Goal: Task Accomplishment & Management: Use online tool/utility

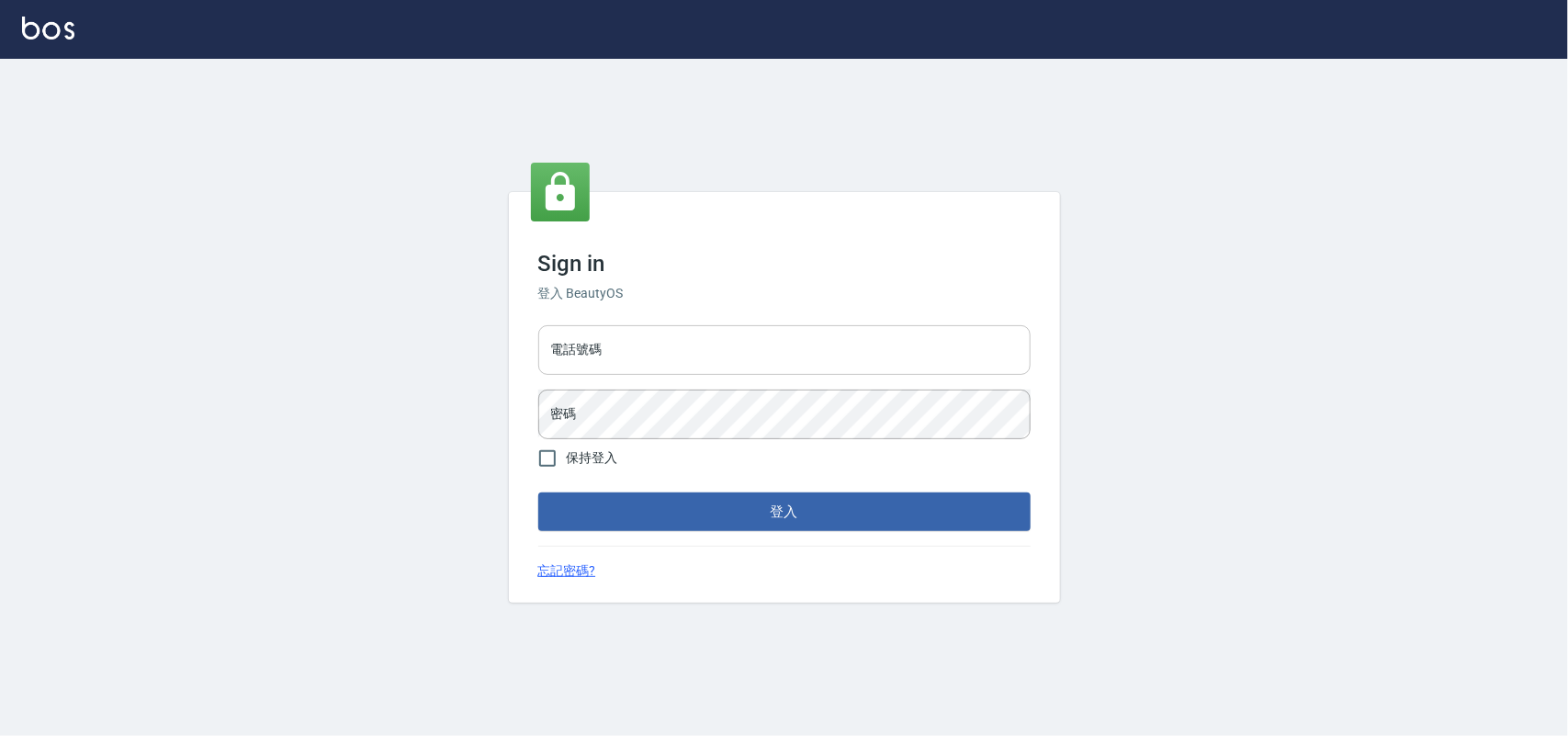
click at [982, 355] on input "電話號碼" at bounding box center [784, 349] width 493 height 50
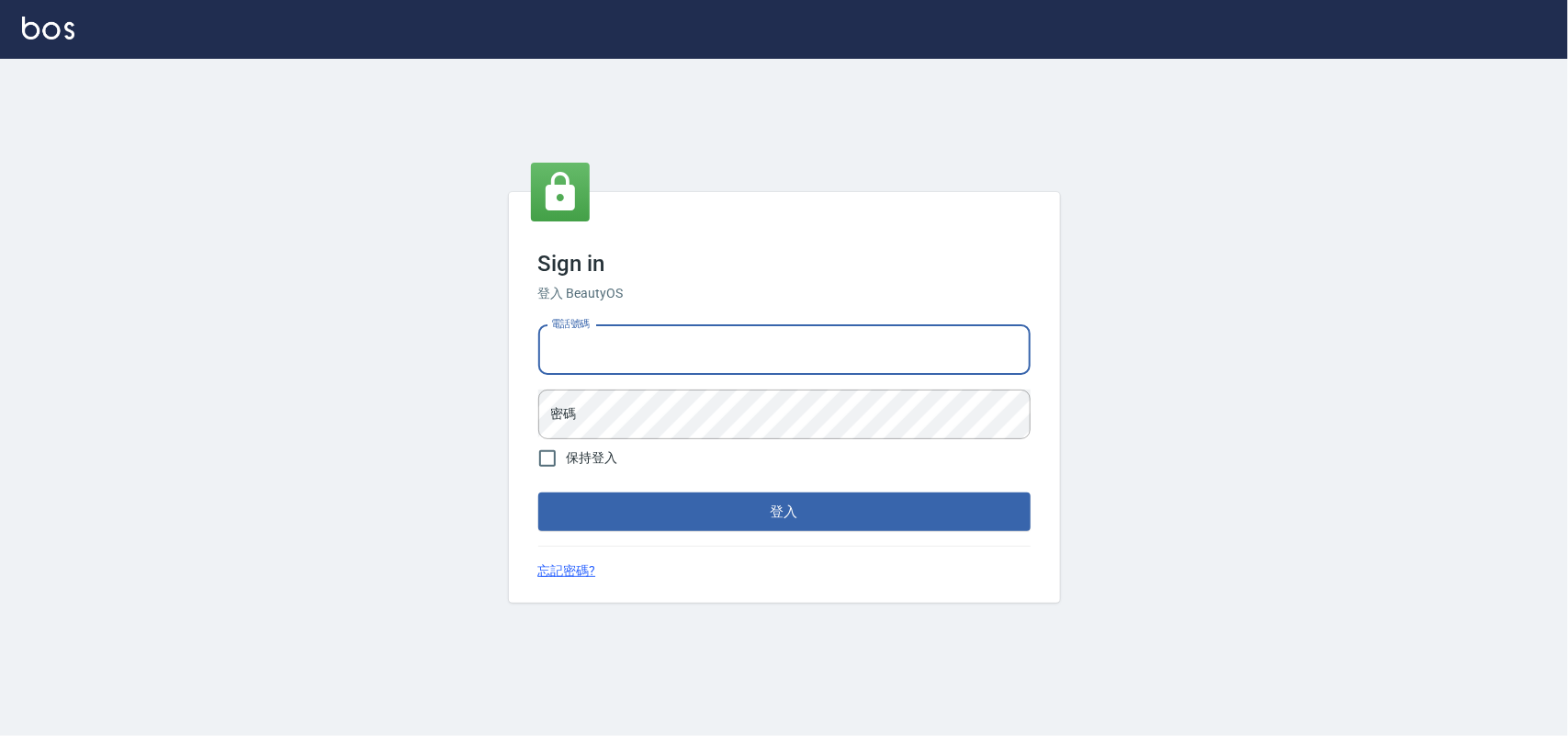
type input "0985335300"
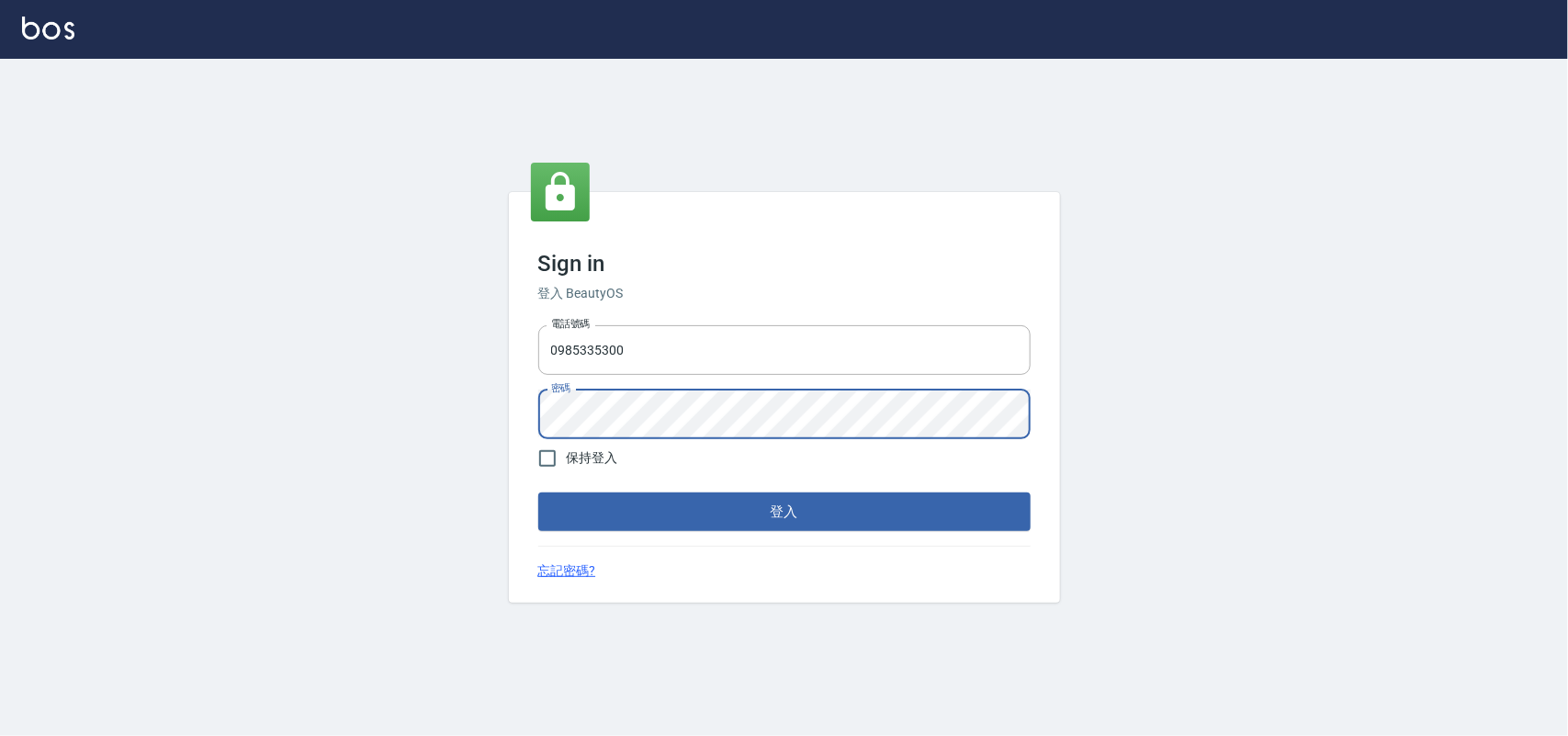
click at [538, 493] on button "登入" at bounding box center [784, 511] width 493 height 38
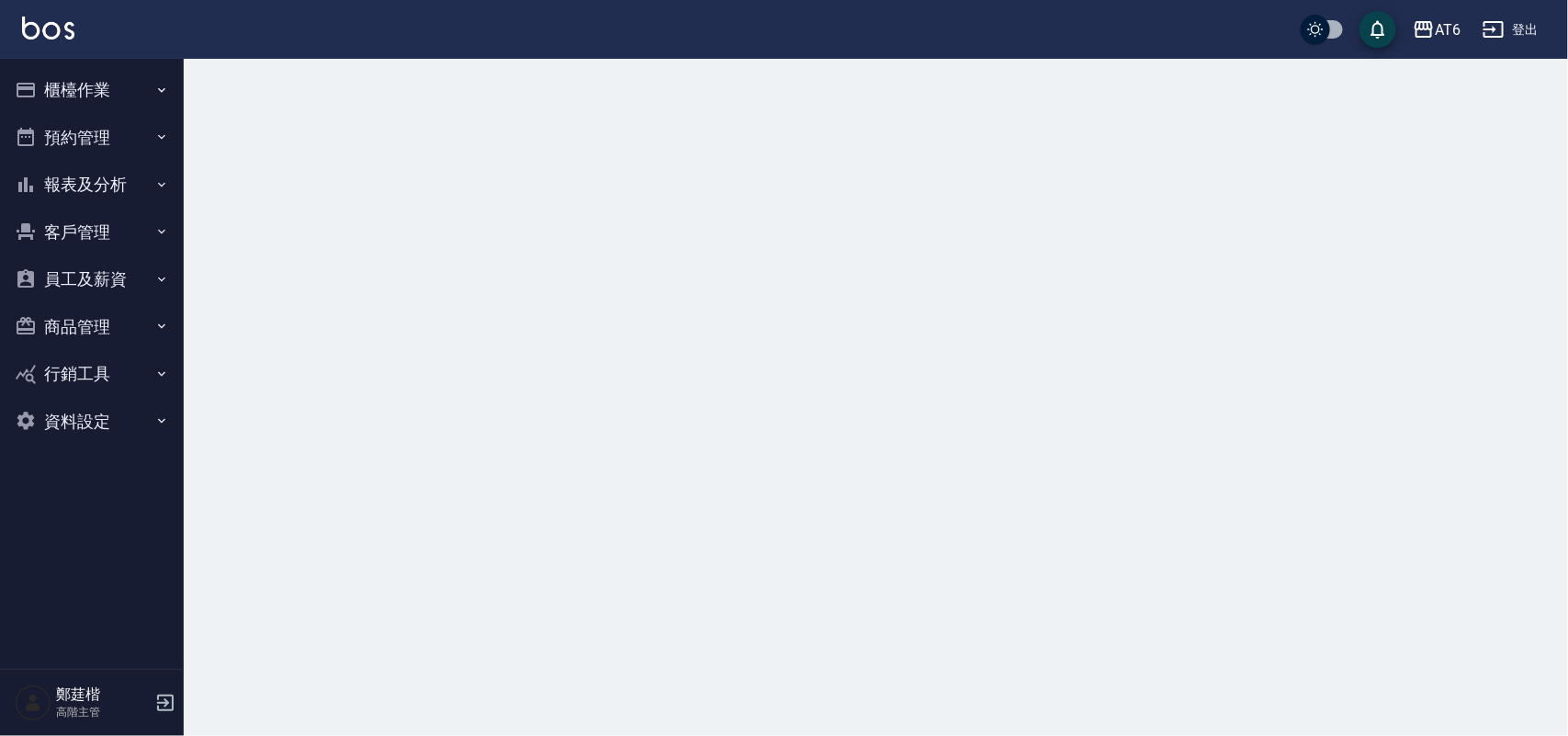
click at [135, 191] on button "報表及分析" at bounding box center [91, 184] width 169 height 48
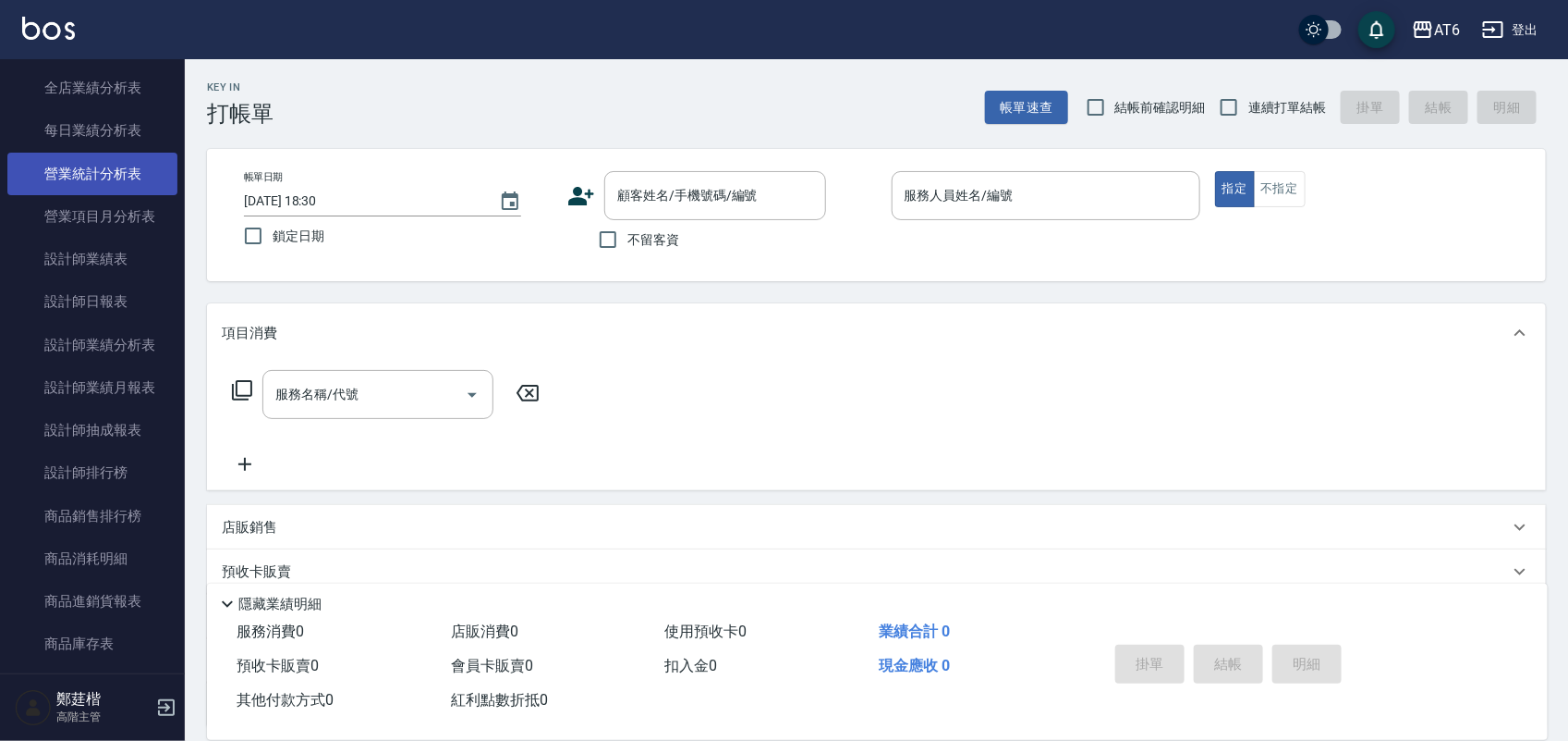
scroll to position [694, 0]
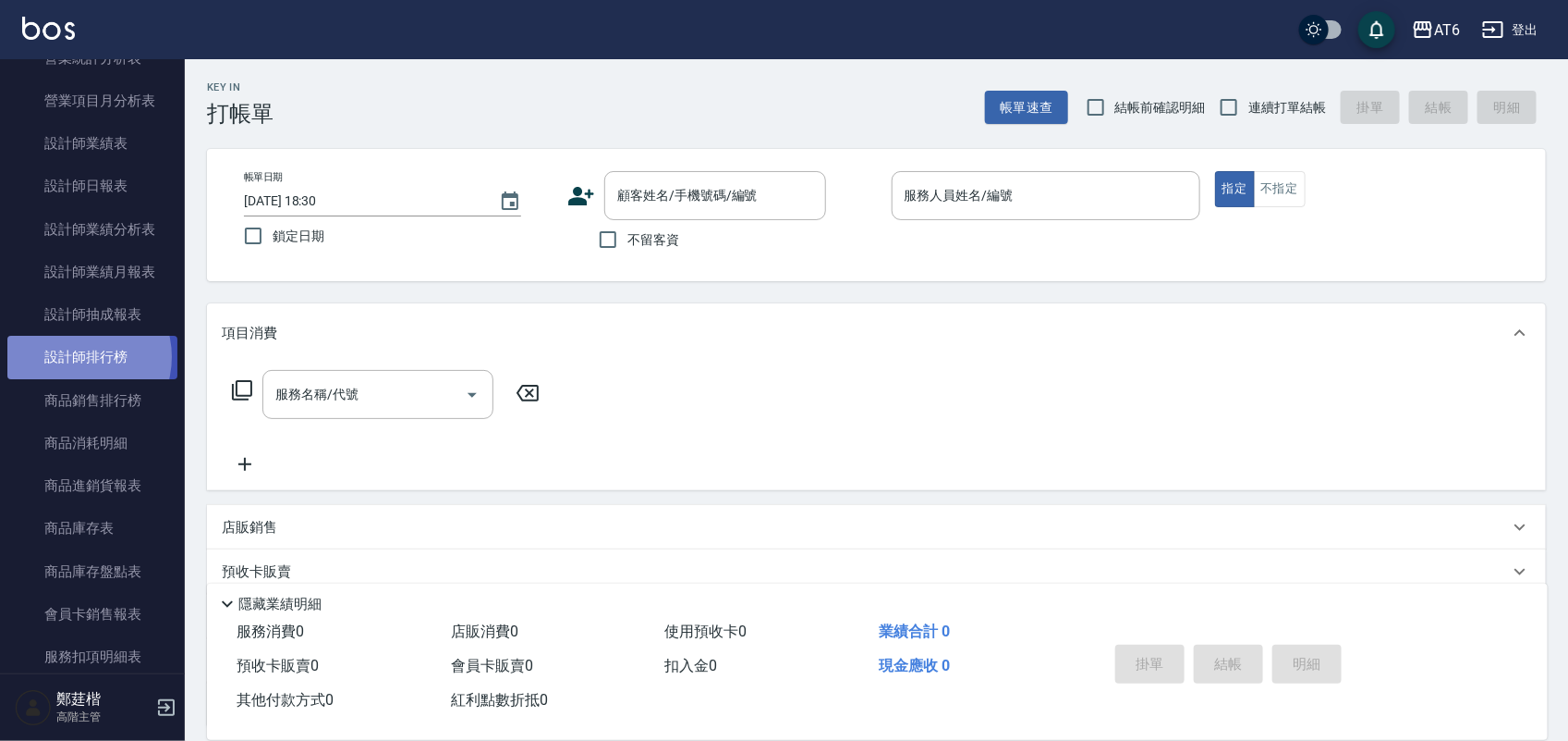
click at [76, 357] on link "設計師排行榜" at bounding box center [92, 357] width 170 height 42
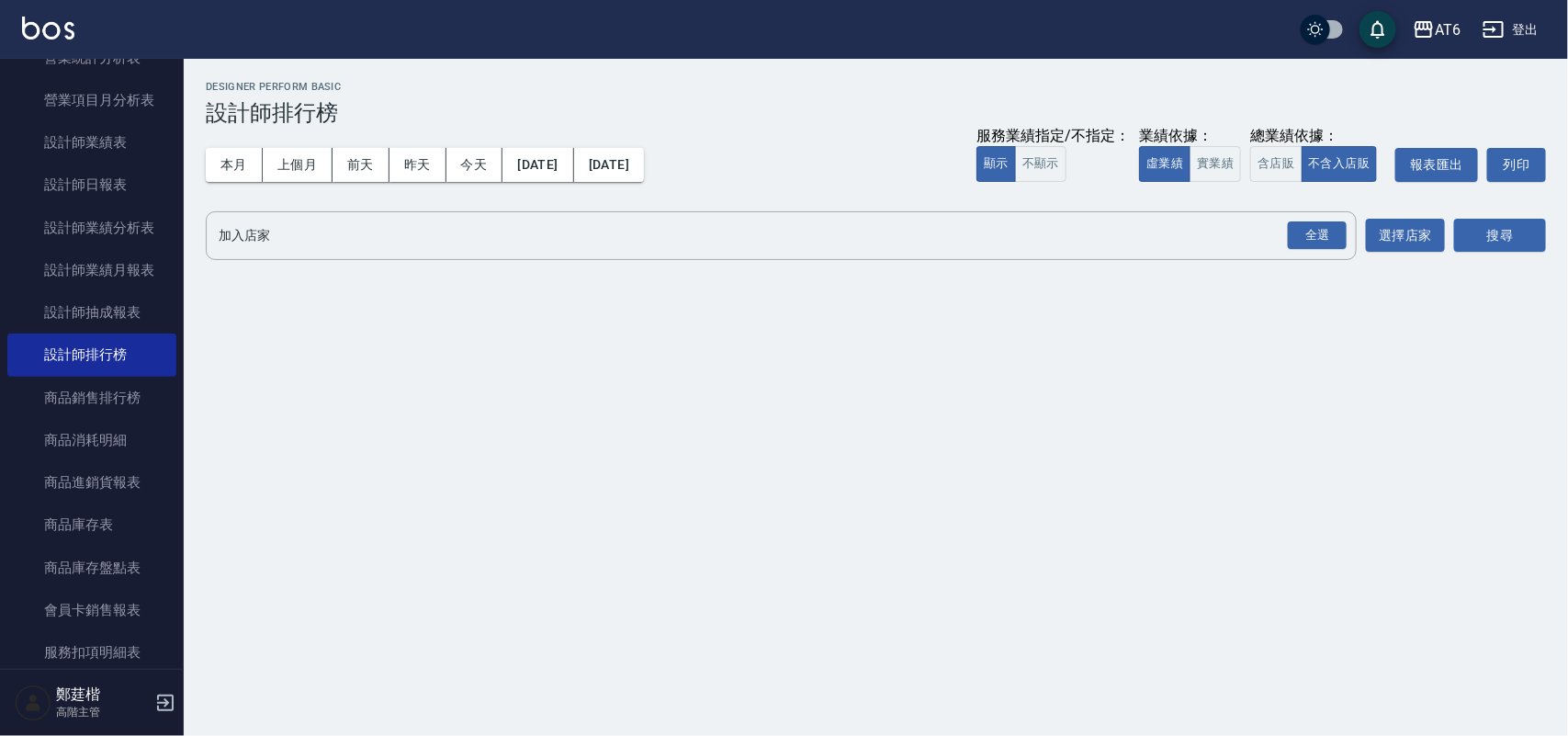
drag, startPoint x: 480, startPoint y: 151, endPoint x: 938, endPoint y: 264, distance: 471.7
click at [480, 153] on button "今天" at bounding box center [475, 165] width 57 height 34
click at [1313, 240] on div "全選" at bounding box center [1317, 236] width 59 height 28
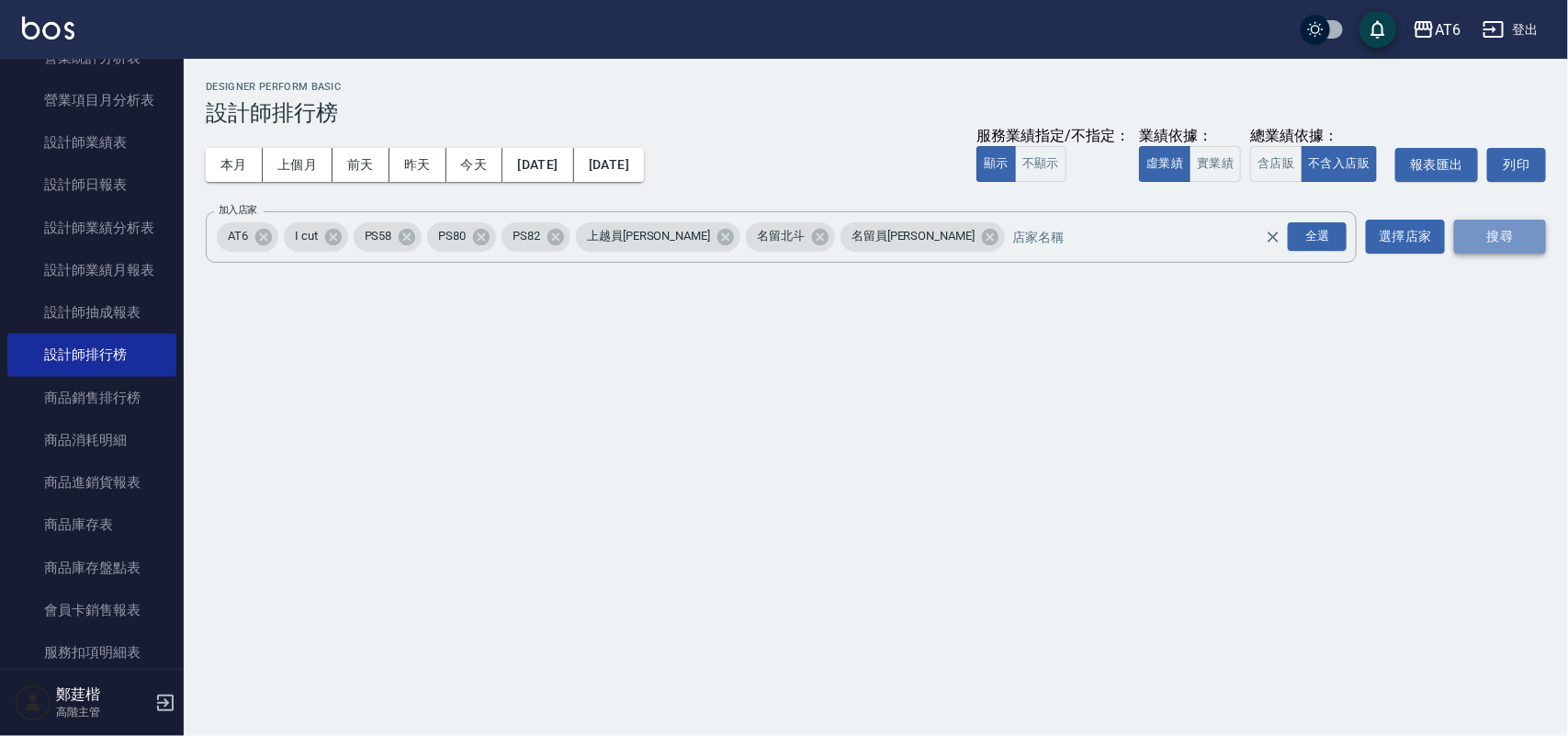
click at [1486, 241] on button "搜尋" at bounding box center [1500, 237] width 92 height 34
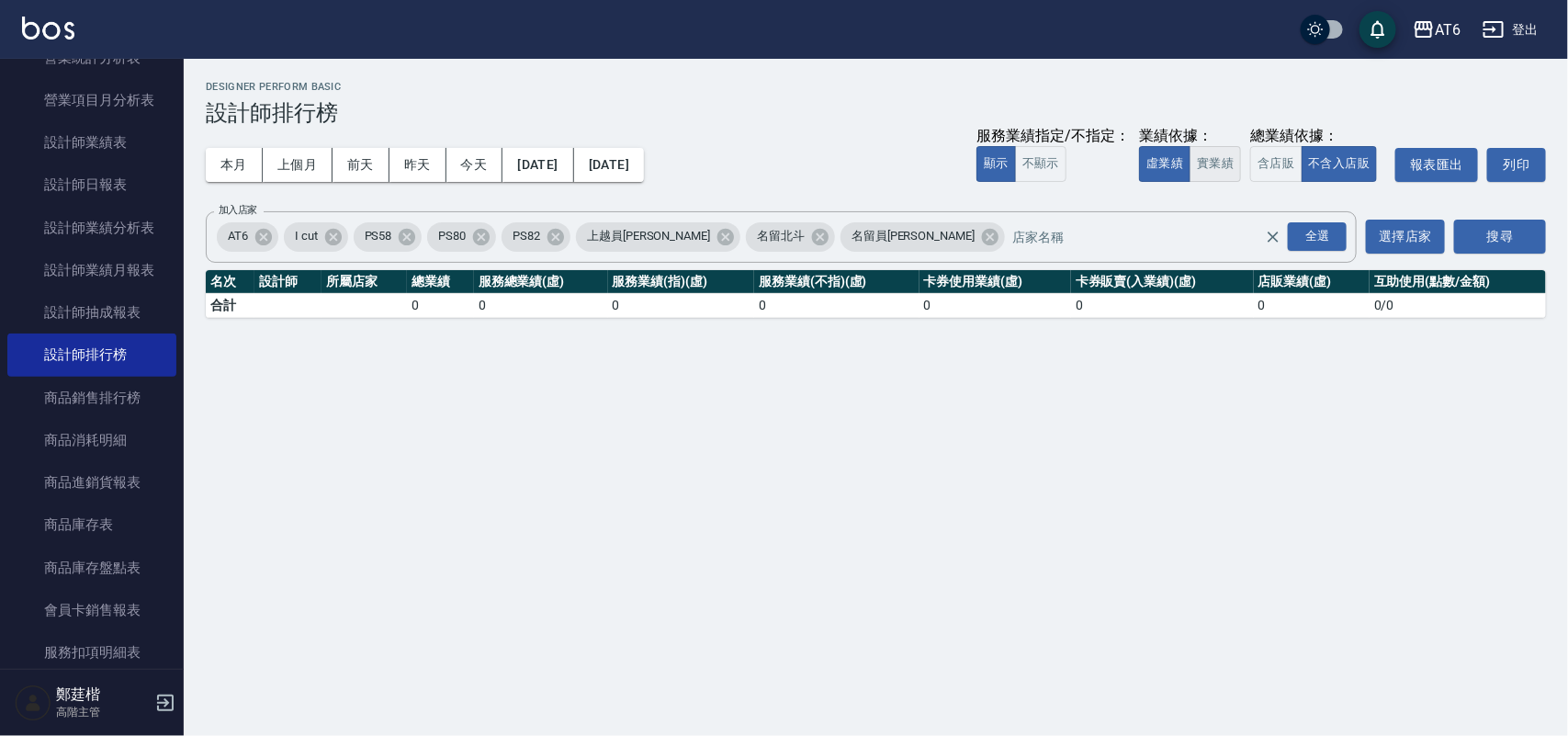
click at [1212, 172] on button "實業績" at bounding box center [1215, 164] width 51 height 36
click at [231, 158] on button "本月" at bounding box center [235, 165] width 57 height 34
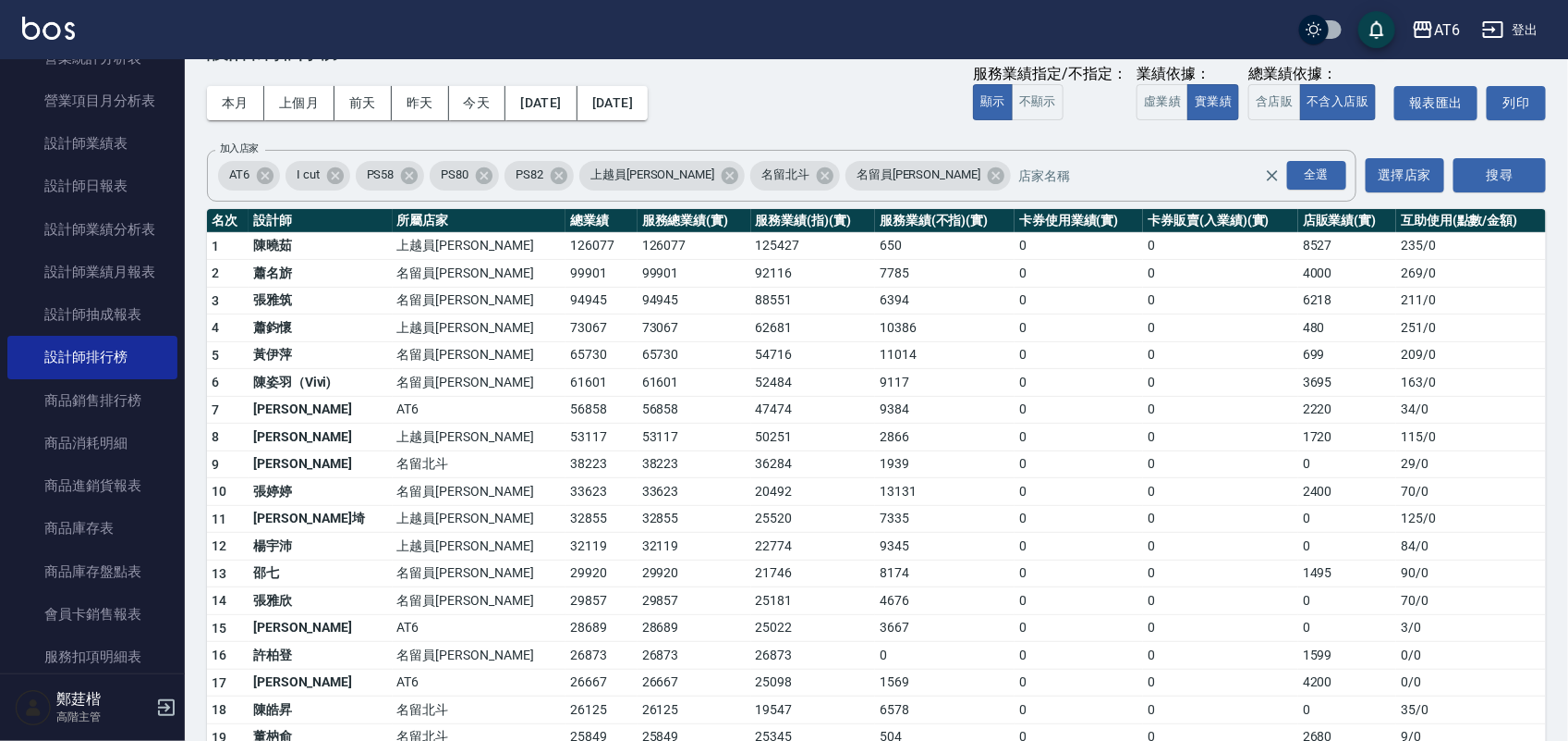
scroll to position [116, 0]
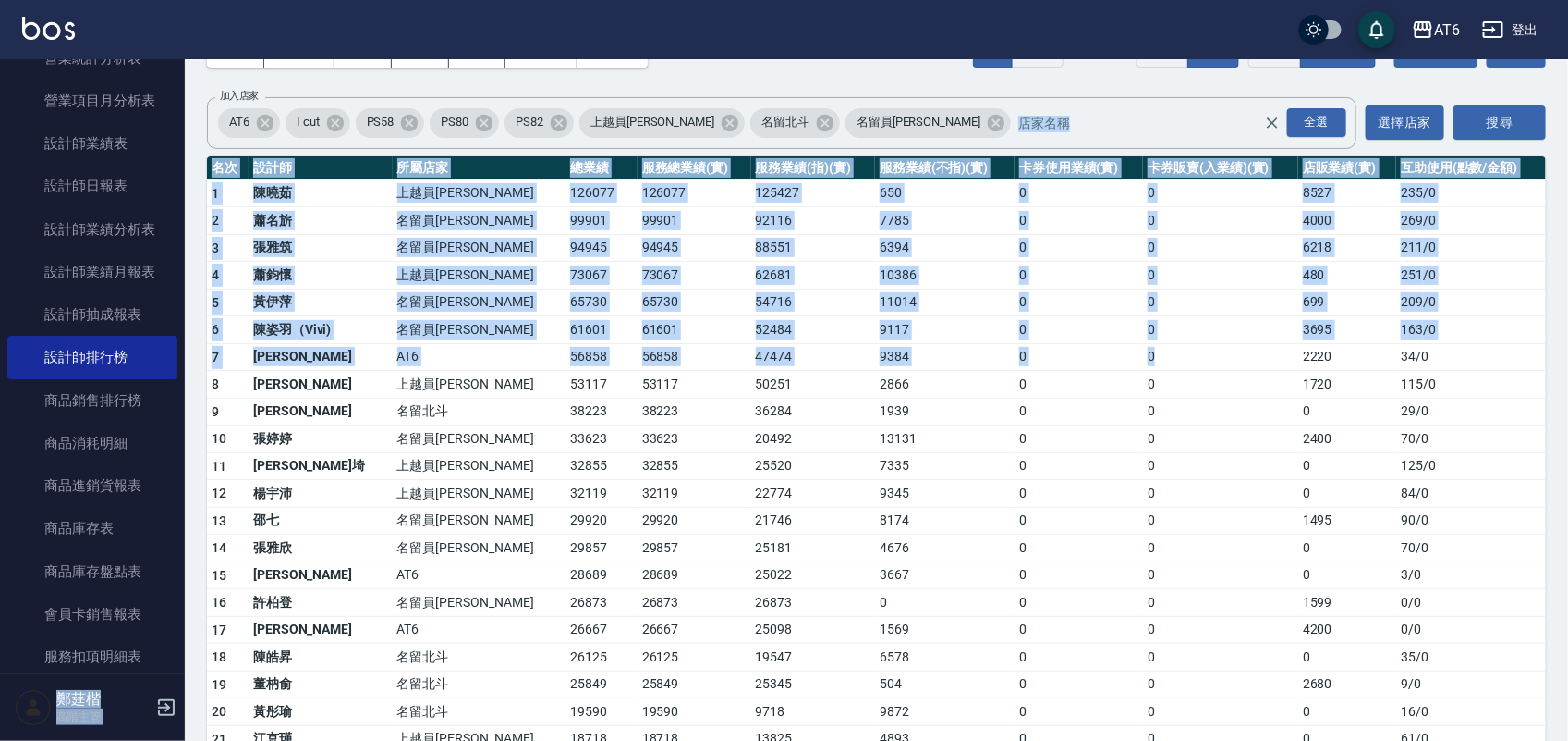
drag, startPoint x: 1269, startPoint y: 353, endPoint x: 172, endPoint y: 350, distance: 1097.0
click at [172, 350] on div "AT6 登出 櫃檯作業 打帳單 帳單列表 掛單列表 座位開單 營業儀表板 現金收支登錄 高階收支登錄 材料自購登錄 每日結帳 排班表 現場電腦打卡 掃碼打卡 …" at bounding box center [784, 492] width 1568 height 1215
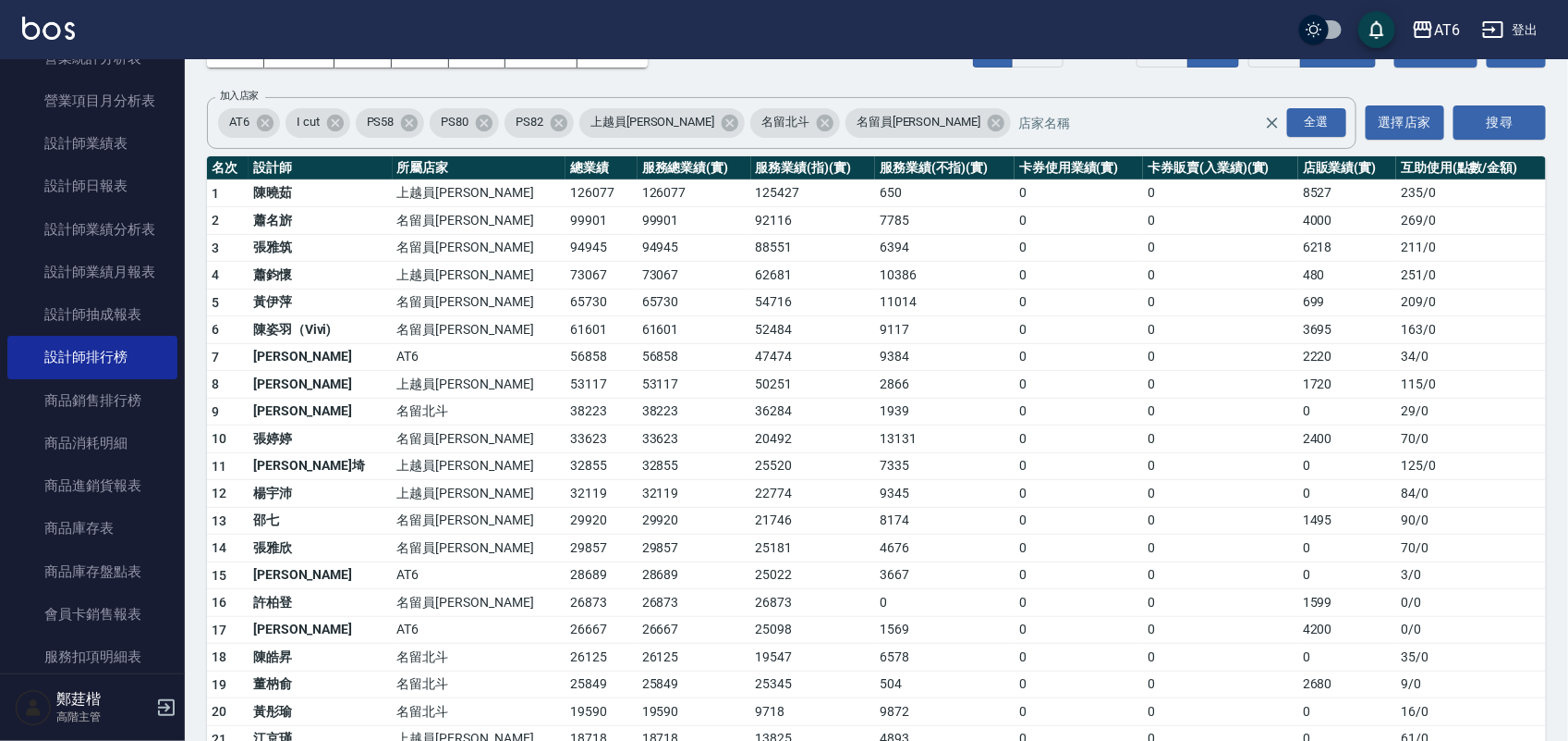
click at [1204, 372] on td "0" at bounding box center [1220, 384] width 155 height 28
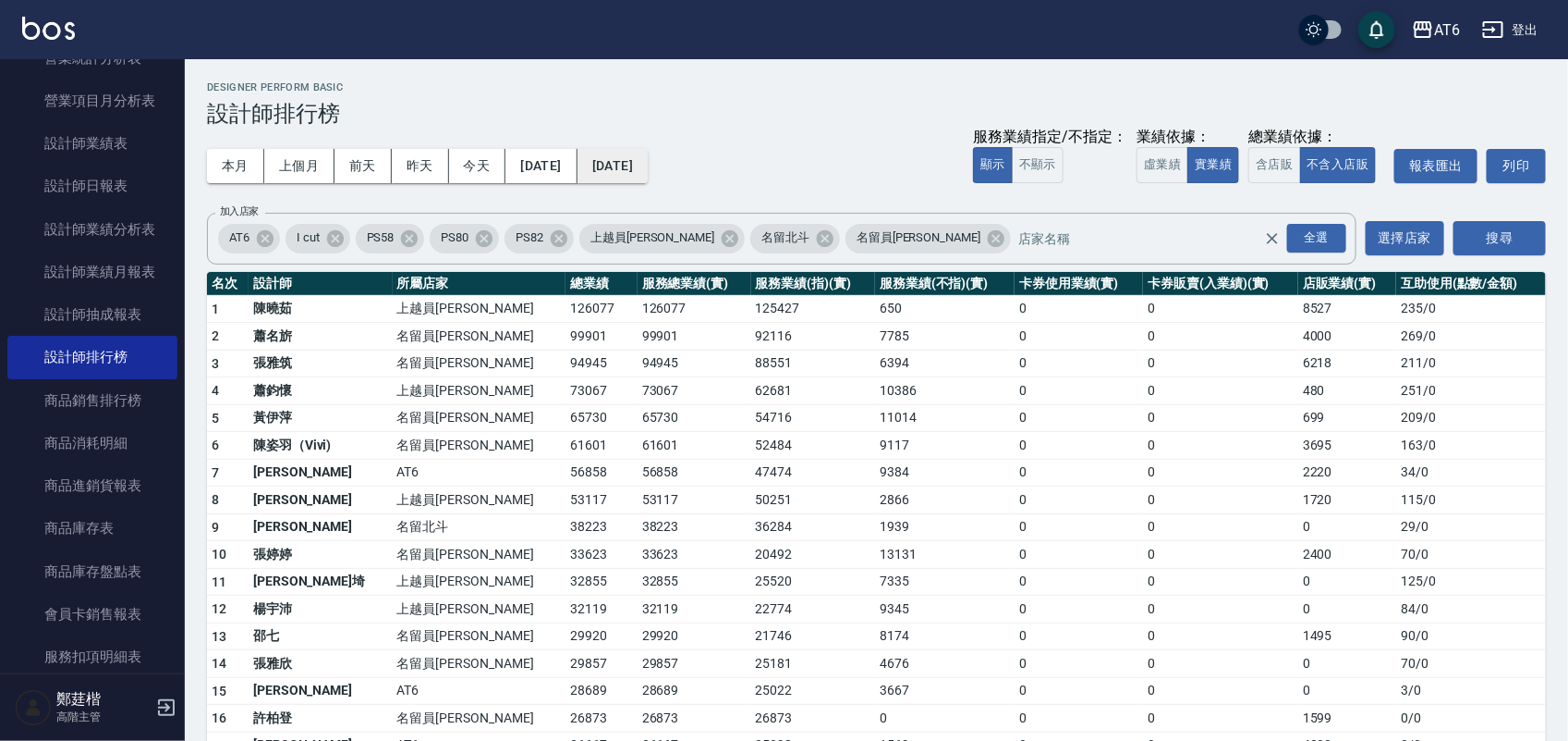
click at [610, 173] on button "[DATE]" at bounding box center [612, 166] width 70 height 35
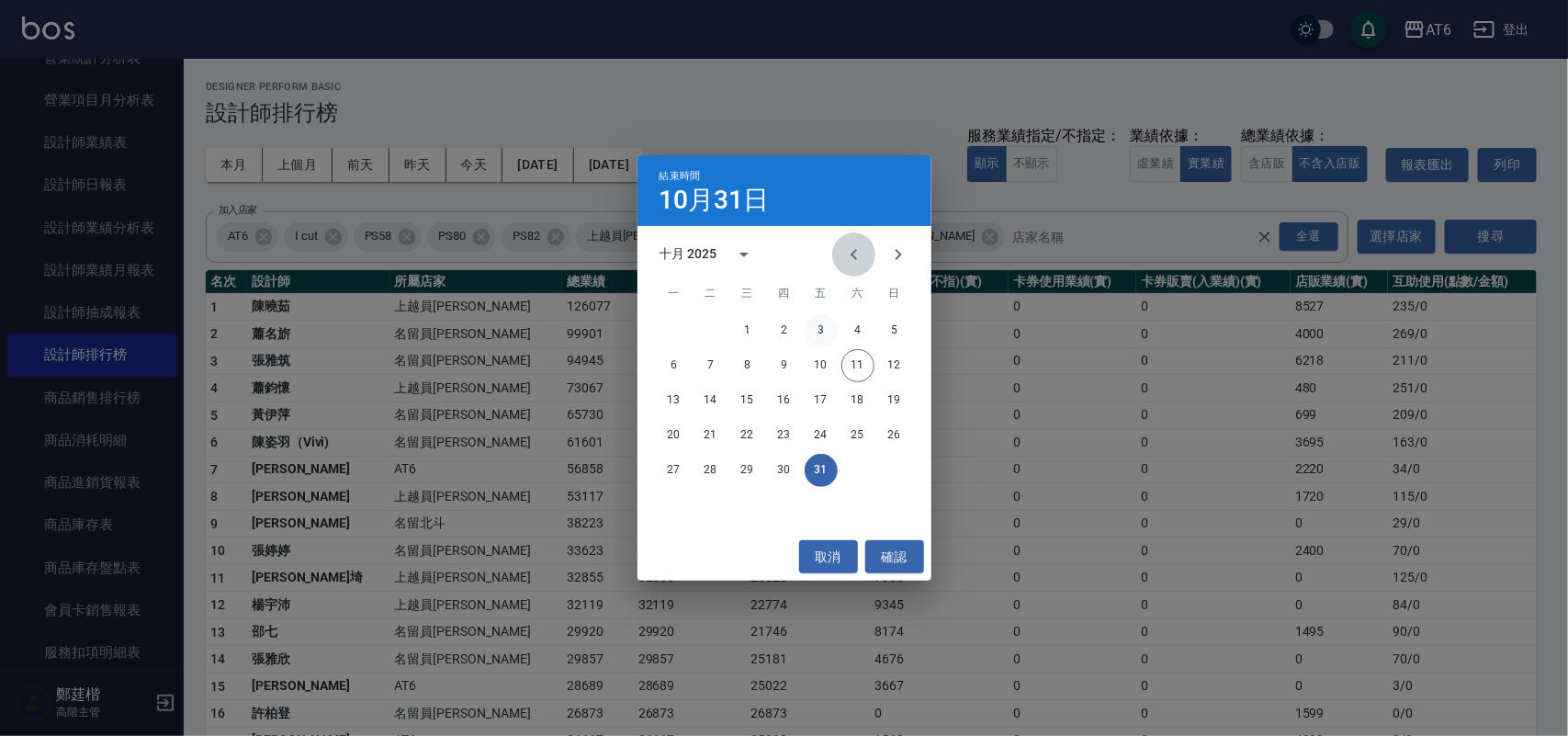
drag, startPoint x: 846, startPoint y: 245, endPoint x: 834, endPoint y: 331, distance: 86.8
click at [843, 245] on icon "Previous month" at bounding box center [854, 254] width 22 height 22
drag, startPoint x: 896, startPoint y: 361, endPoint x: 661, endPoint y: 212, distance: 278.3
click at [893, 361] on button "14" at bounding box center [895, 366] width 33 height 33
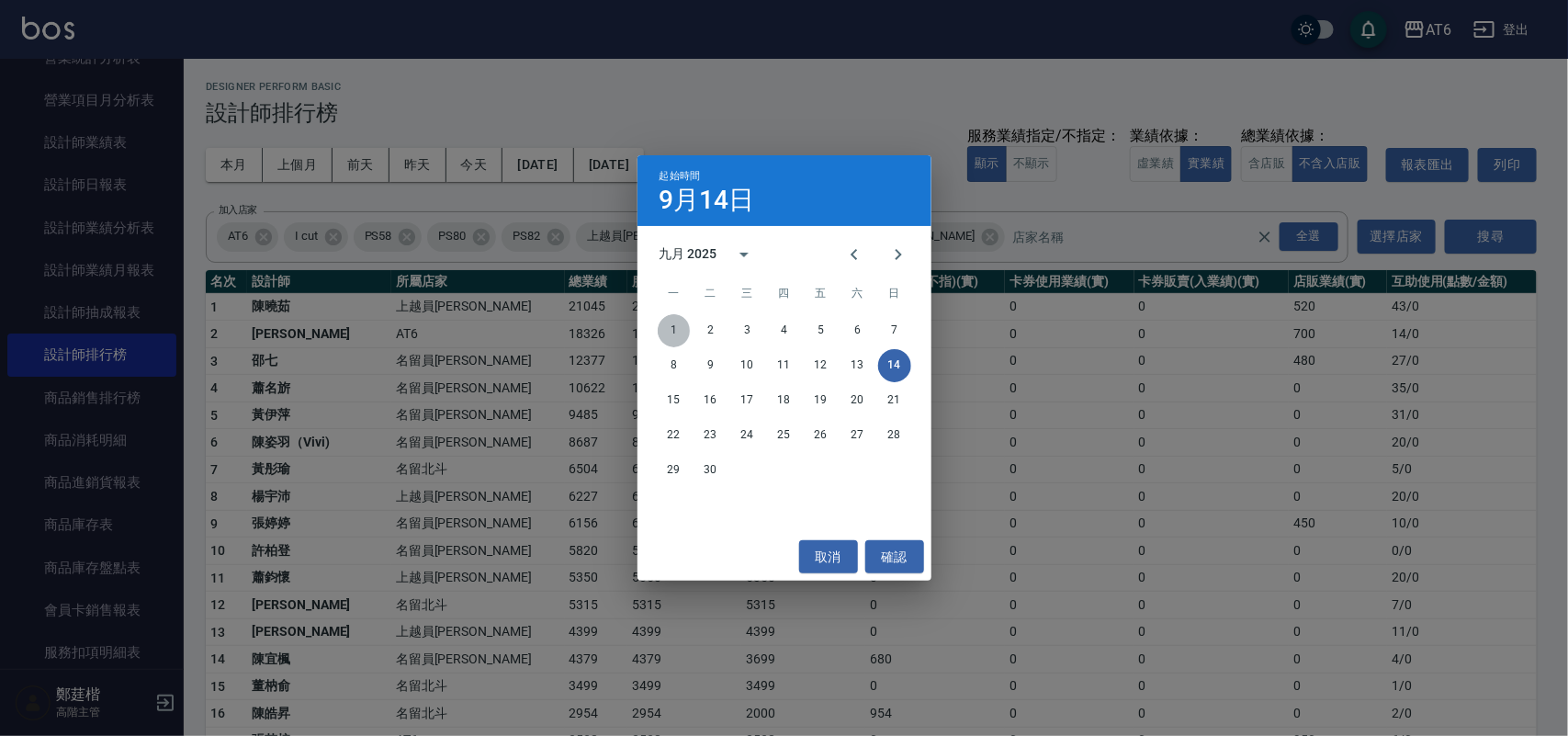
click at [658, 329] on button "1" at bounding box center [674, 331] width 33 height 33
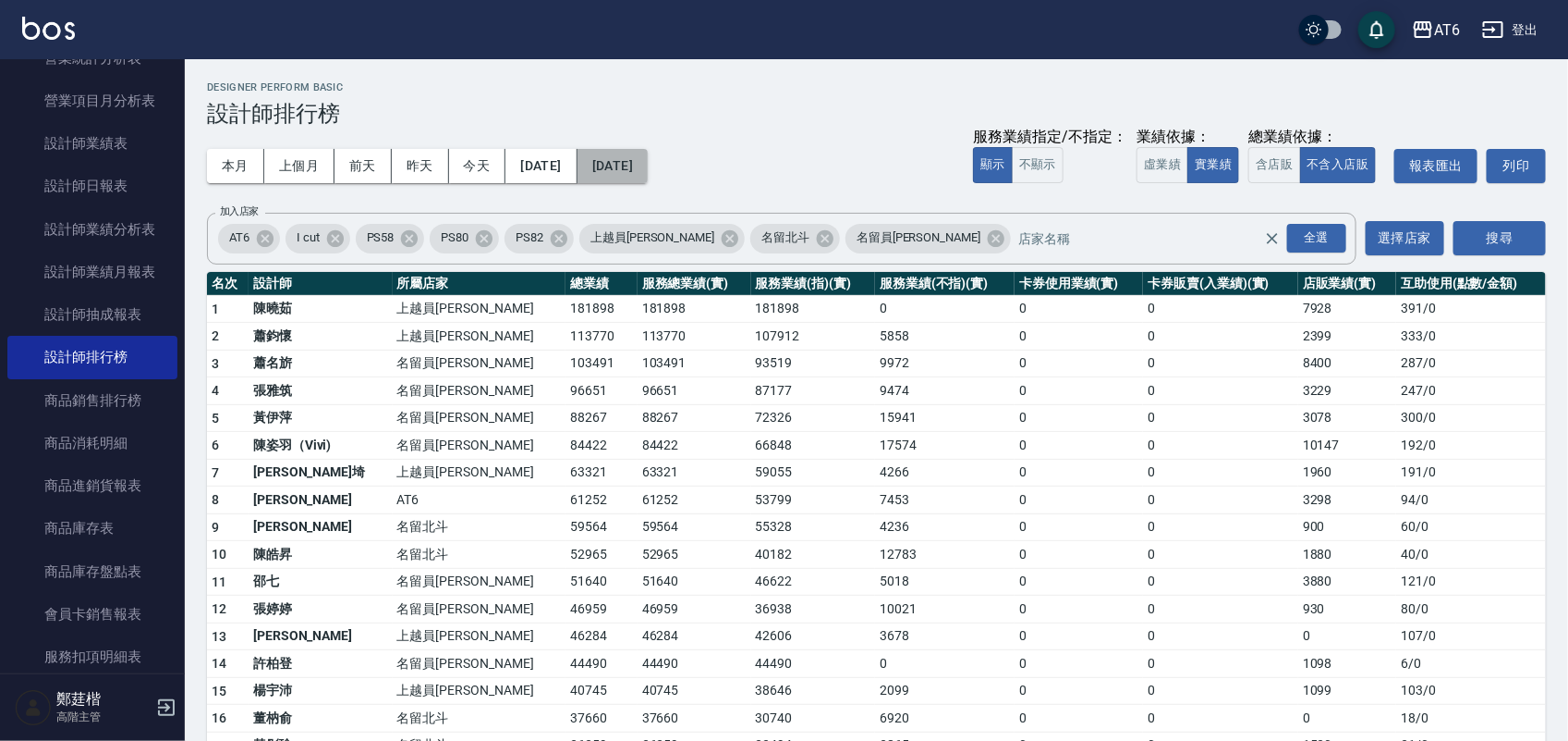
click at [648, 159] on button "[DATE]" at bounding box center [612, 166] width 70 height 35
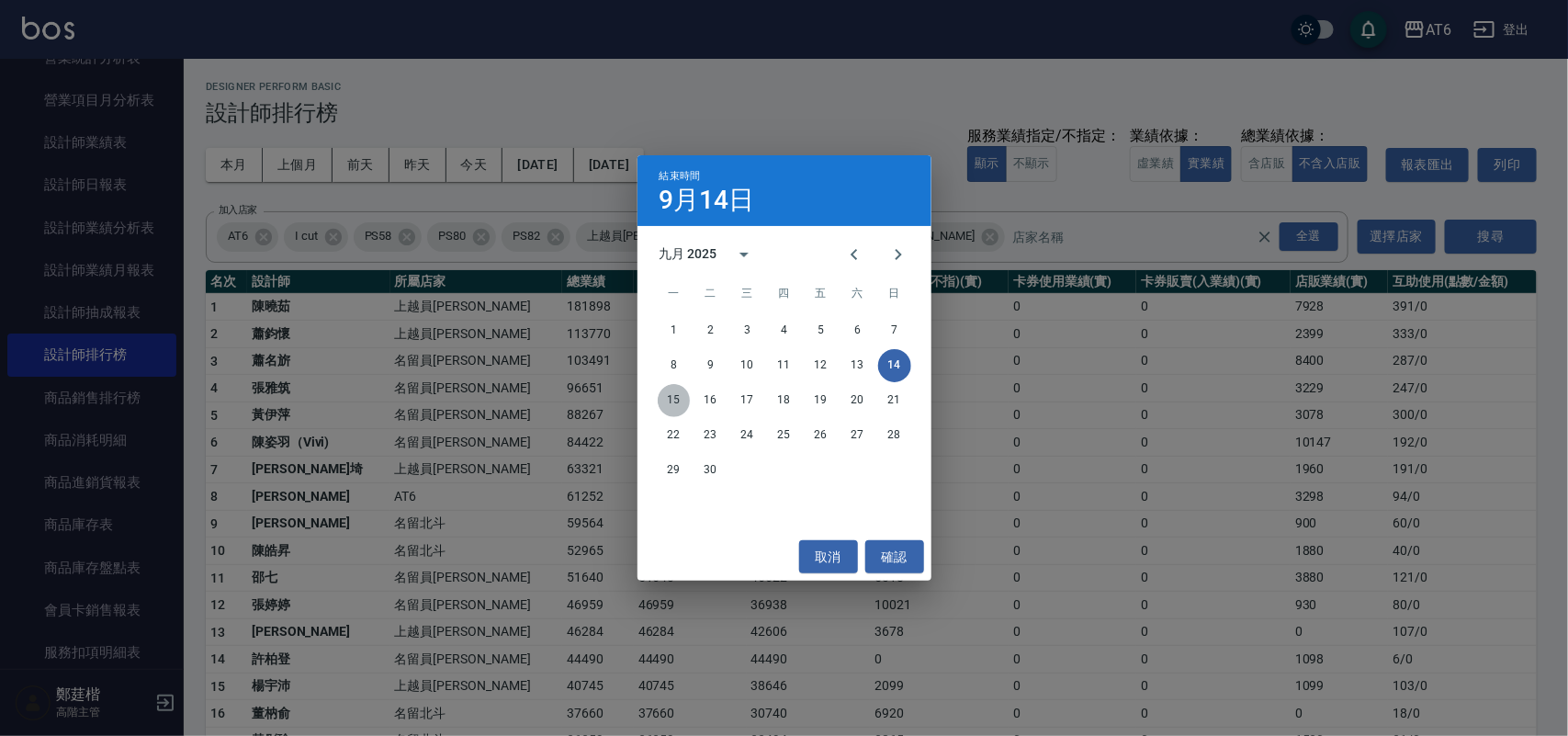
click at [676, 393] on button "15" at bounding box center [674, 400] width 33 height 33
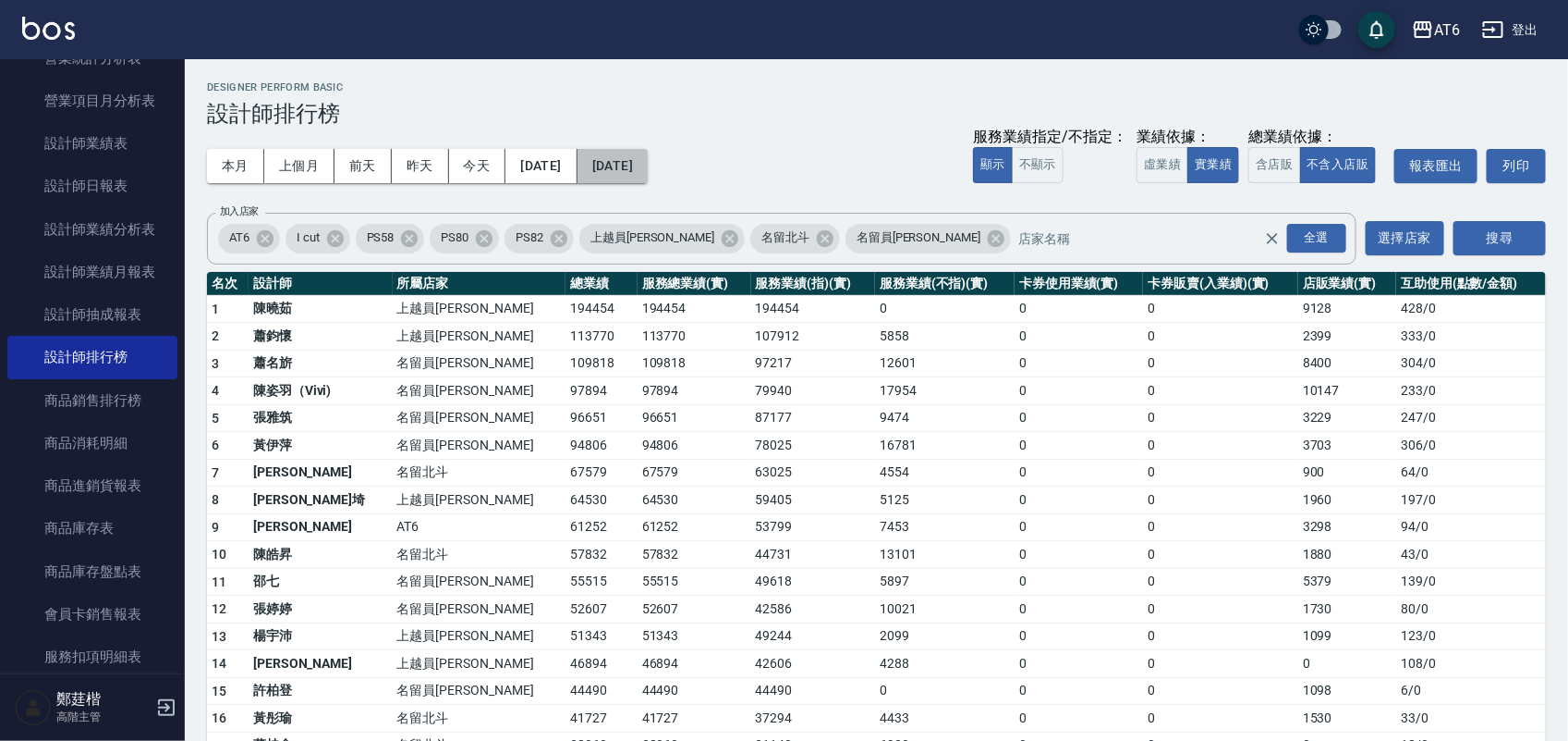
click at [648, 171] on button "[DATE]" at bounding box center [612, 166] width 70 height 35
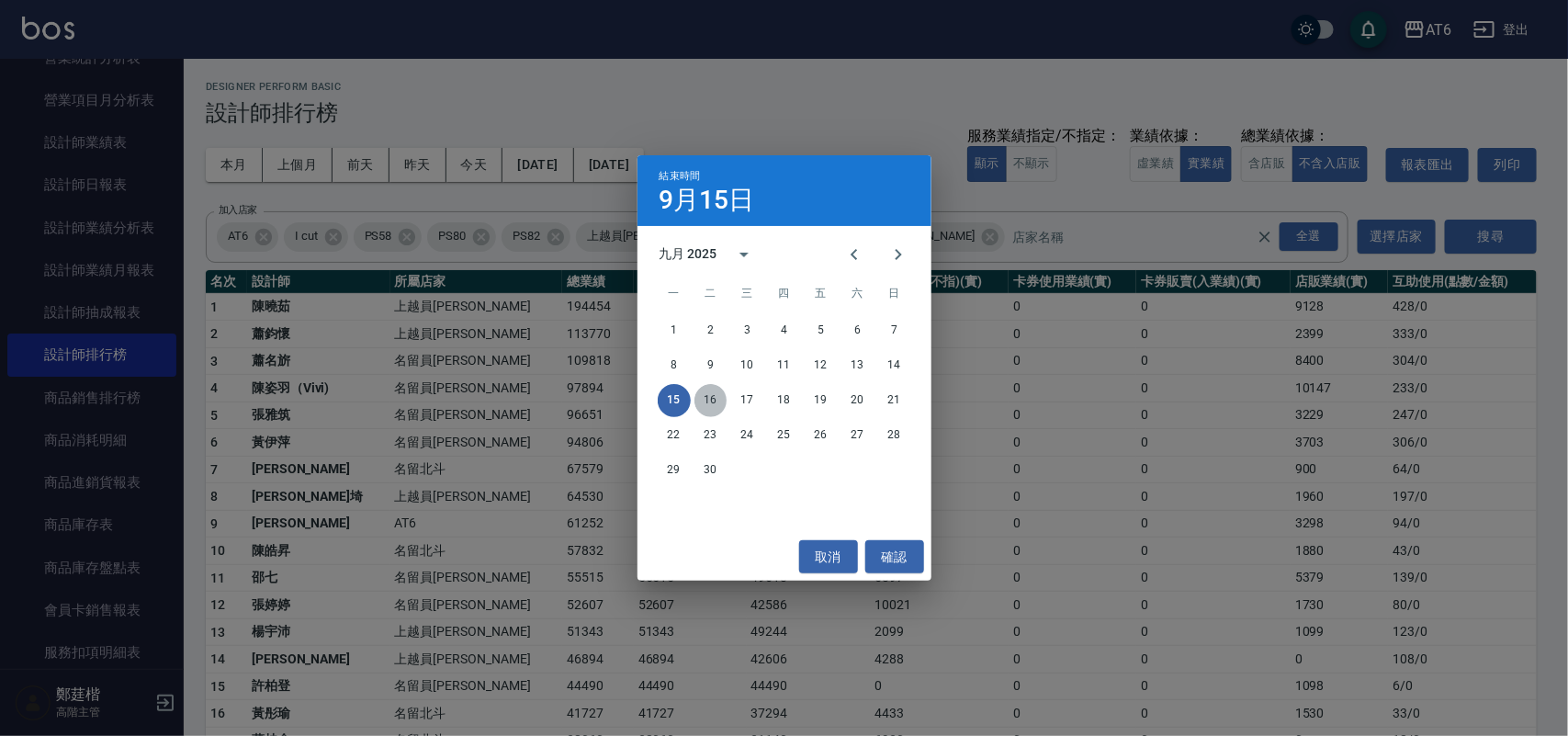
click at [714, 397] on button "16" at bounding box center [711, 400] width 33 height 33
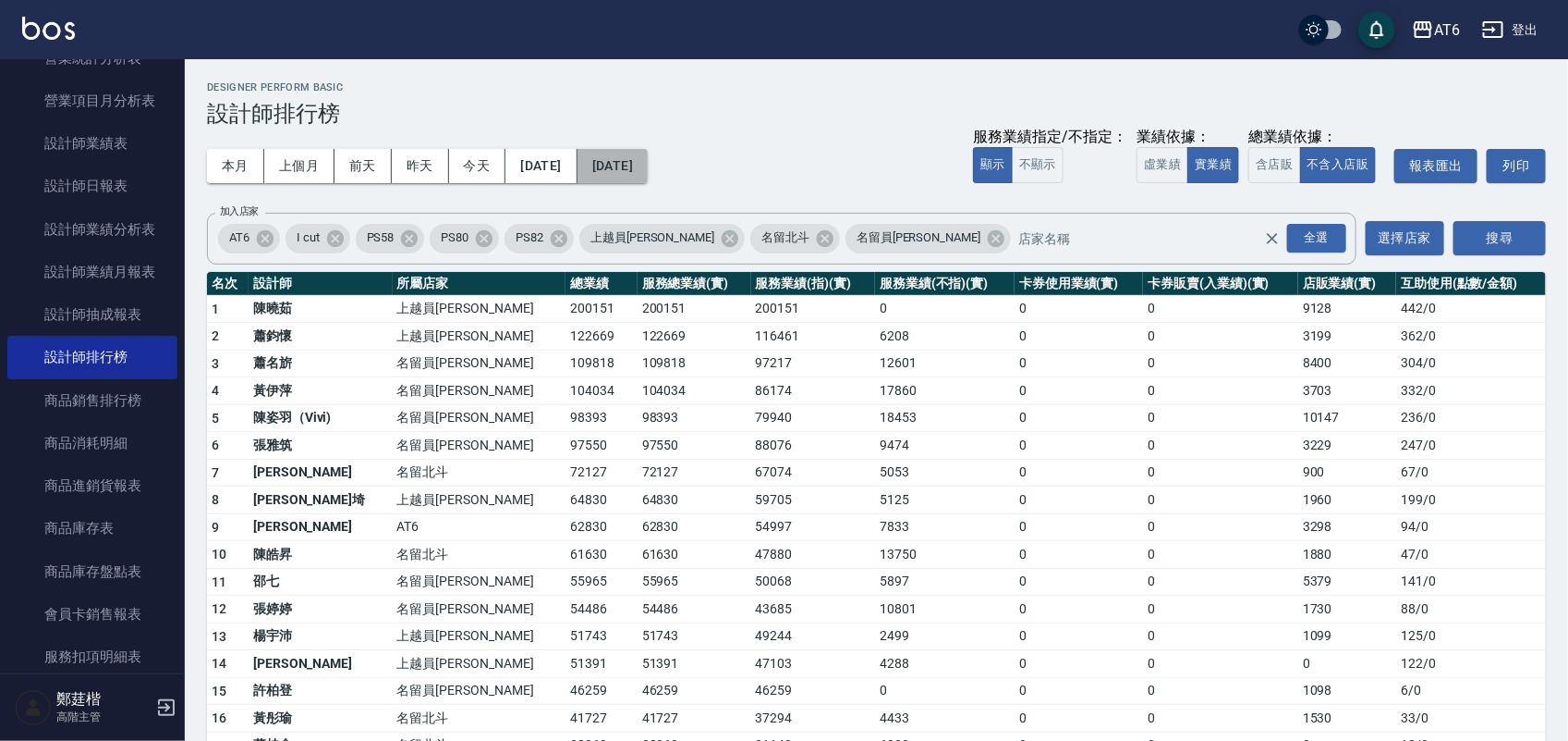
click at [648, 153] on button "[DATE]" at bounding box center [612, 166] width 70 height 35
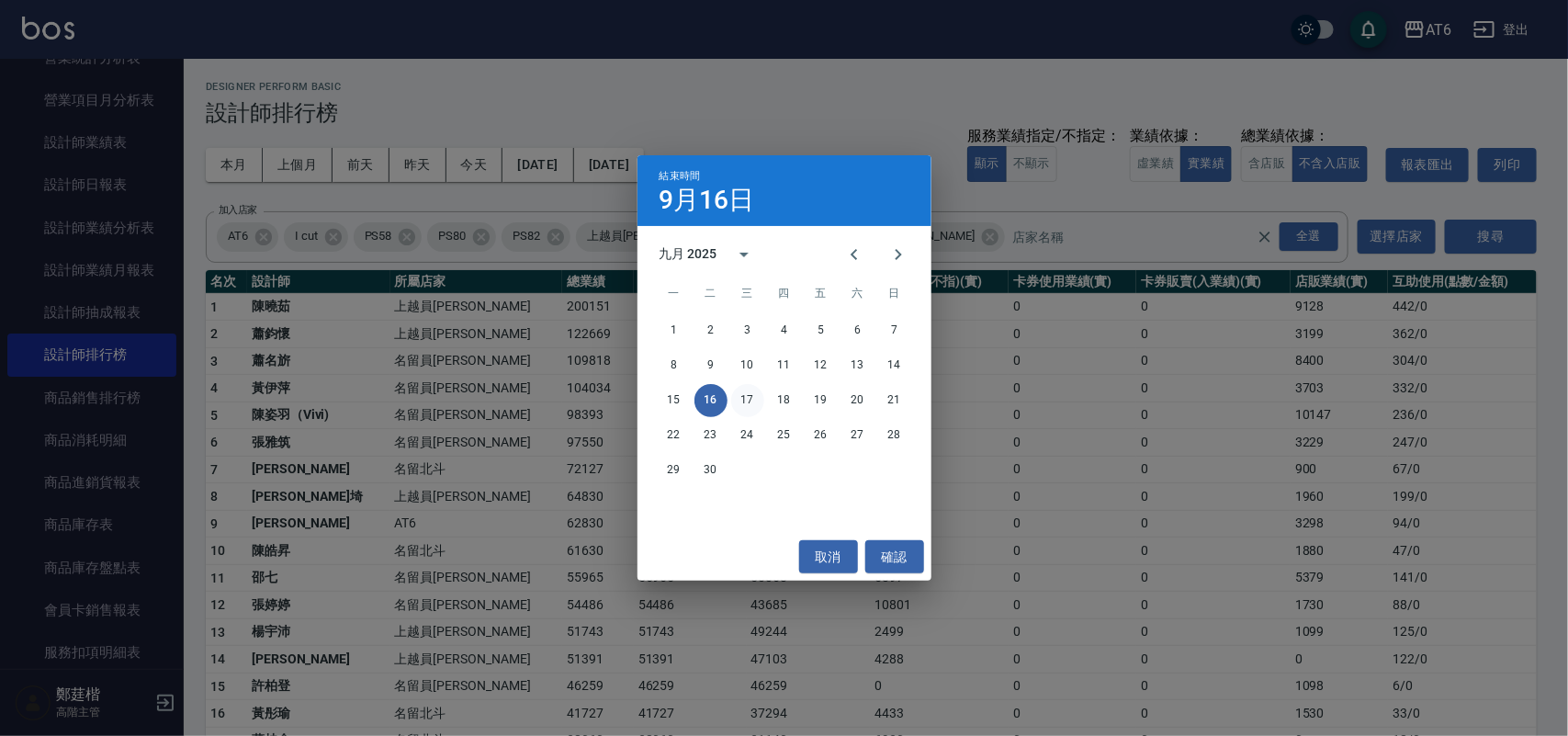
click at [737, 394] on button "17" at bounding box center [748, 400] width 33 height 33
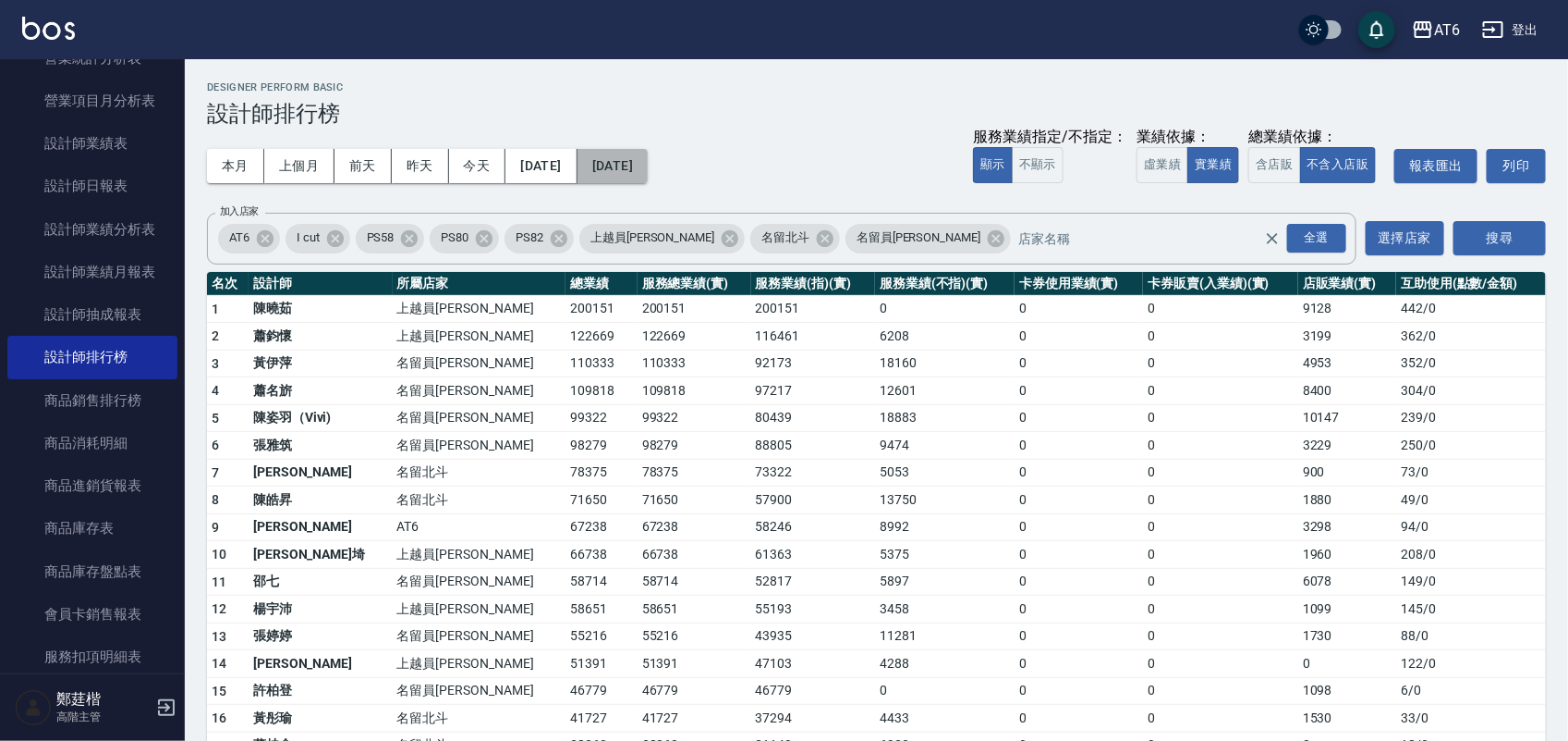
click at [648, 163] on button "[DATE]" at bounding box center [612, 166] width 70 height 35
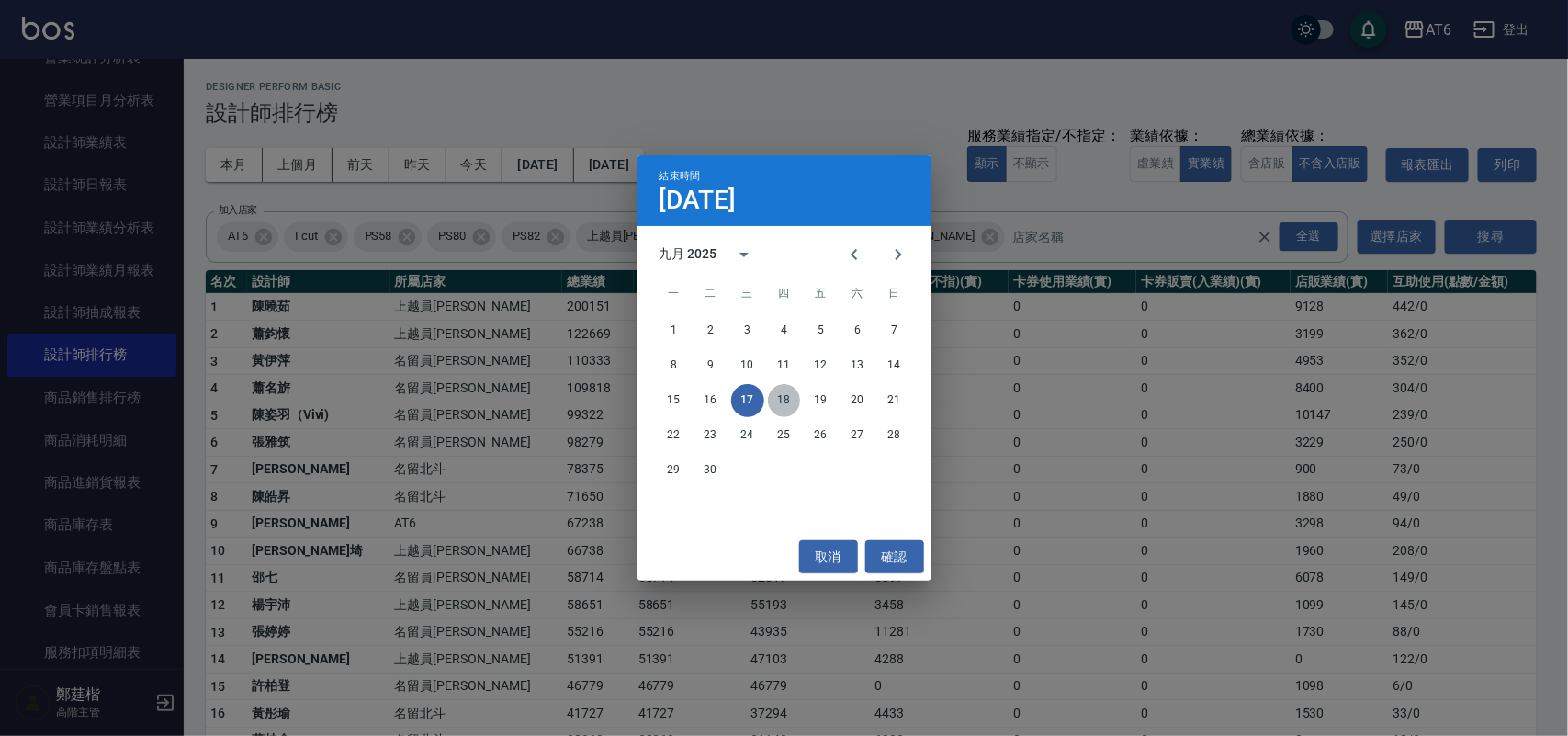
click at [796, 391] on button "18" at bounding box center [784, 400] width 33 height 33
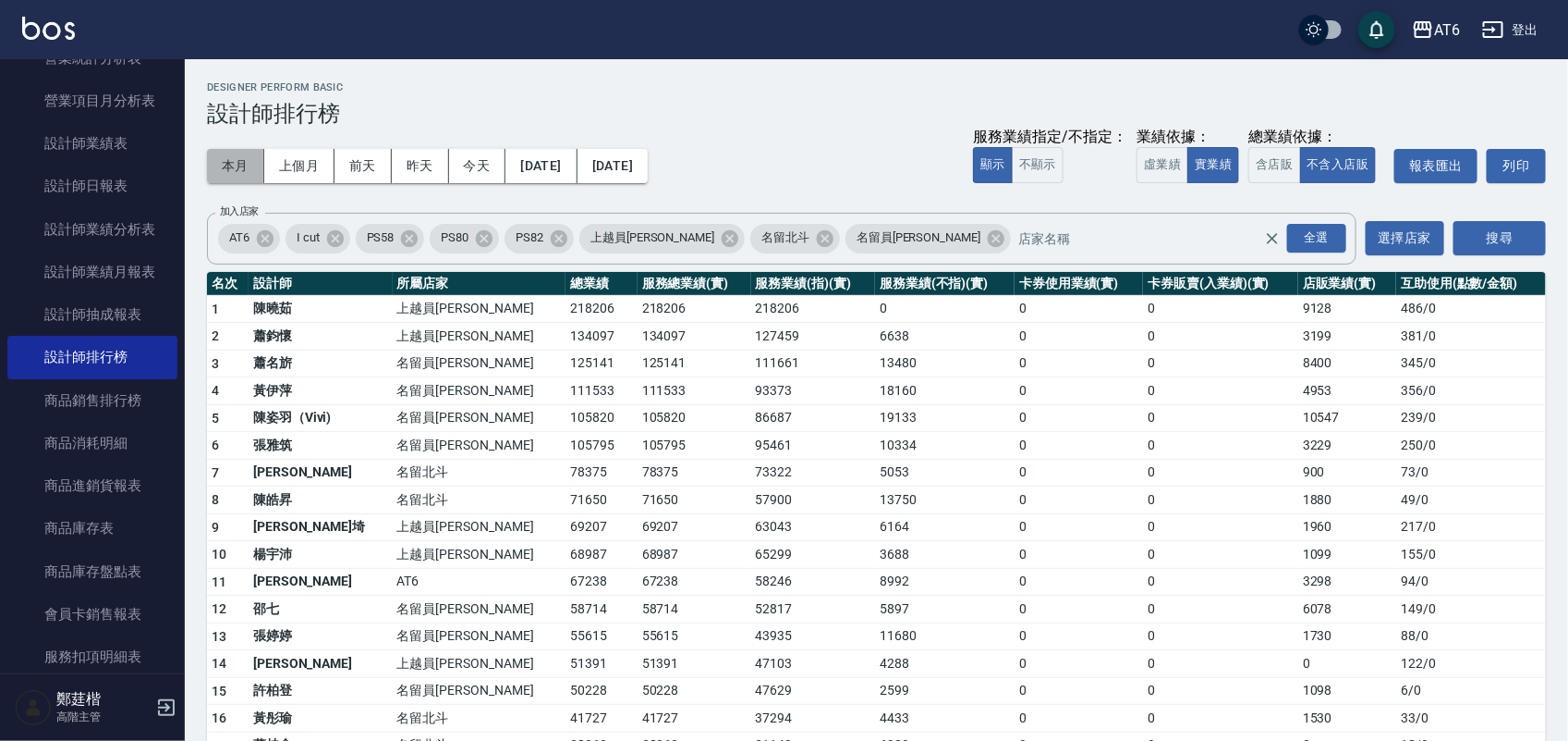
click at [251, 159] on button "本月" at bounding box center [236, 166] width 57 height 35
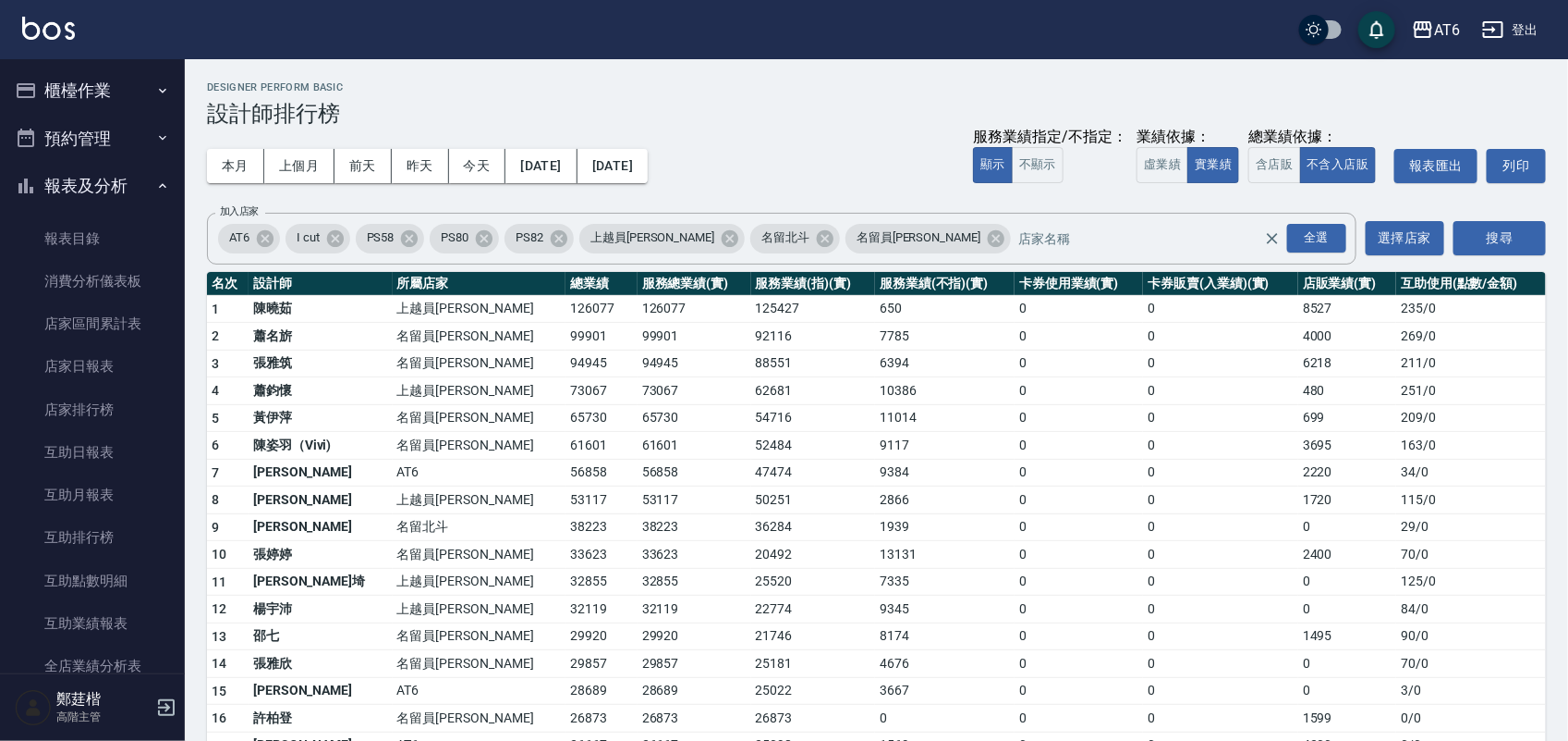
click at [25, 183] on icon "button" at bounding box center [26, 186] width 15 height 15
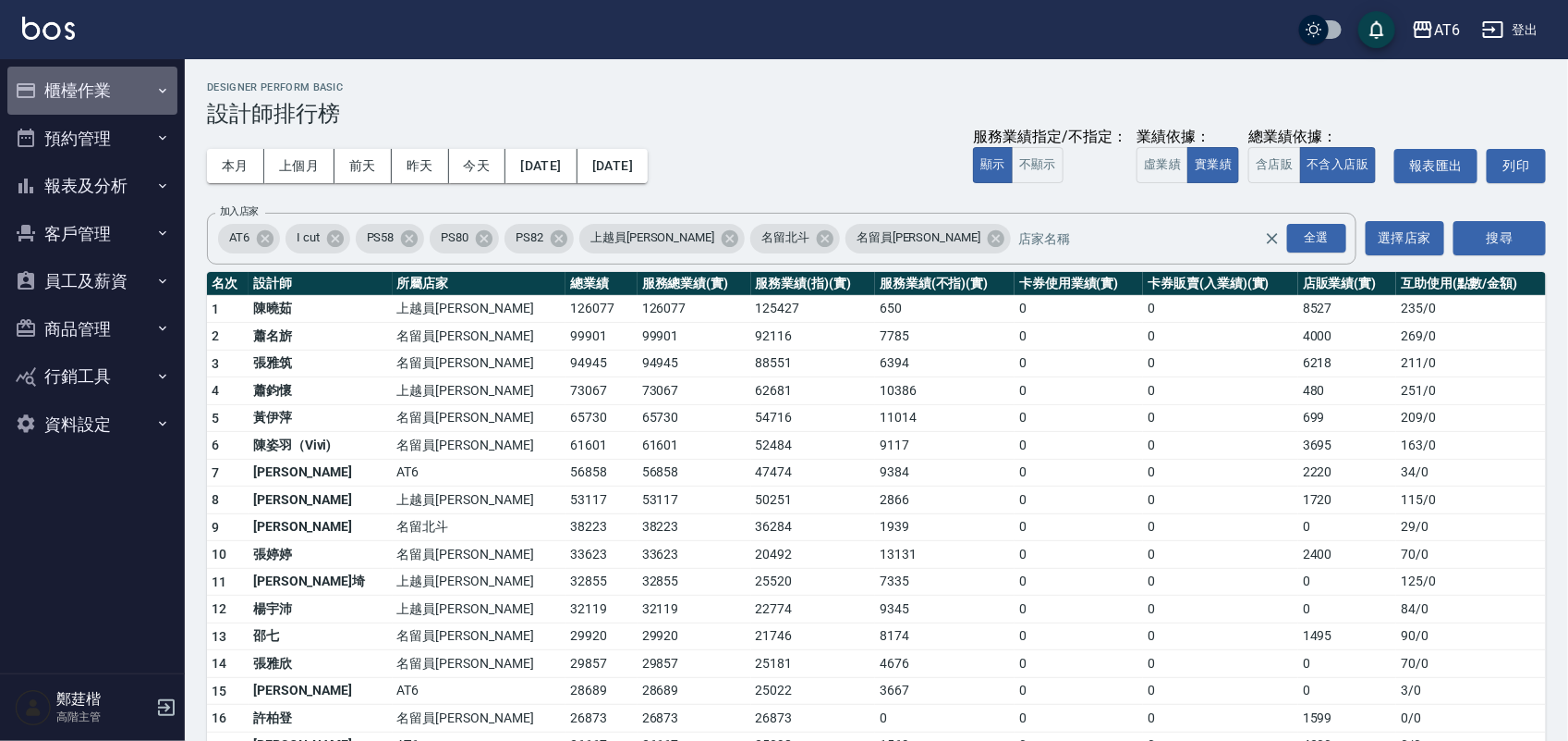
click at [60, 90] on button "櫃檯作業" at bounding box center [92, 90] width 170 height 48
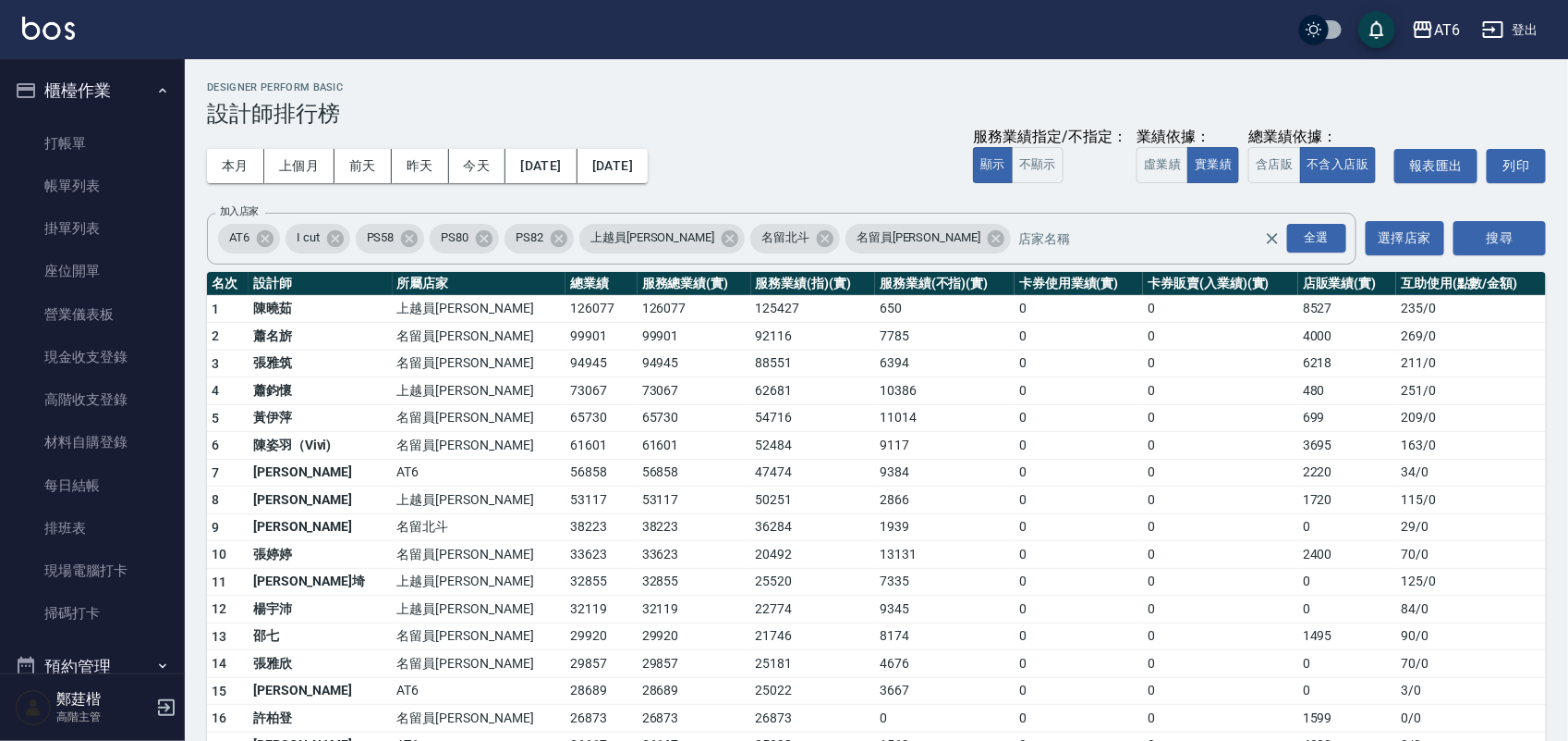
drag, startPoint x: 55, startPoint y: 125, endPoint x: 100, endPoint y: 86, distance: 59.5
click at [55, 126] on link "打帳單" at bounding box center [92, 143] width 170 height 42
click at [94, 86] on button "櫃檯作業" at bounding box center [92, 90] width 170 height 48
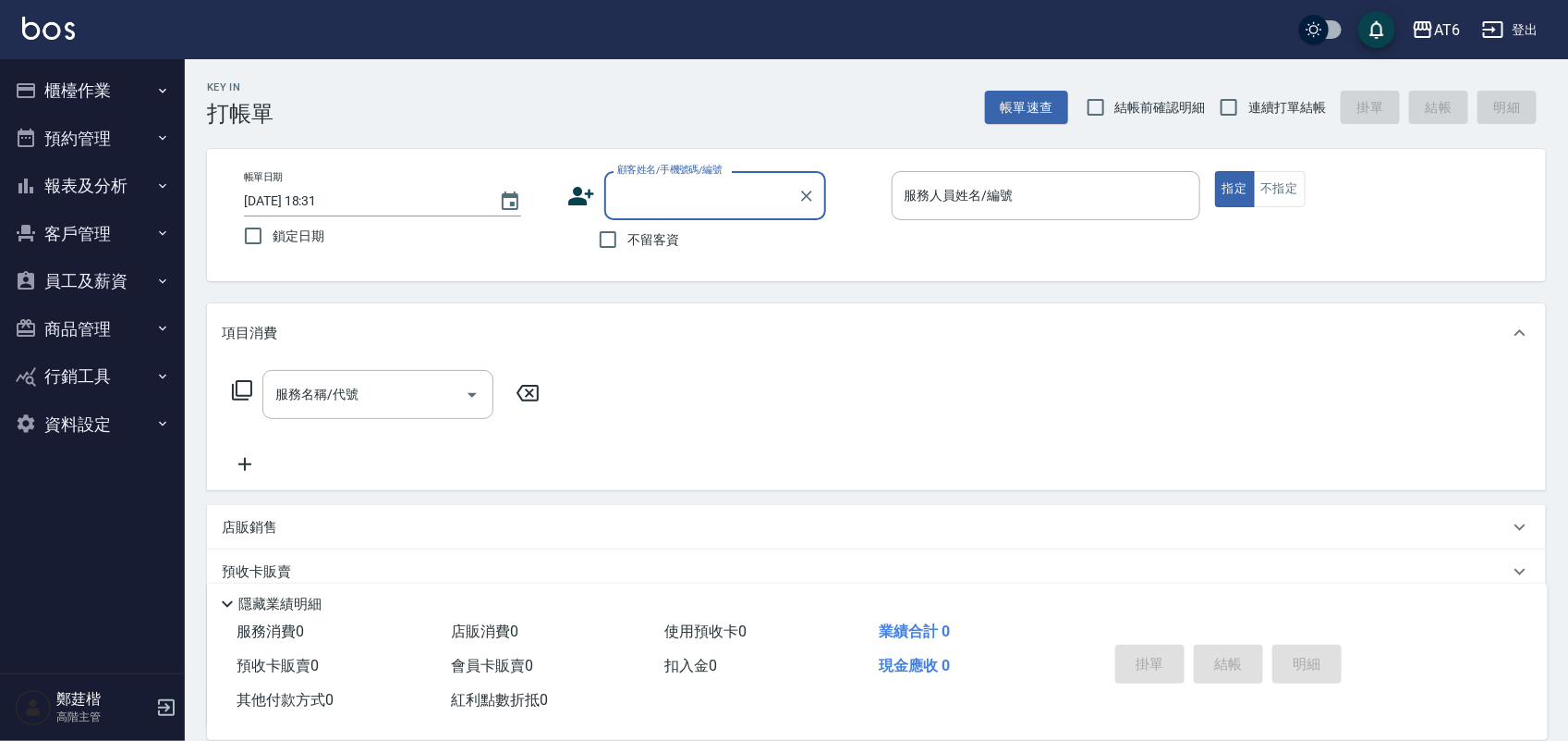
click at [159, 195] on button "報表及分析" at bounding box center [92, 186] width 170 height 48
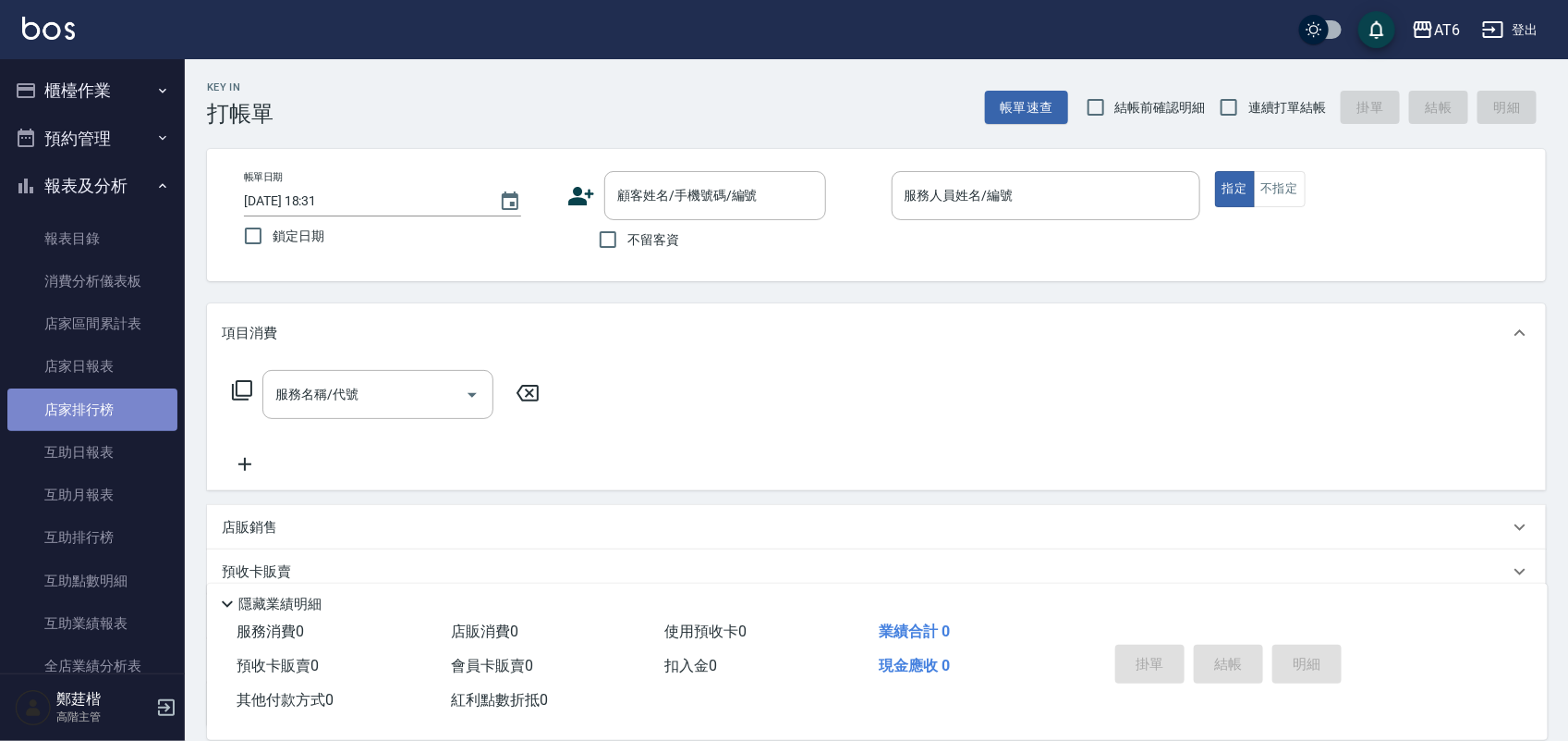
click at [158, 407] on link "店家排行榜" at bounding box center [92, 409] width 170 height 42
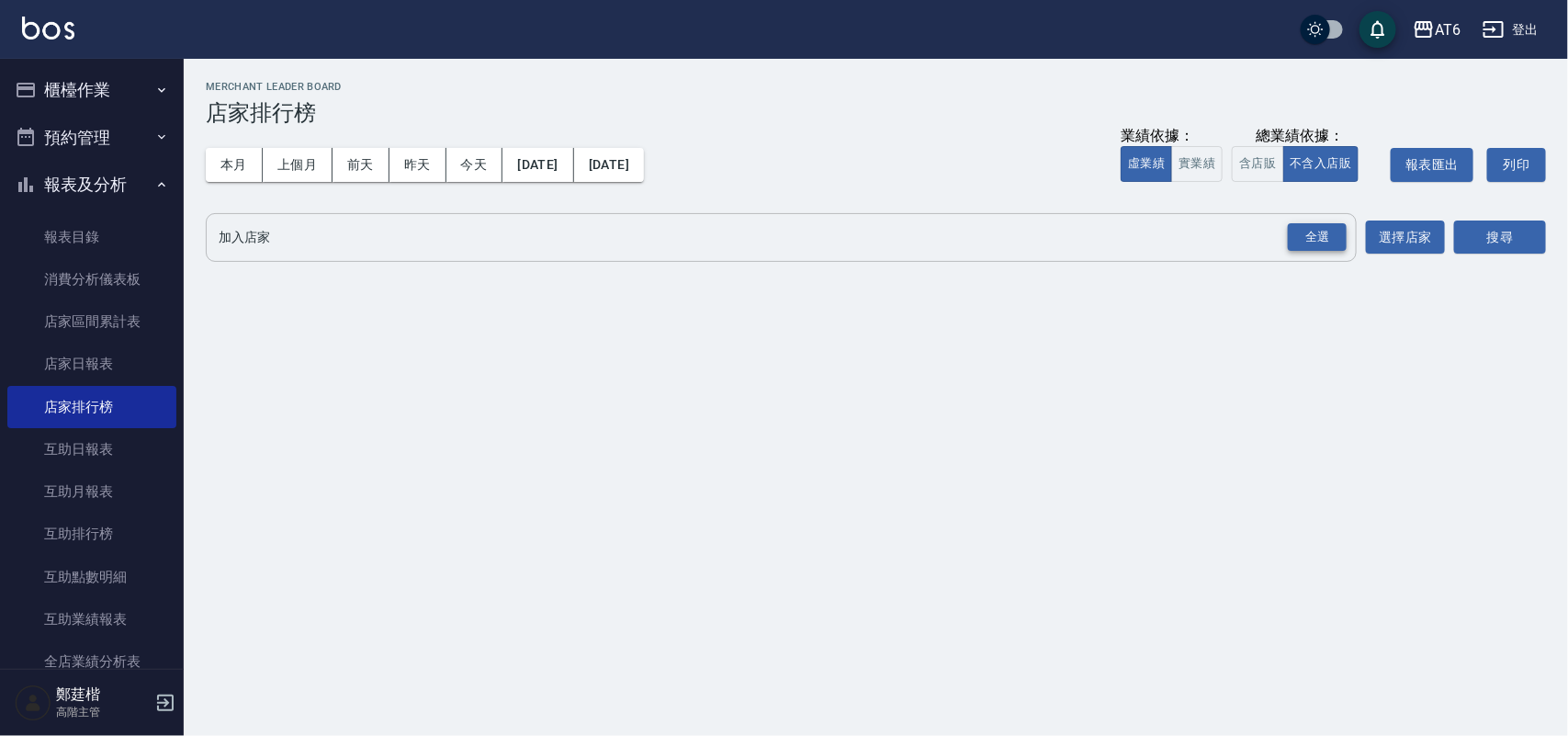
click at [1337, 230] on div "全選" at bounding box center [1317, 237] width 59 height 28
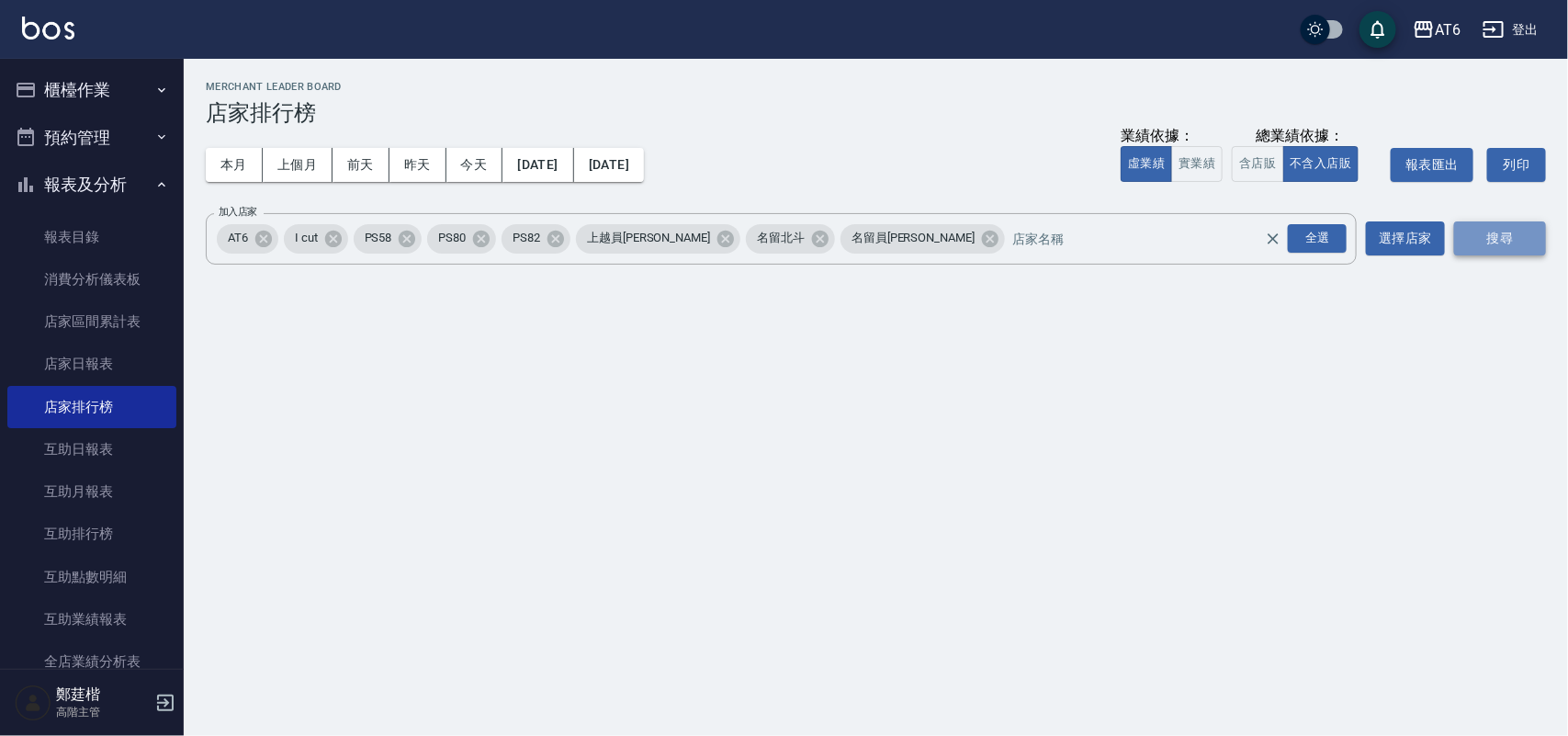
click at [1534, 237] on button "搜尋" at bounding box center [1500, 238] width 92 height 34
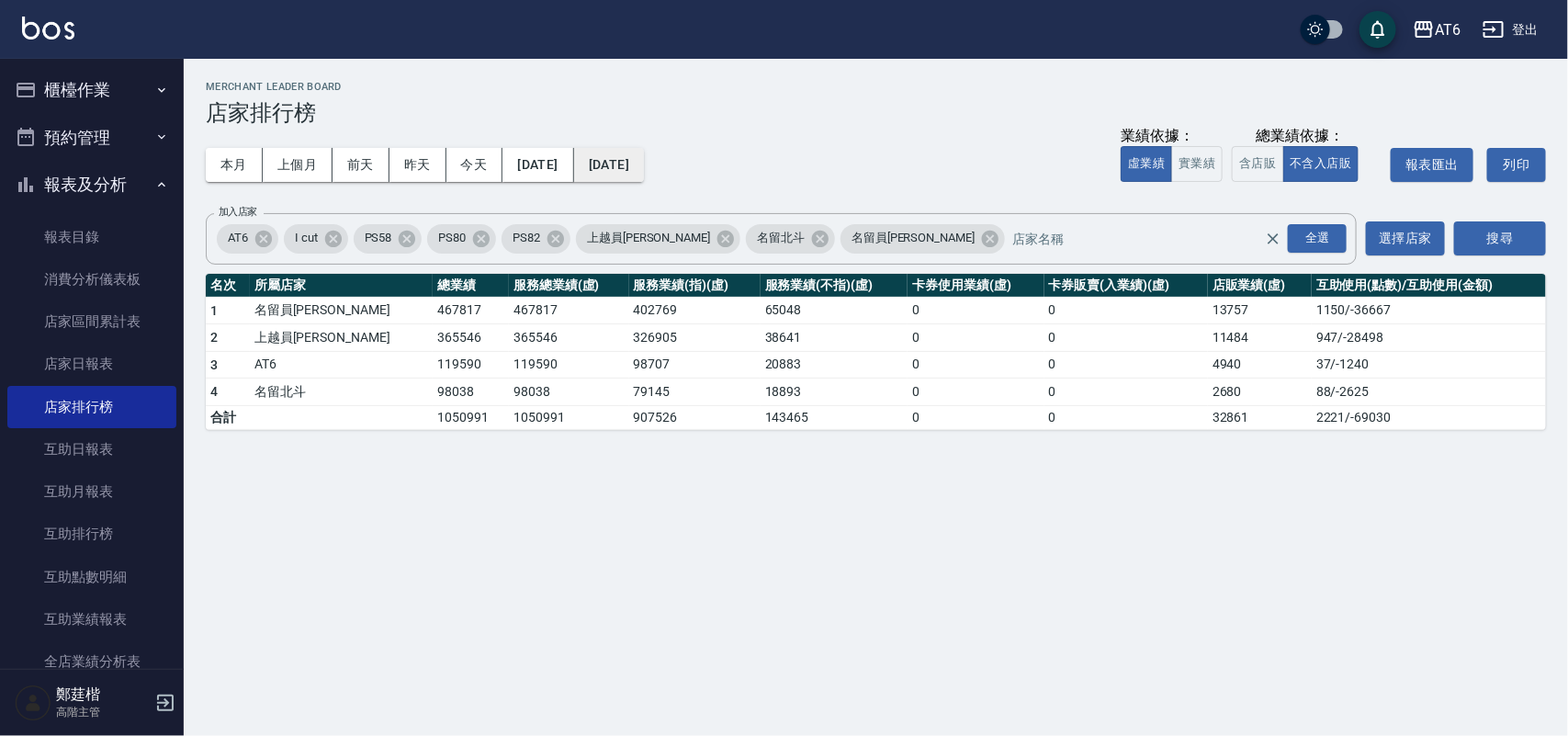
click at [624, 171] on button "[DATE]" at bounding box center [608, 165] width 70 height 34
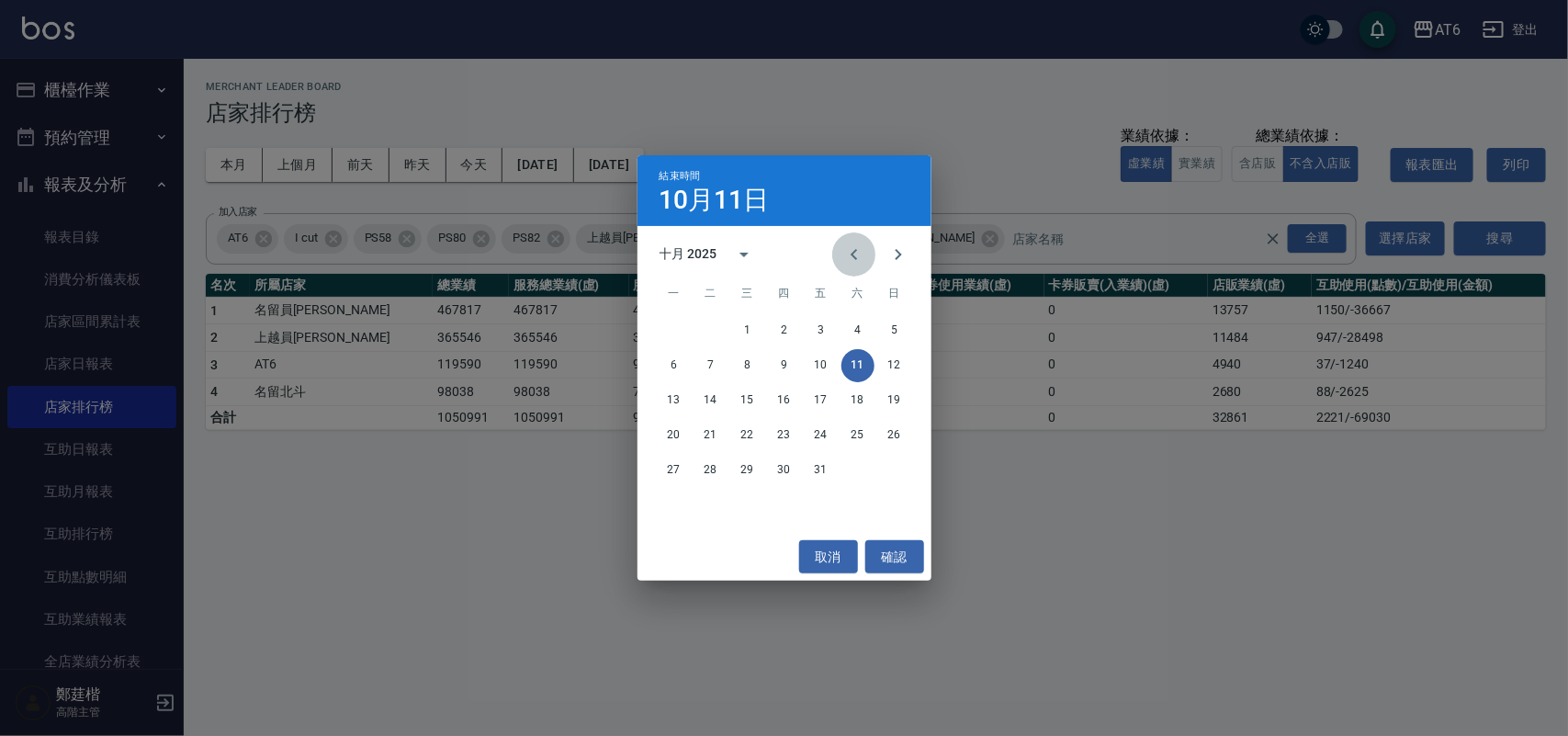
click at [840, 252] on button "Previous month" at bounding box center [854, 254] width 44 height 44
click at [791, 366] on button "11" at bounding box center [784, 366] width 33 height 33
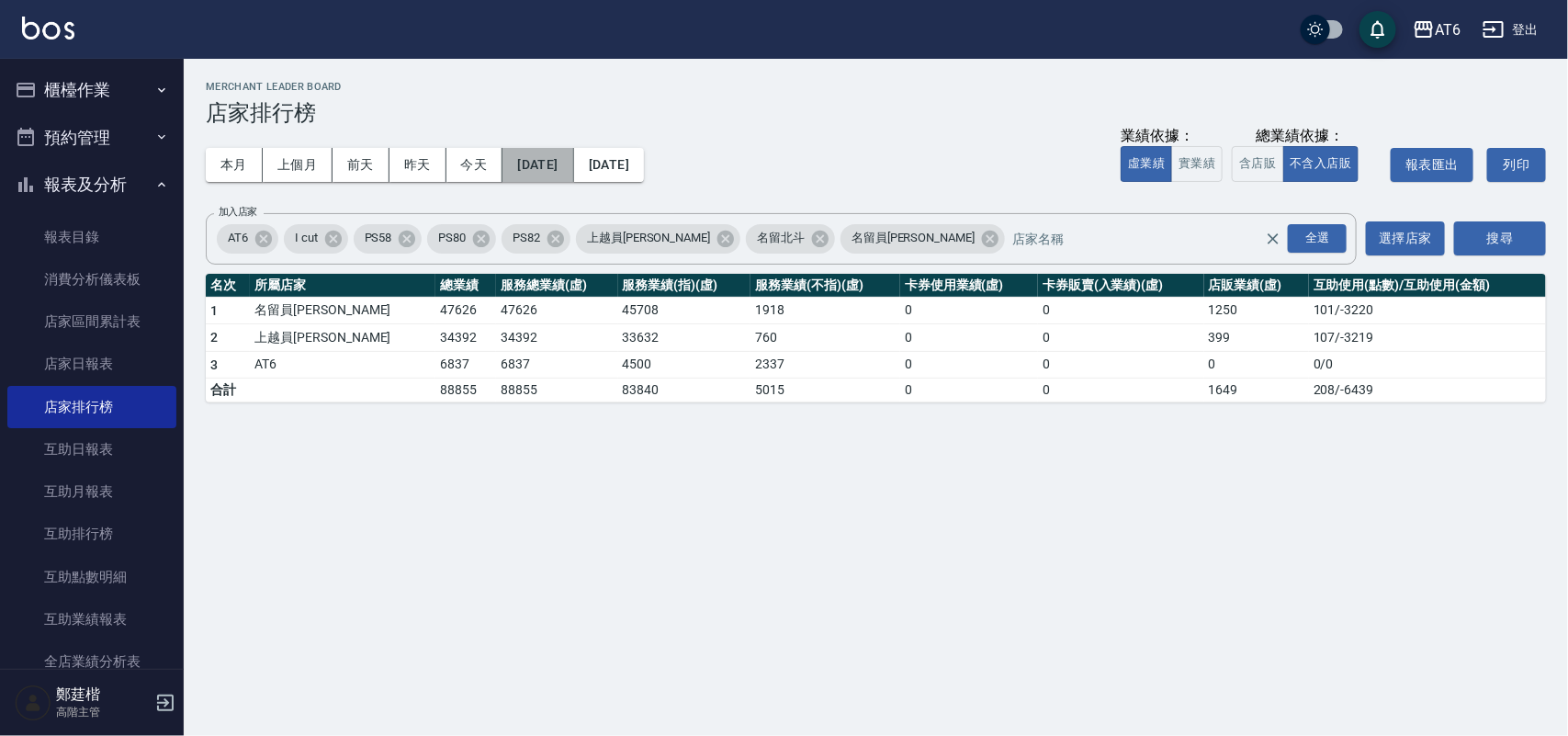
click at [573, 168] on button "[DATE]" at bounding box center [538, 165] width 71 height 34
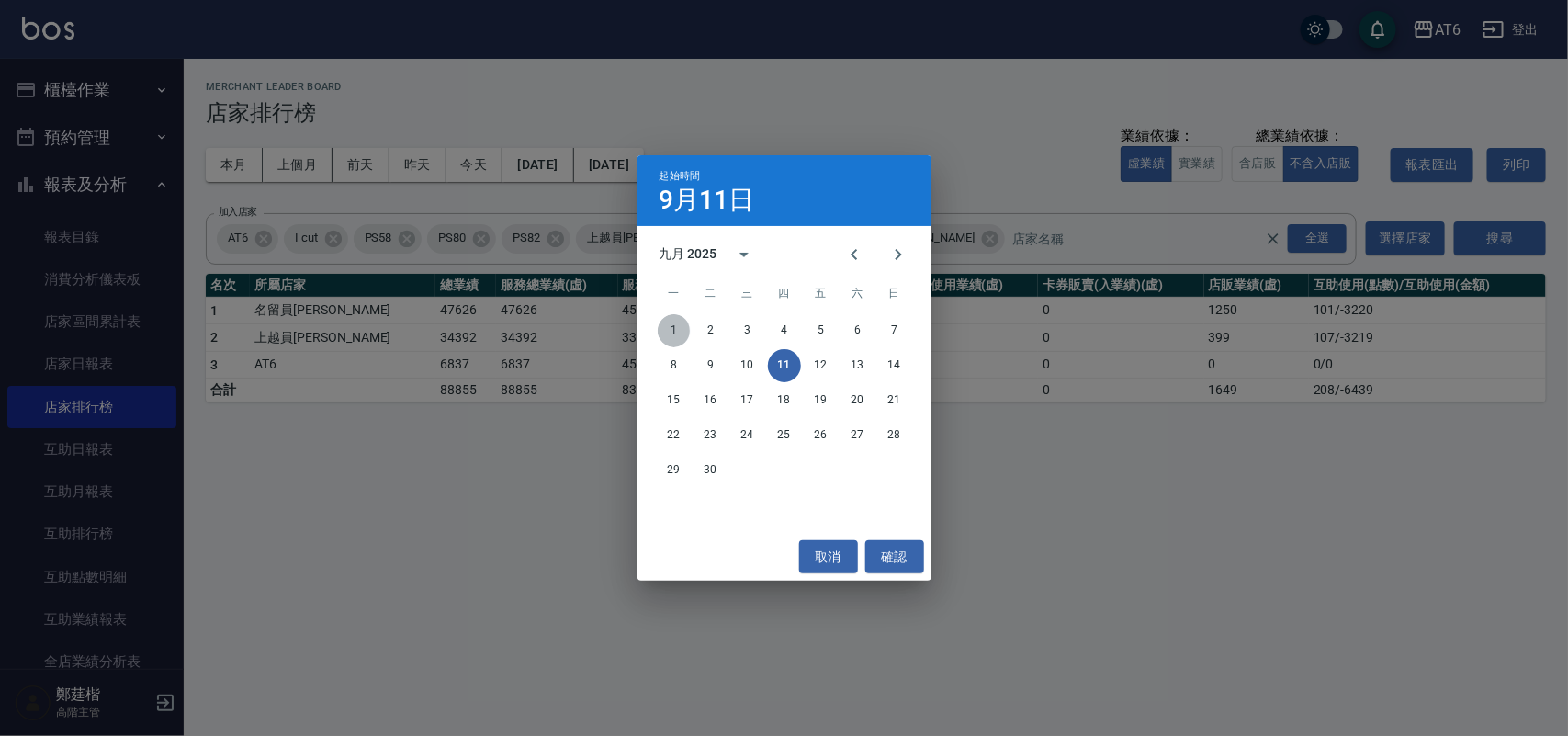
click at [659, 329] on button "1" at bounding box center [674, 331] width 33 height 33
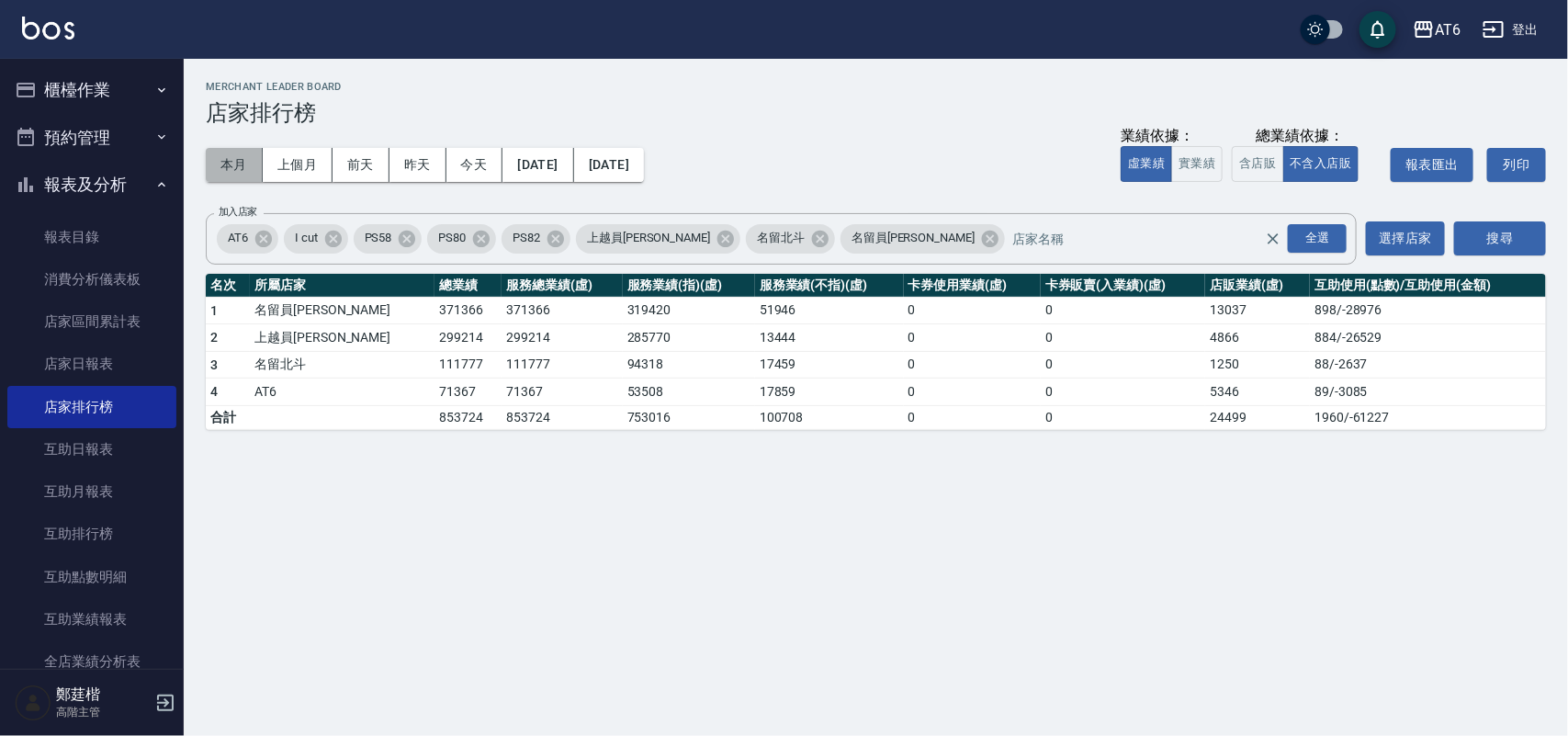
click at [236, 173] on button "本月" at bounding box center [235, 165] width 57 height 34
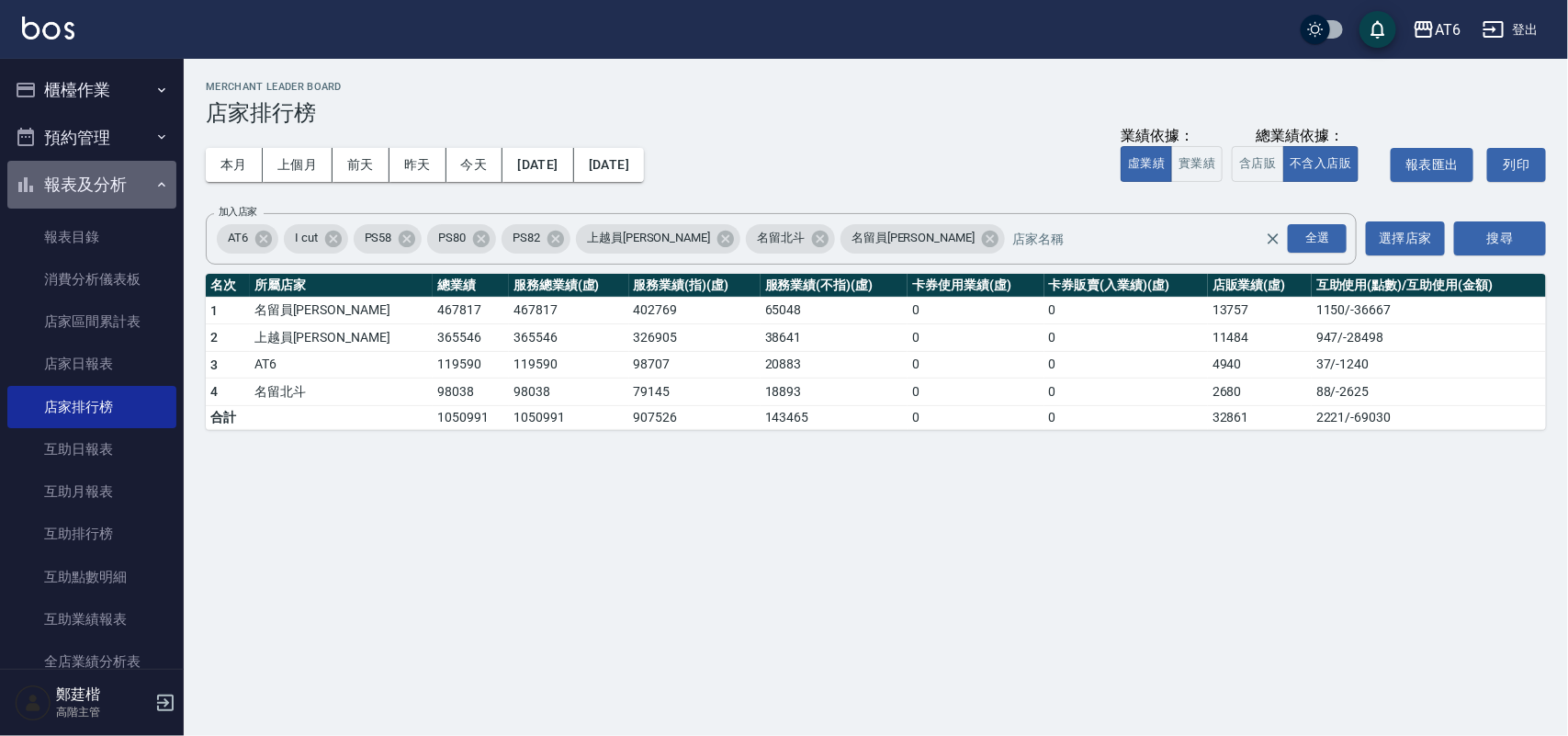
click at [136, 182] on button "報表及分析" at bounding box center [91, 184] width 169 height 48
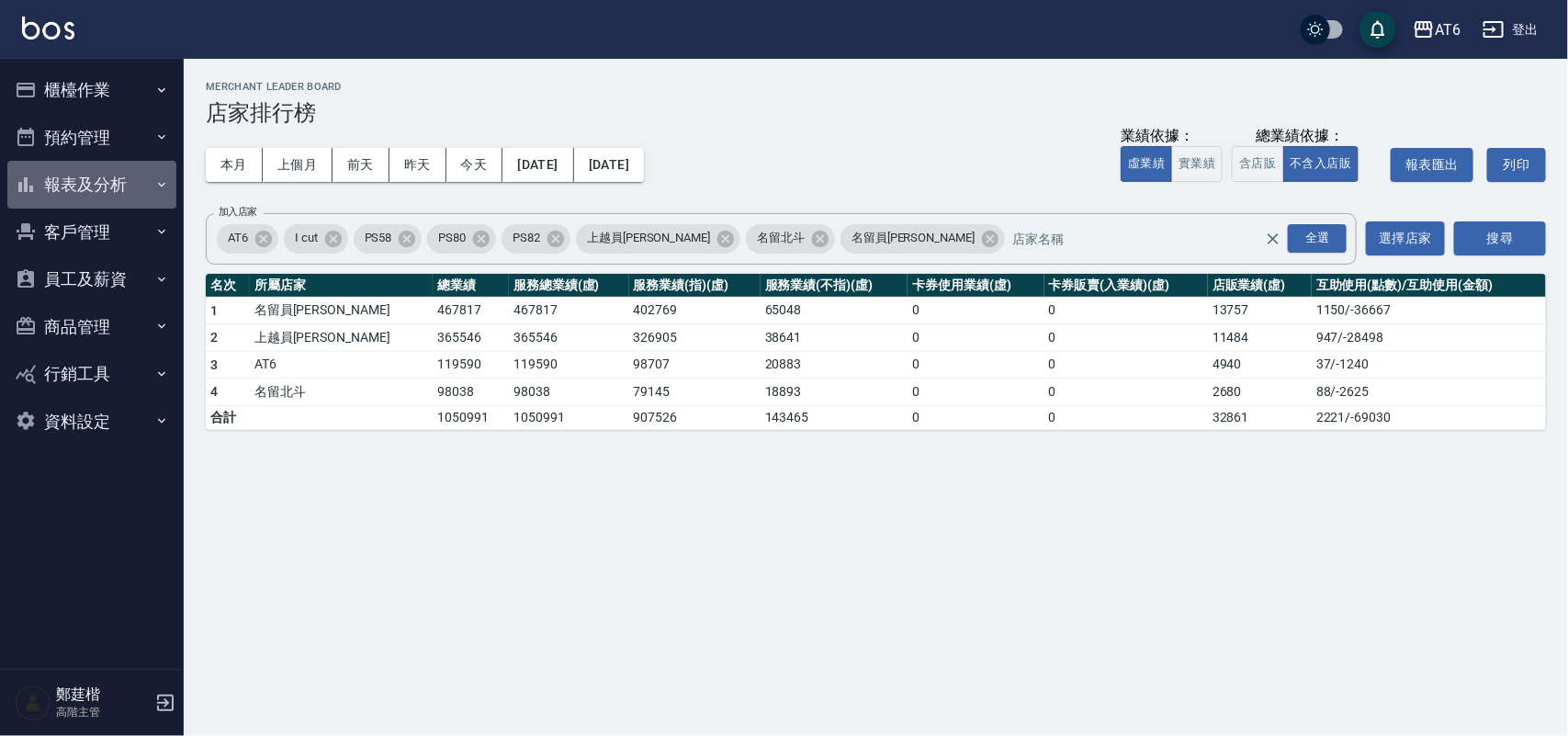
click at [124, 195] on button "報表及分析" at bounding box center [91, 184] width 169 height 48
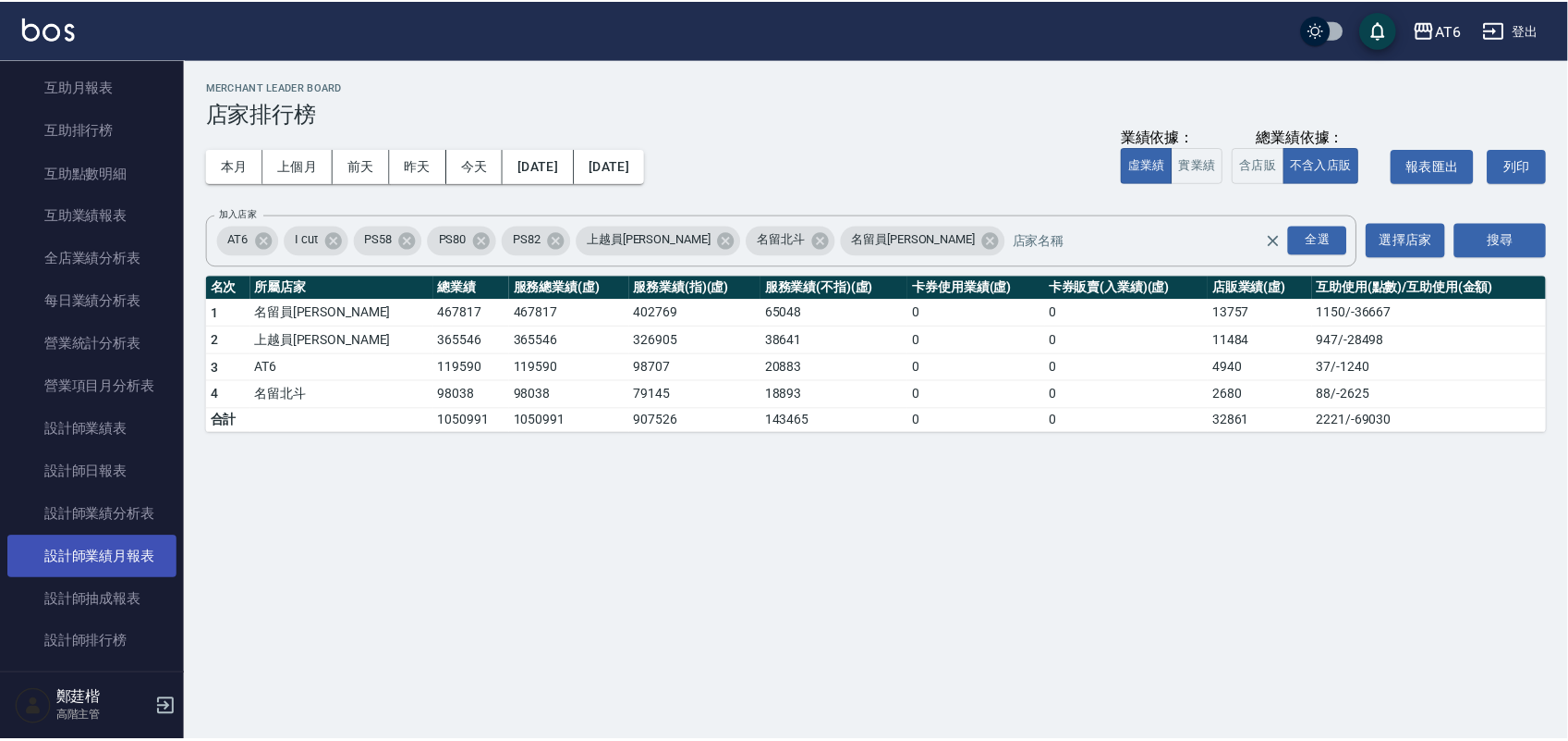
scroll to position [462, 0]
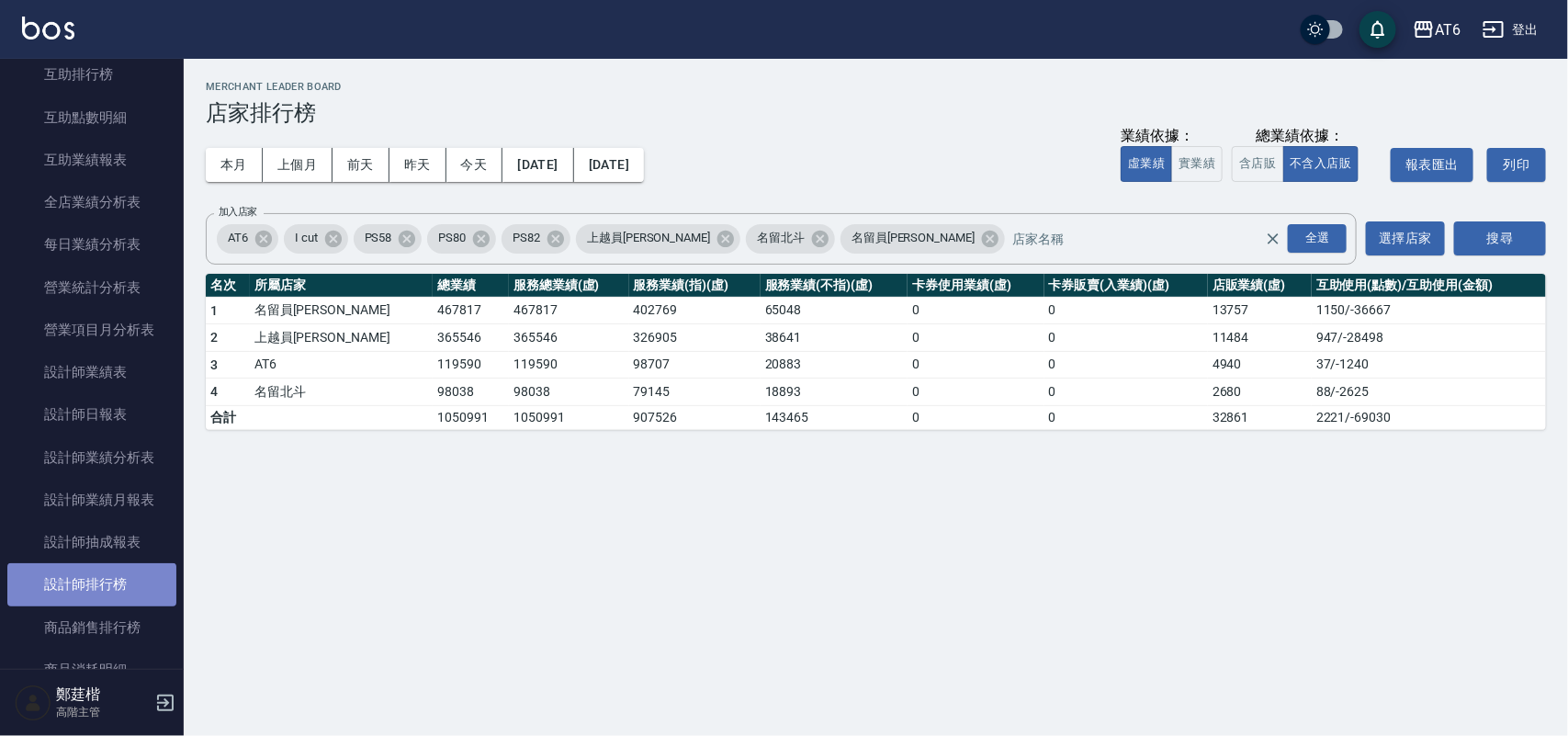
click at [102, 594] on link "設計師排行榜" at bounding box center [91, 584] width 169 height 42
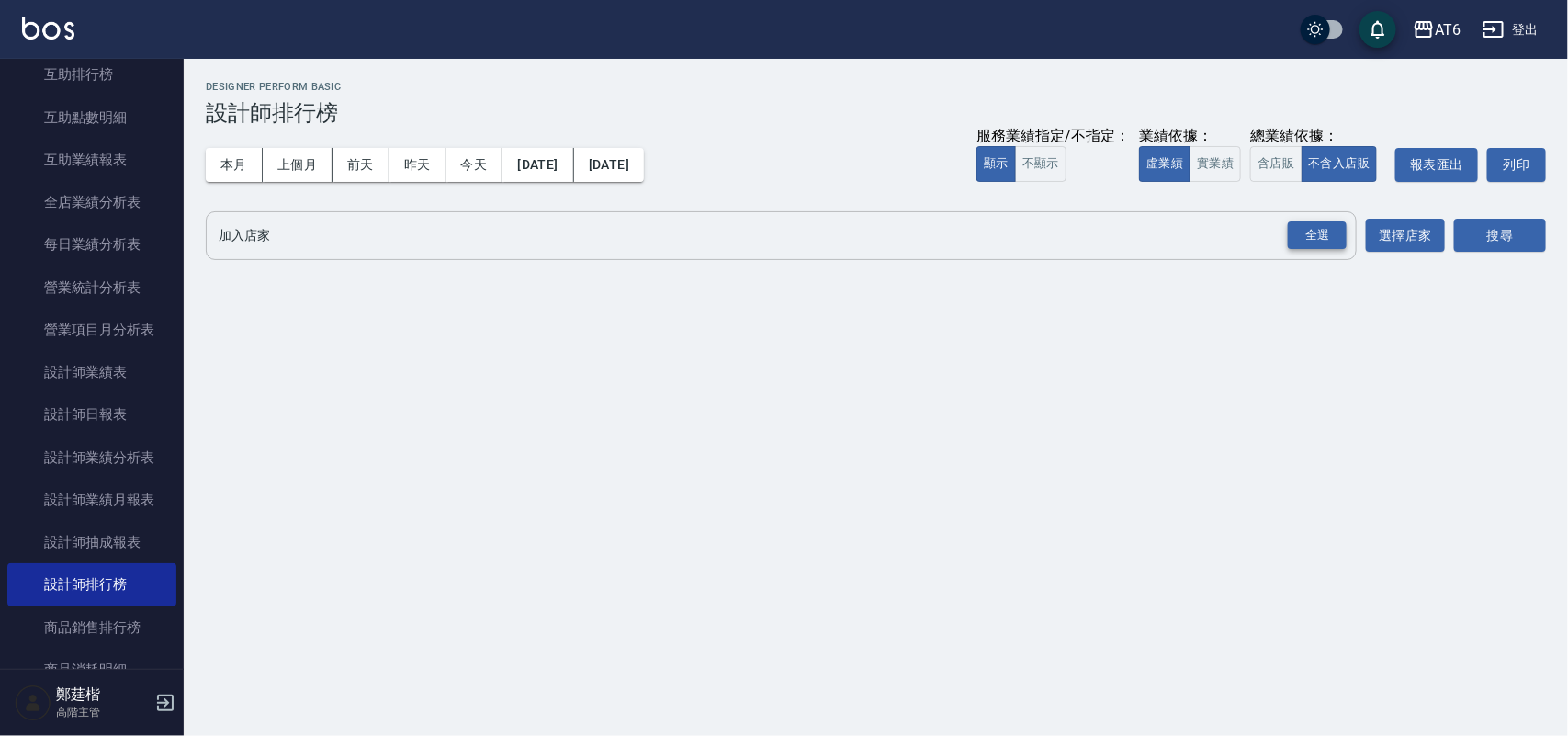
click at [1320, 239] on div "全選" at bounding box center [1317, 236] width 59 height 28
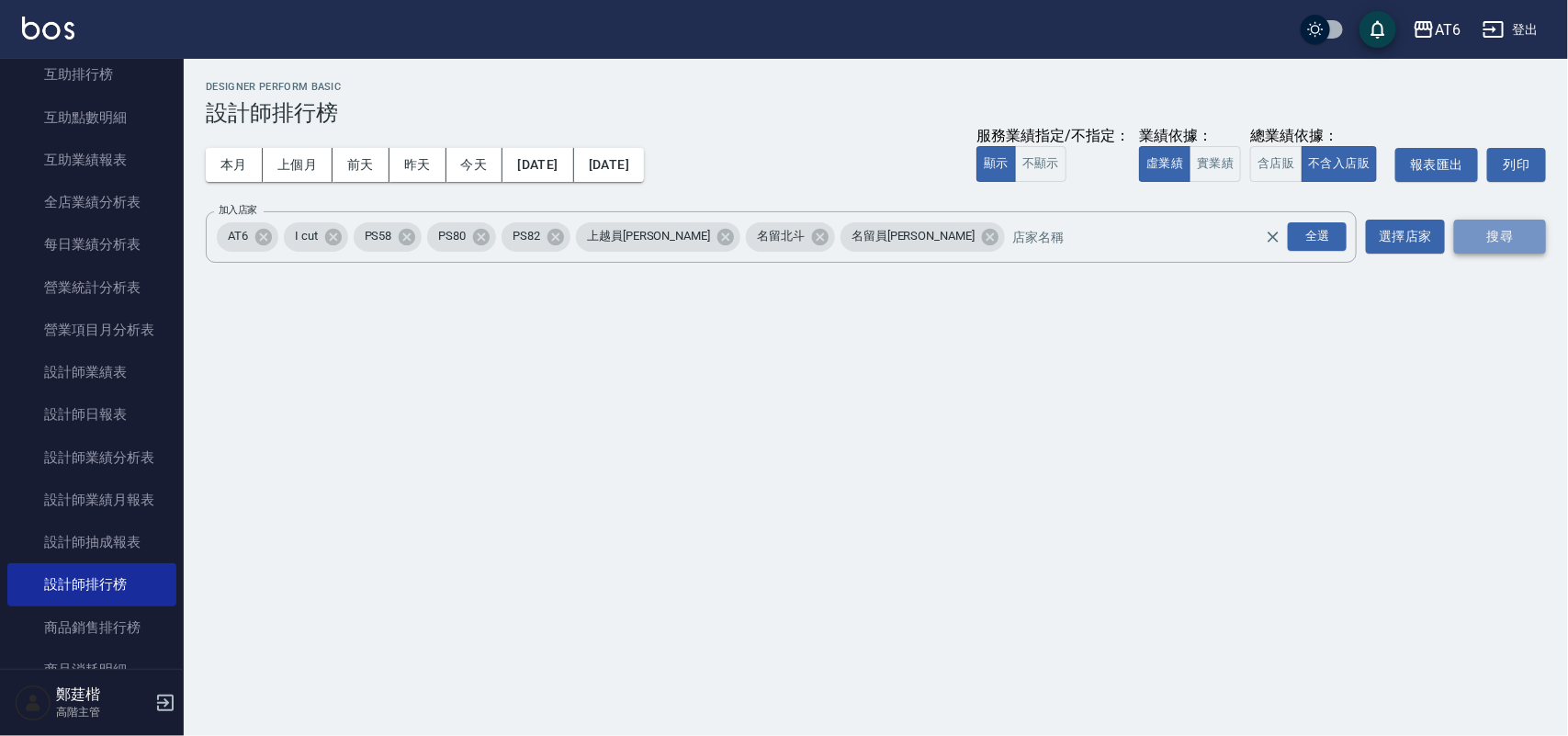
click at [1513, 230] on button "搜尋" at bounding box center [1500, 237] width 92 height 34
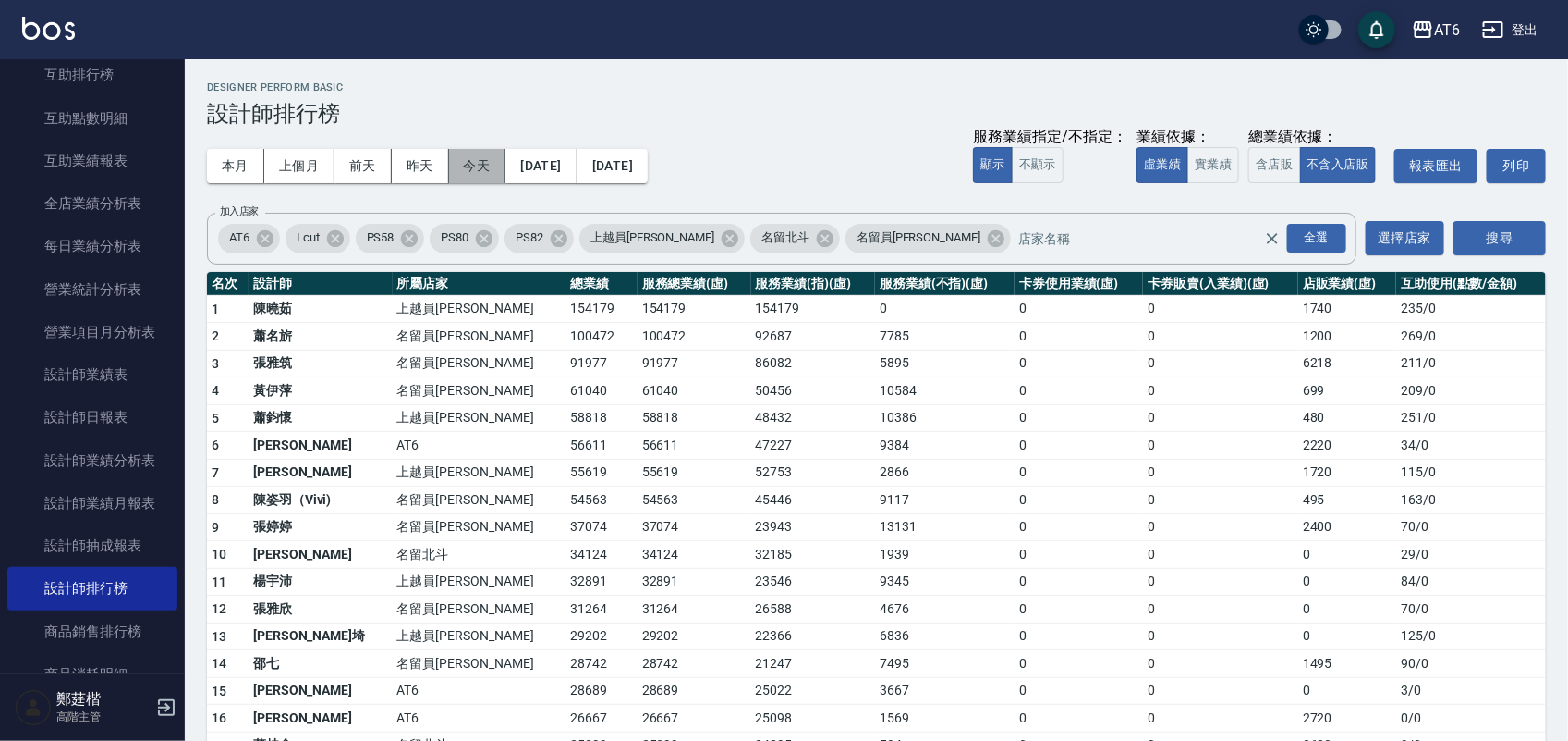
click at [482, 159] on button "今天" at bounding box center [478, 166] width 57 height 35
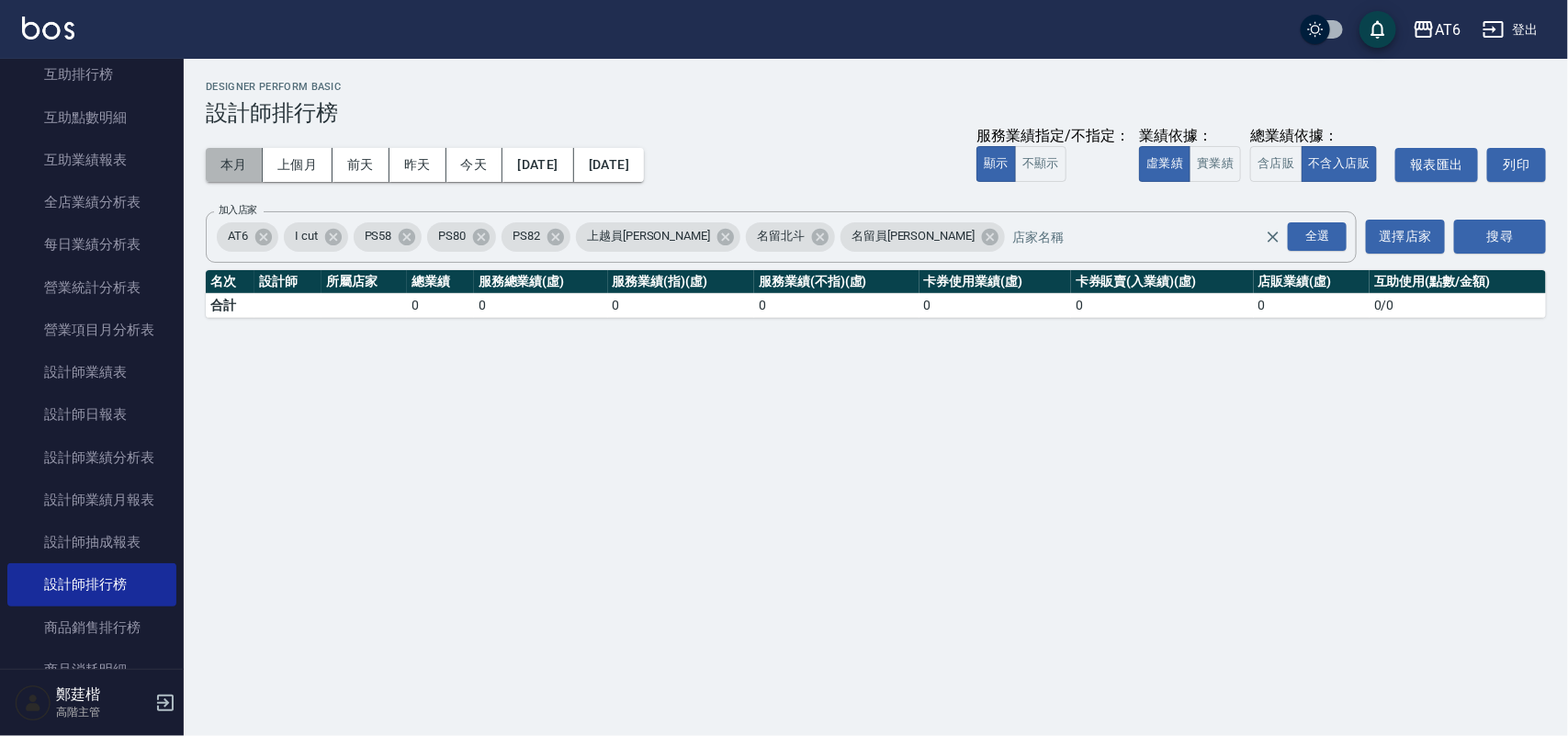
click at [231, 171] on button "本月" at bounding box center [235, 165] width 57 height 34
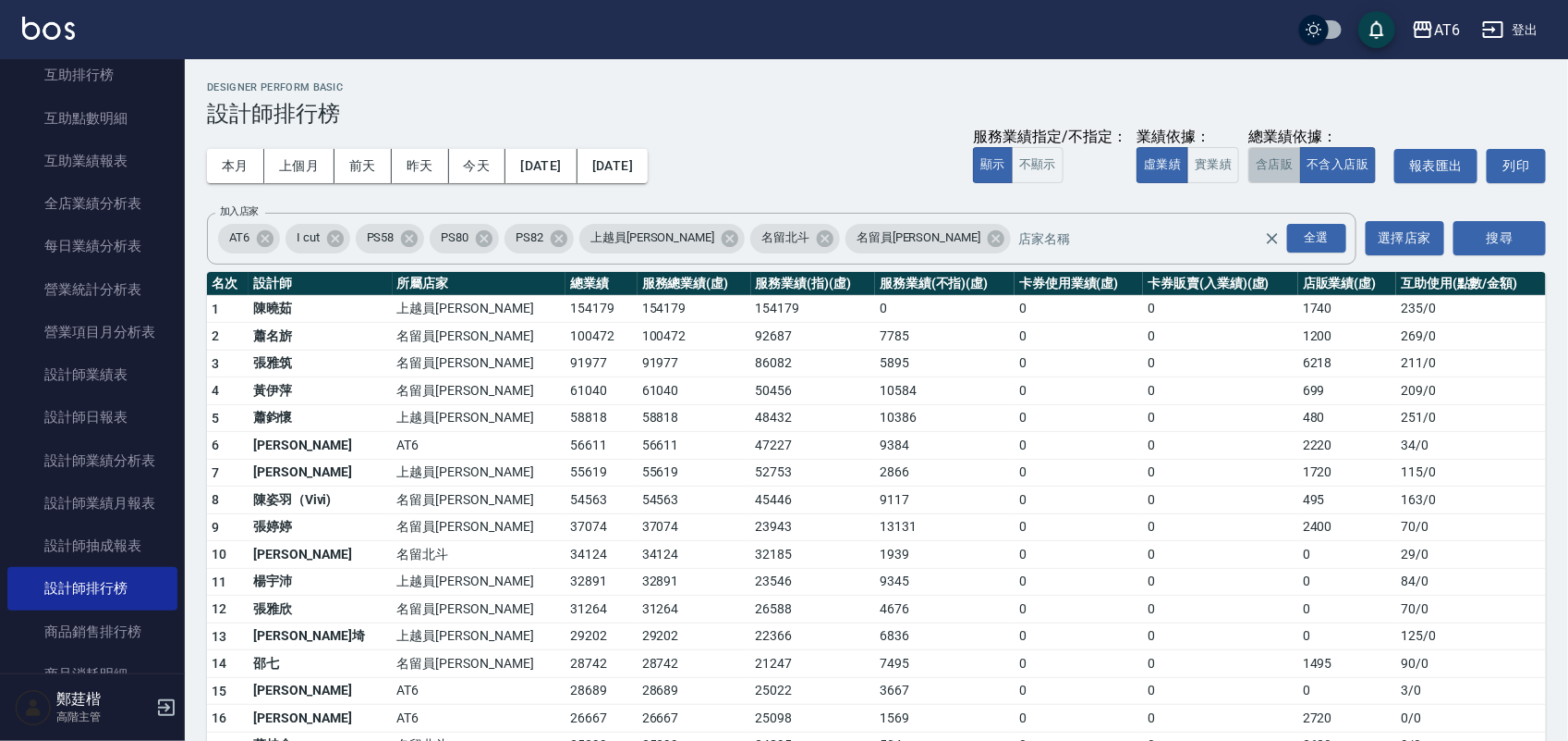
click at [1278, 166] on button "含店販" at bounding box center [1274, 165] width 51 height 37
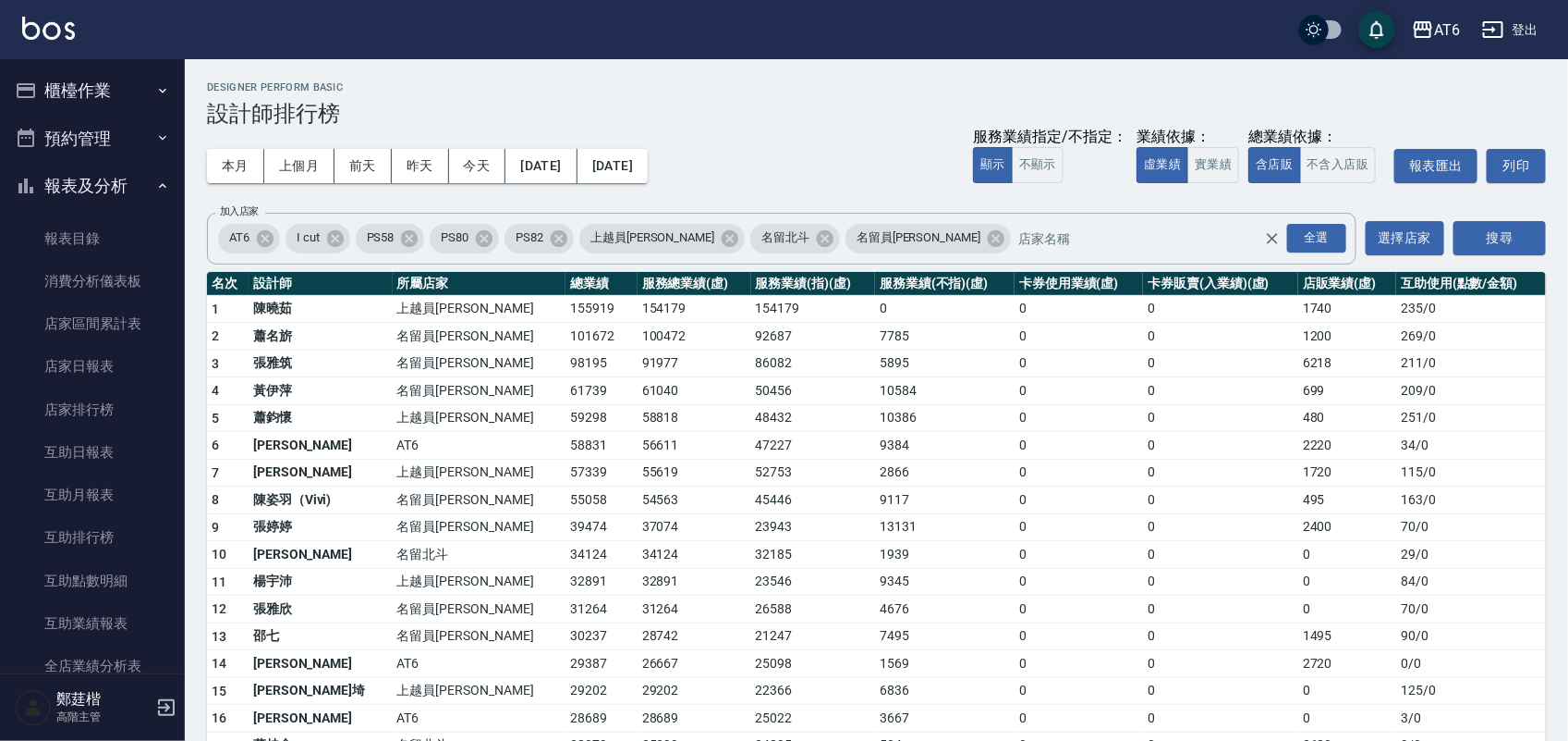
click at [105, 178] on button "報表及分析" at bounding box center [92, 186] width 170 height 48
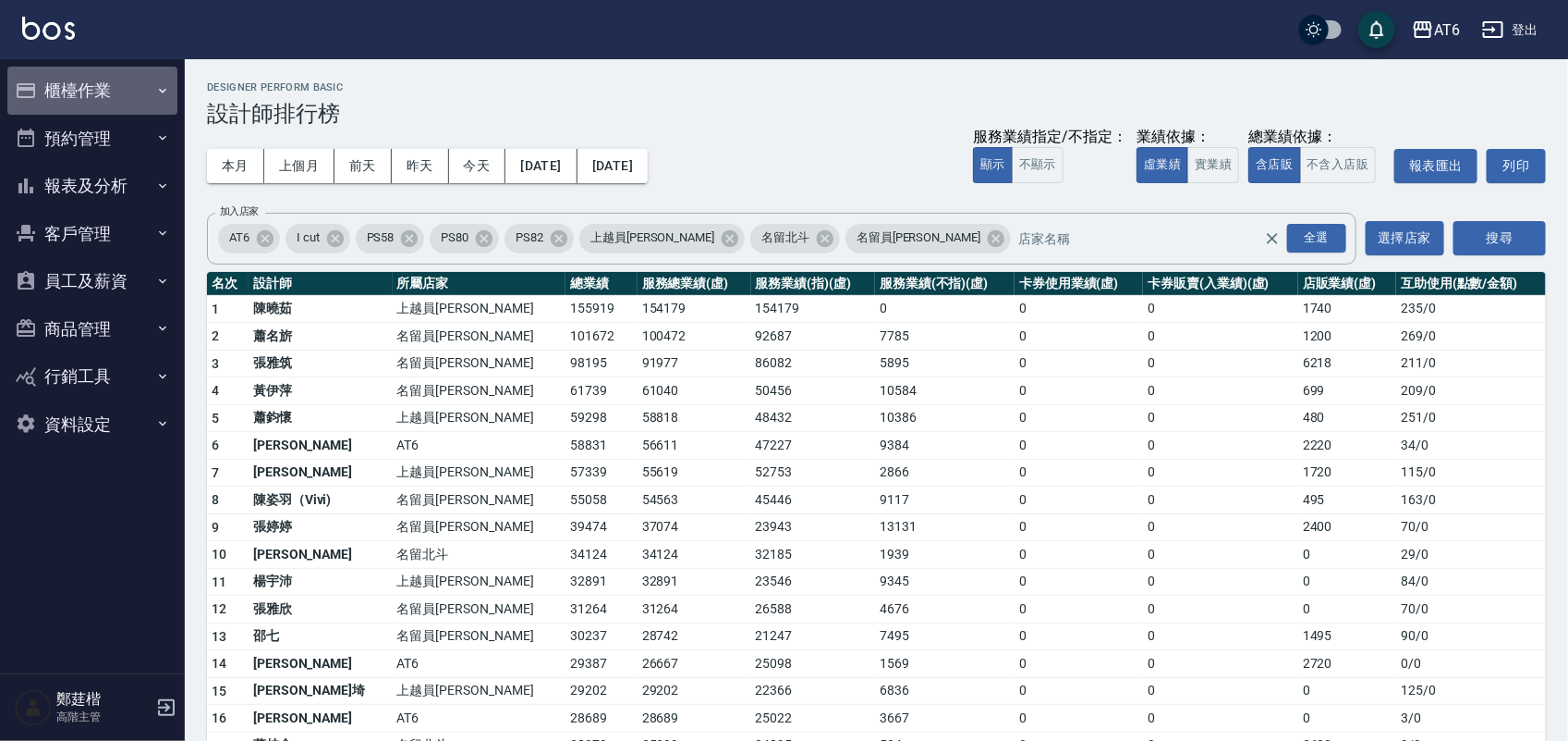
click at [90, 81] on button "櫃檯作業" at bounding box center [92, 90] width 170 height 48
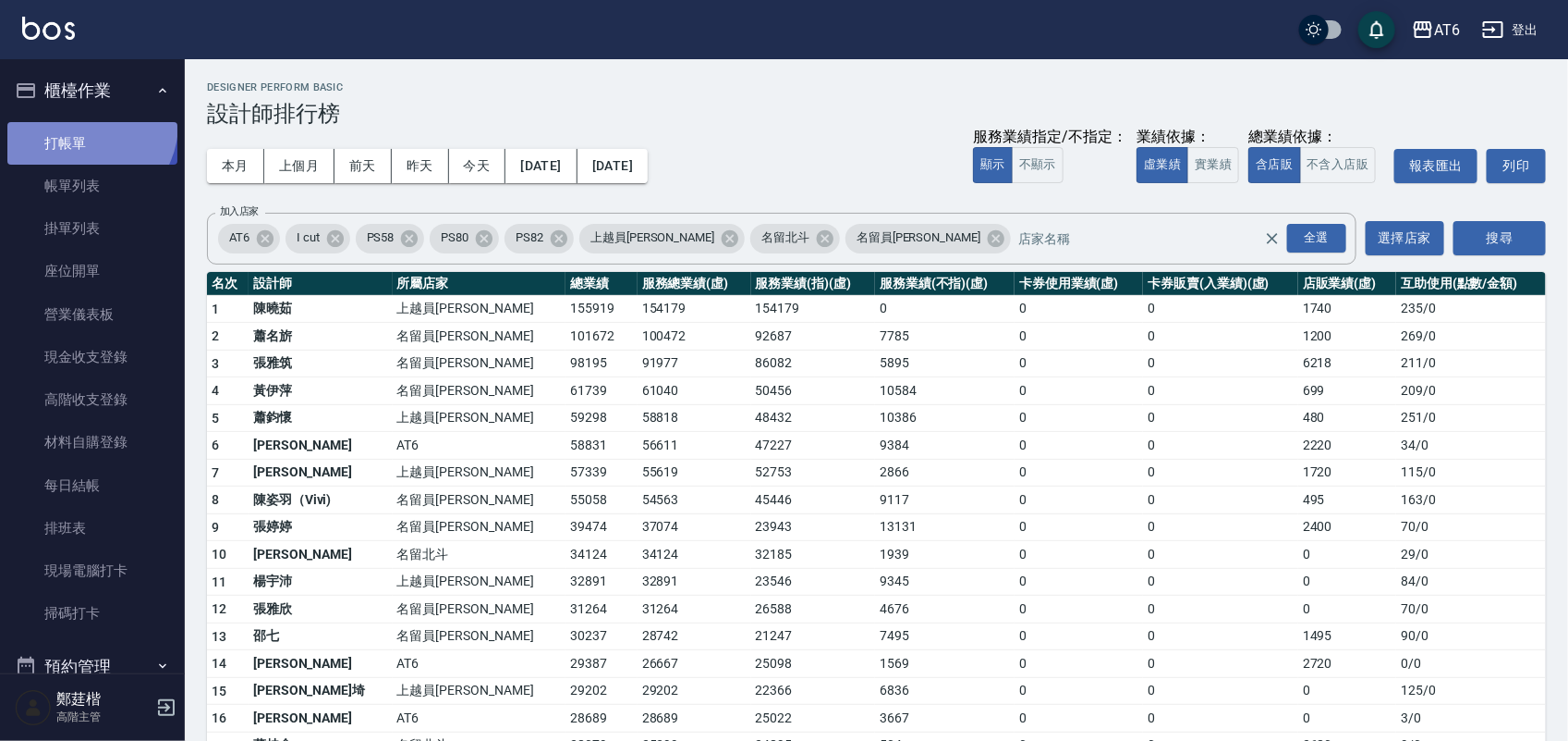
click at [83, 123] on link "打帳單" at bounding box center [92, 143] width 170 height 42
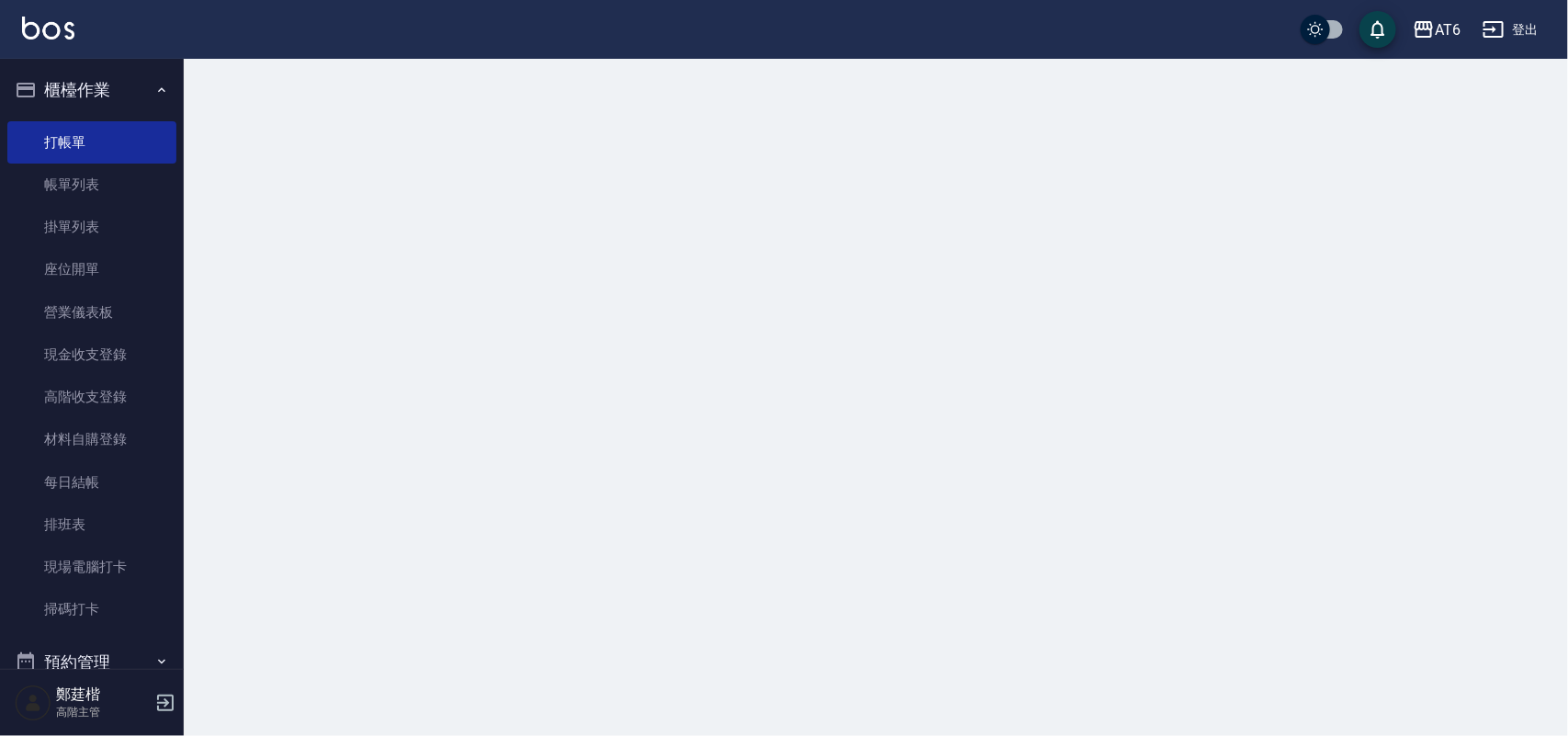
click at [101, 94] on button "櫃檯作業" at bounding box center [91, 89] width 169 height 48
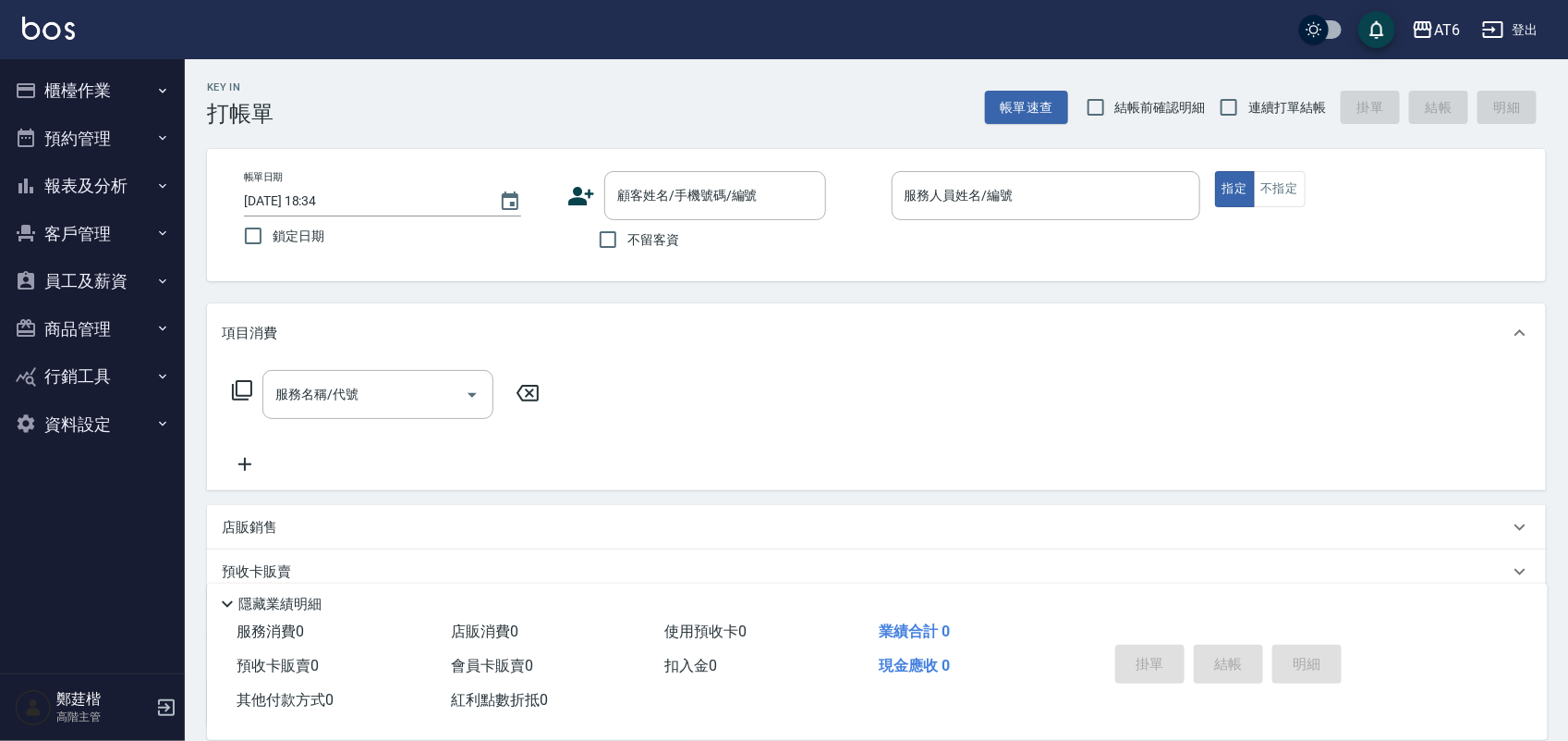
click at [1282, 98] on span "連續打單結帳" at bounding box center [1287, 108] width 78 height 20
click at [1248, 98] on input "連續打單結帳" at bounding box center [1228, 107] width 39 height 39
checkbox input "true"
click at [267, 237] on input "鎖定日期" at bounding box center [253, 235] width 39 height 39
checkbox input "true"
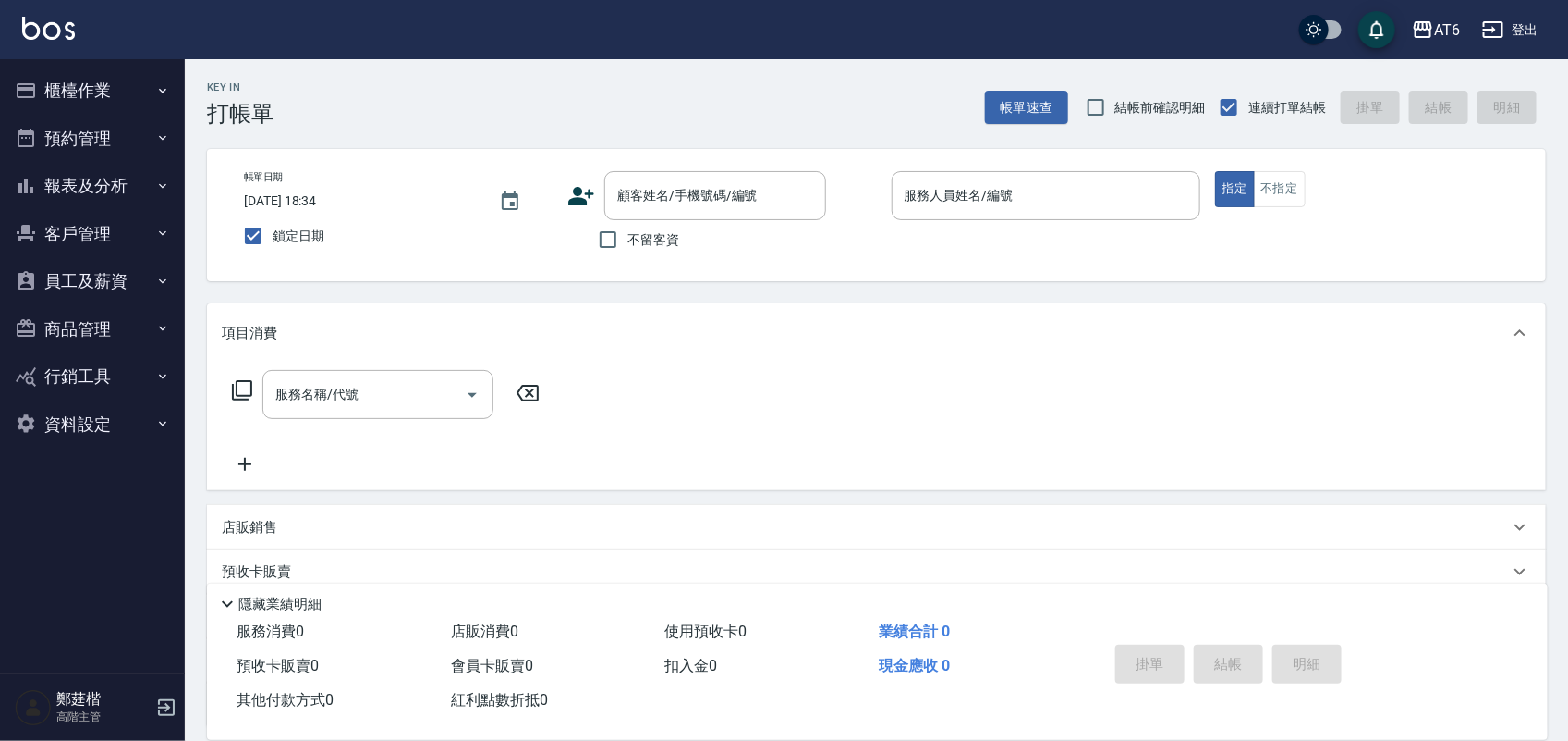
click at [667, 242] on span "不留客資" at bounding box center [654, 240] width 51 height 20
click at [628, 242] on input "不留客資" at bounding box center [607, 239] width 39 height 39
checkbox input "true"
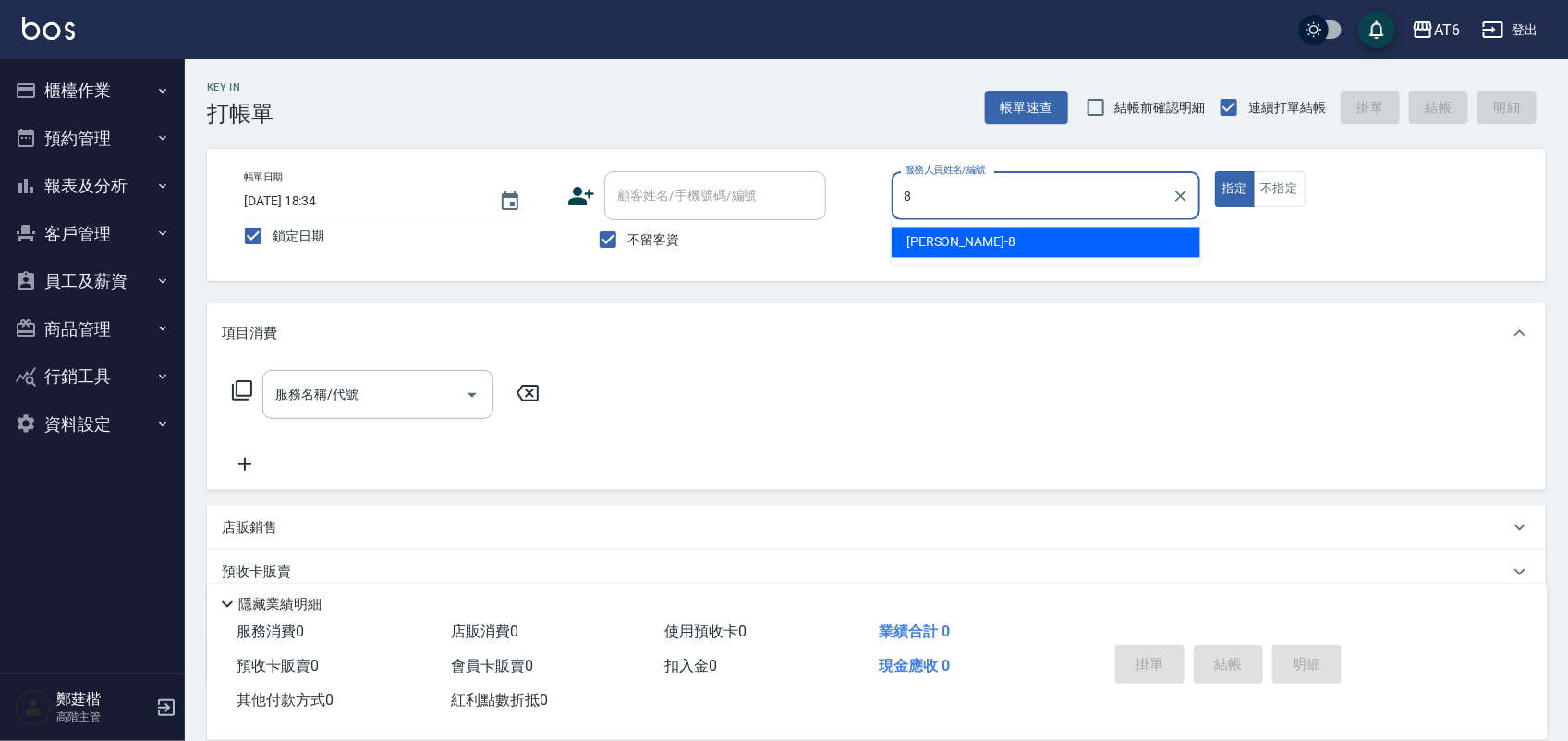
type input "8"
type button "true"
type input "[PERSON_NAME]-8"
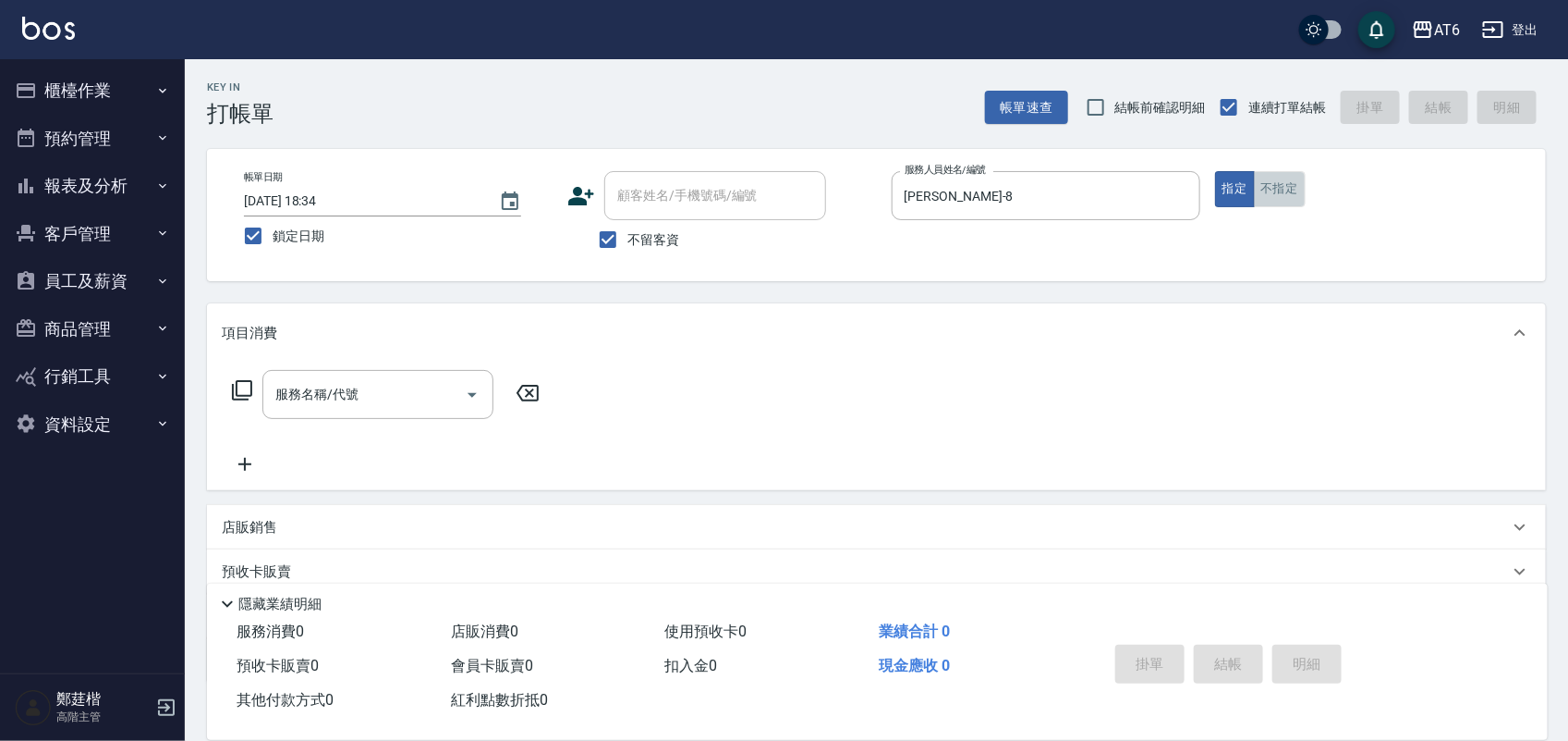
drag, startPoint x: 1295, startPoint y: 185, endPoint x: 864, endPoint y: 186, distance: 431.0
click at [1294, 186] on button "不指定" at bounding box center [1280, 189] width 51 height 37
click at [454, 388] on input "服務名稱/代號" at bounding box center [363, 394] width 187 height 33
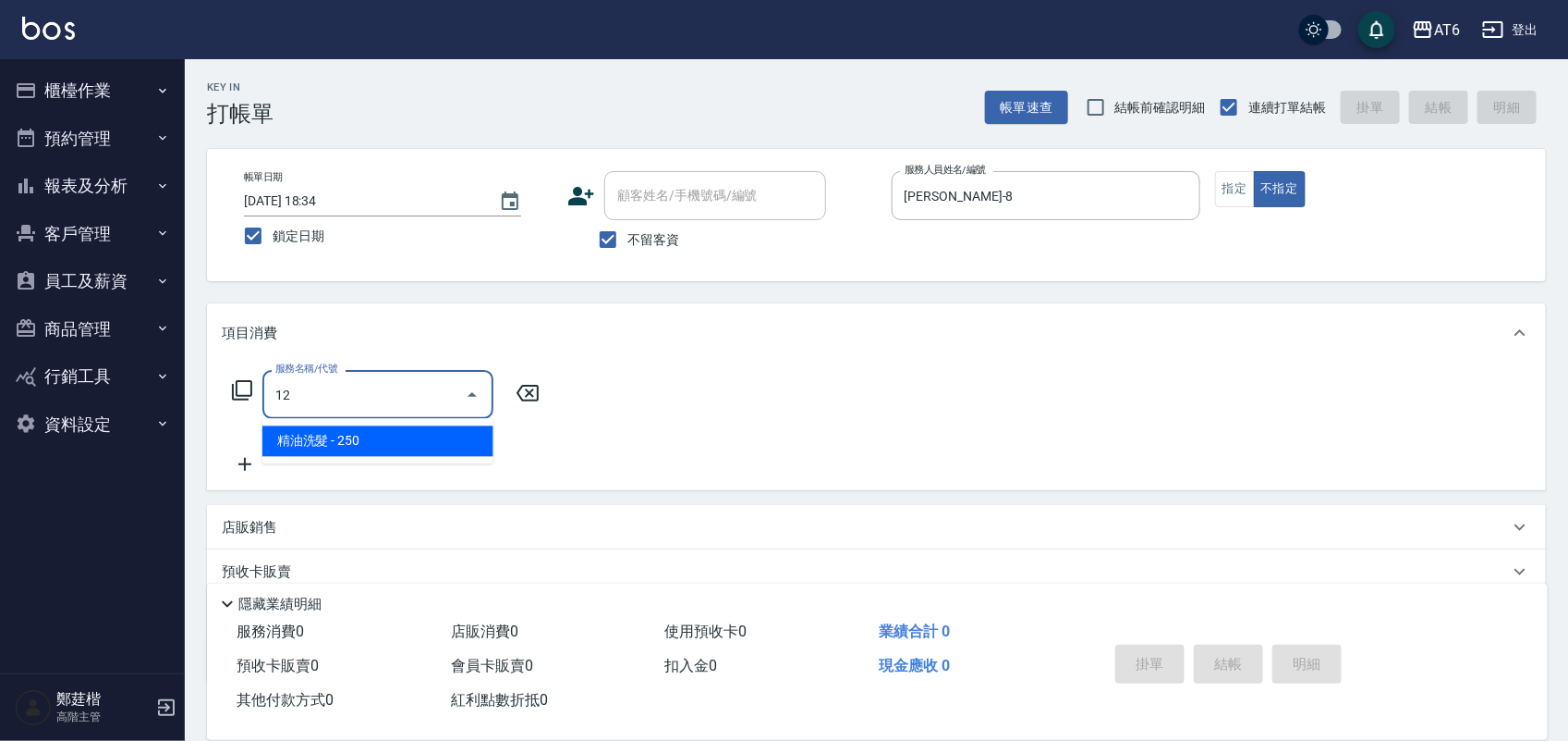
type input "精油洗髮(12)"
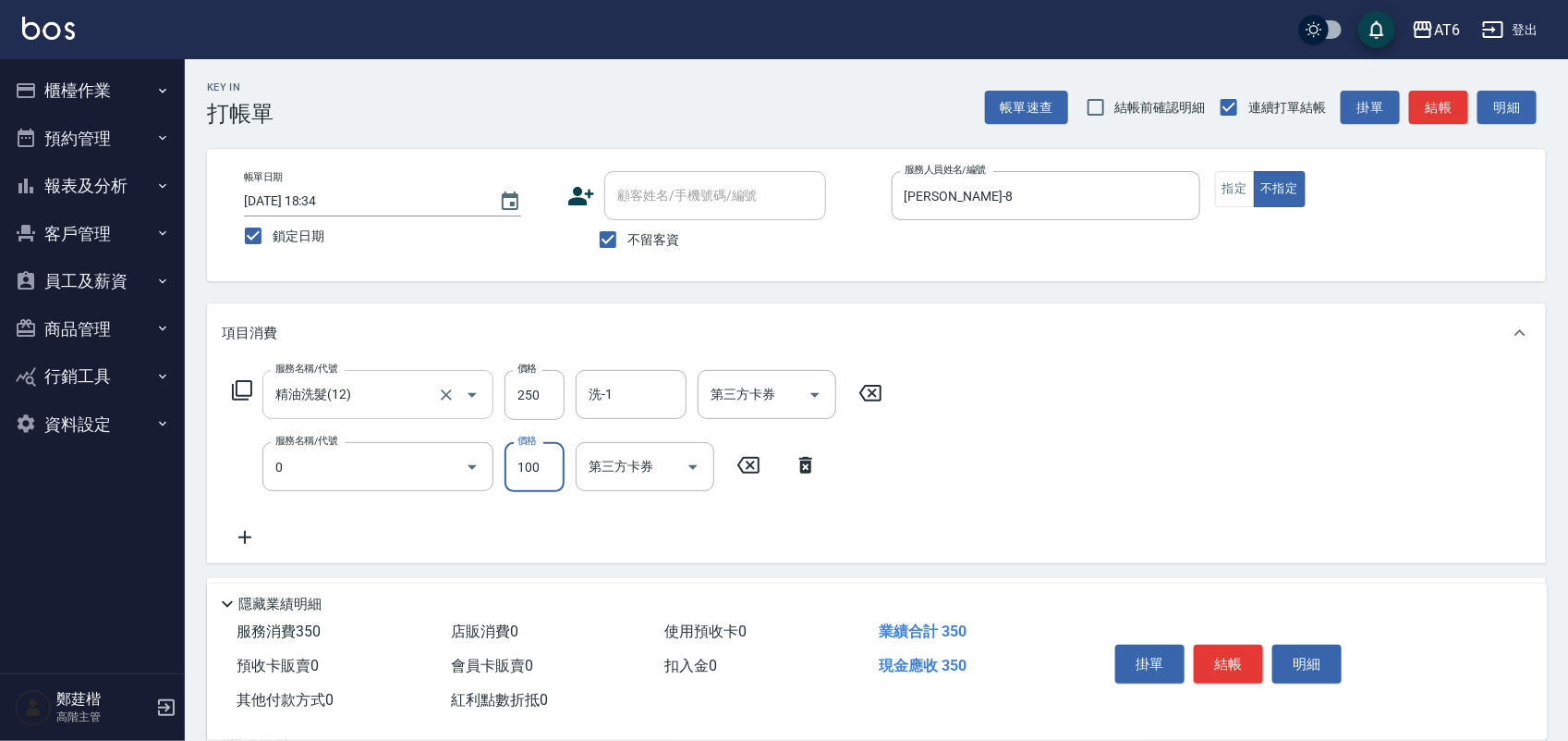
type input "剪髮(0)"
type input "130"
click at [1234, 648] on button "結帳" at bounding box center [1228, 663] width 69 height 39
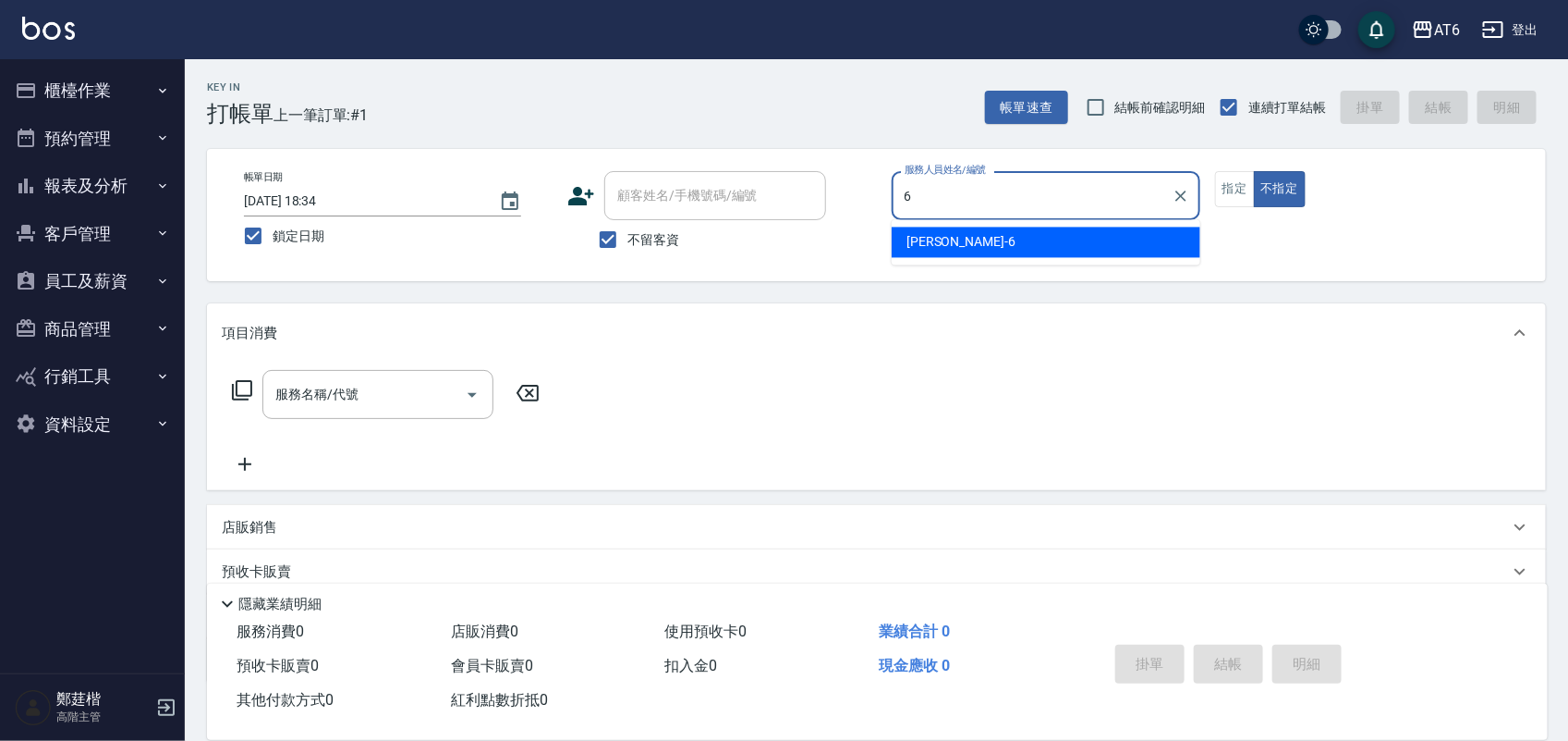
type input "6"
type button "false"
type input "[PERSON_NAME]-6"
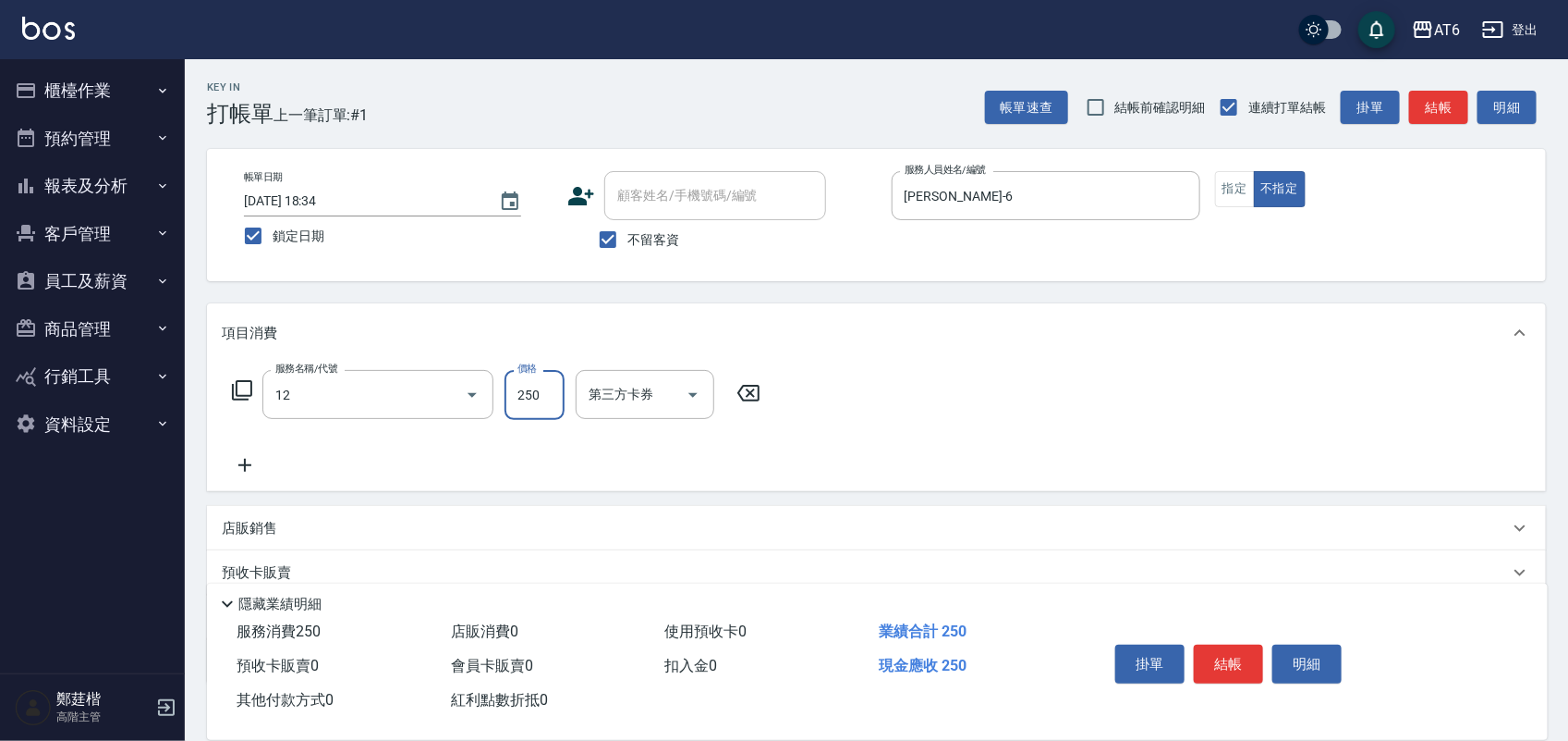
type input "精油洗髮(12)"
click at [1234, 649] on button "結帳" at bounding box center [1228, 663] width 69 height 39
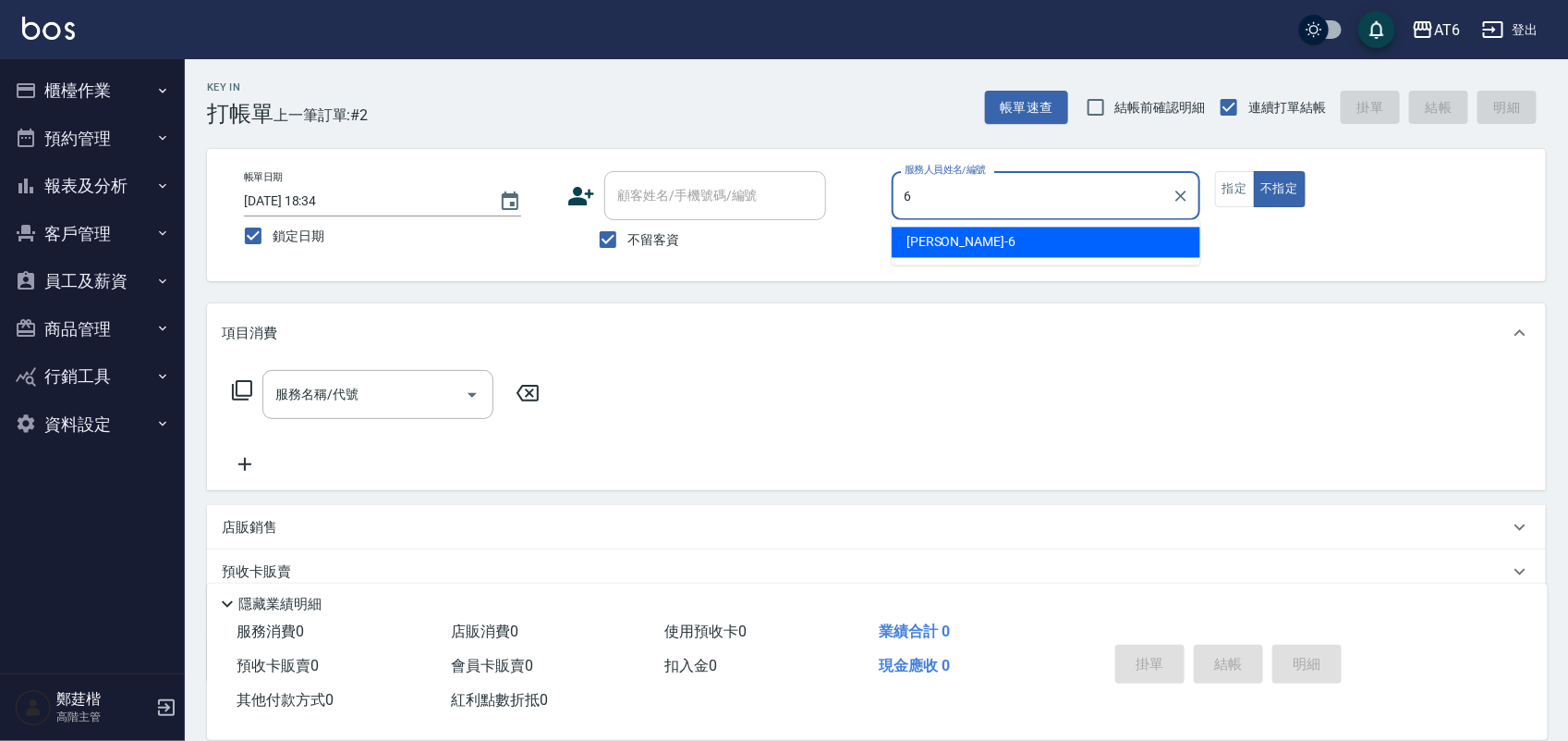
type input "[PERSON_NAME]-6"
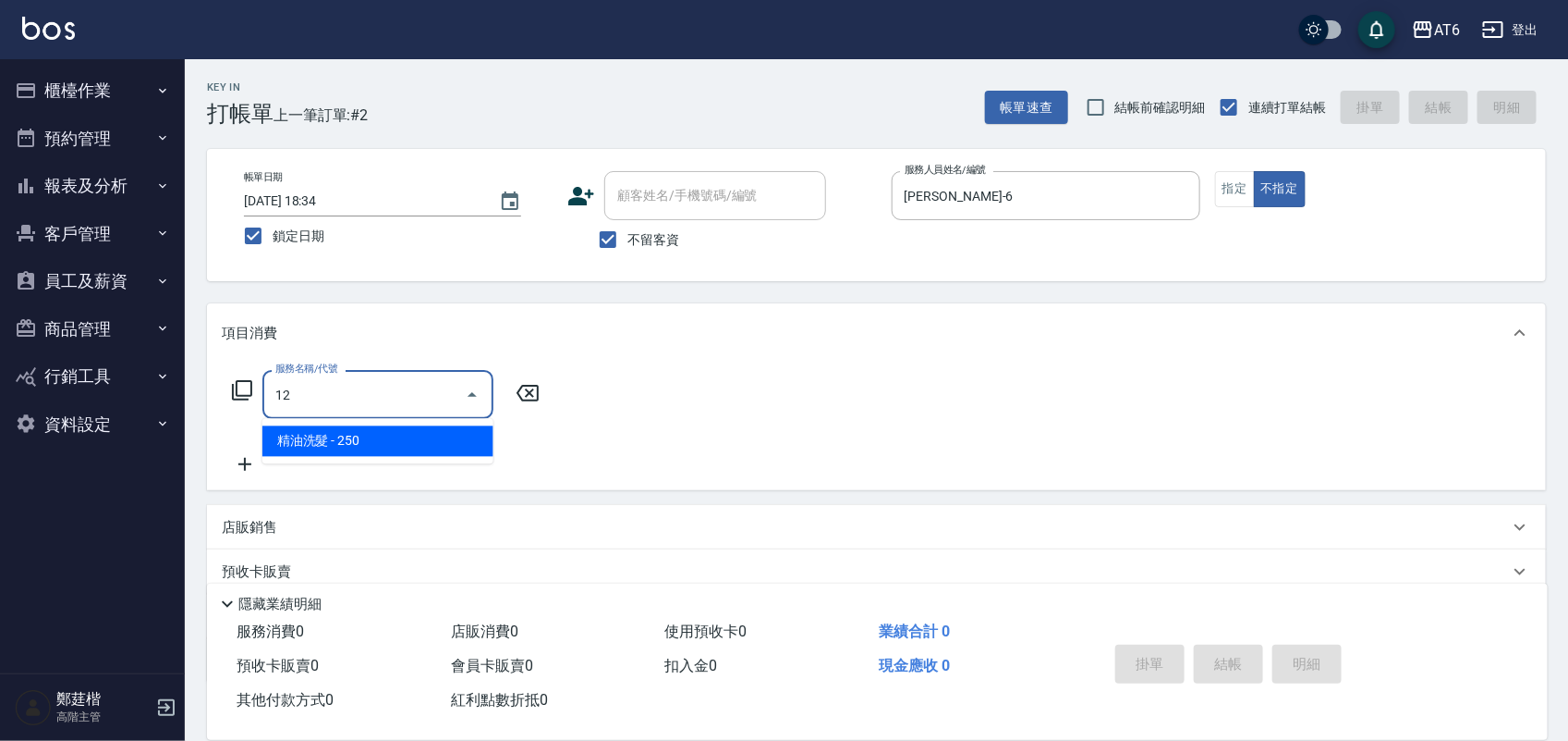
type input "精油洗髮(12)"
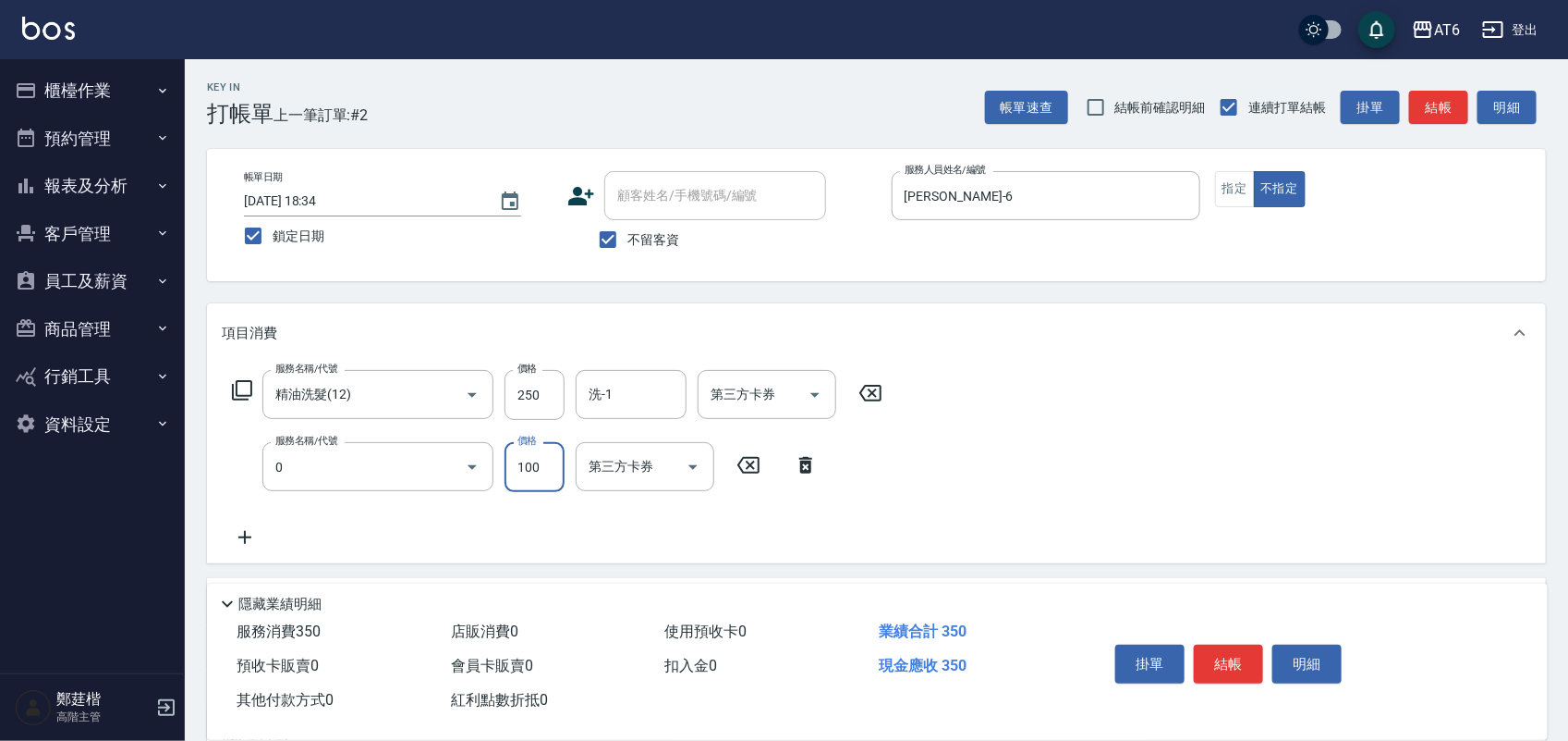
type input "剪髮(0)"
type input "130"
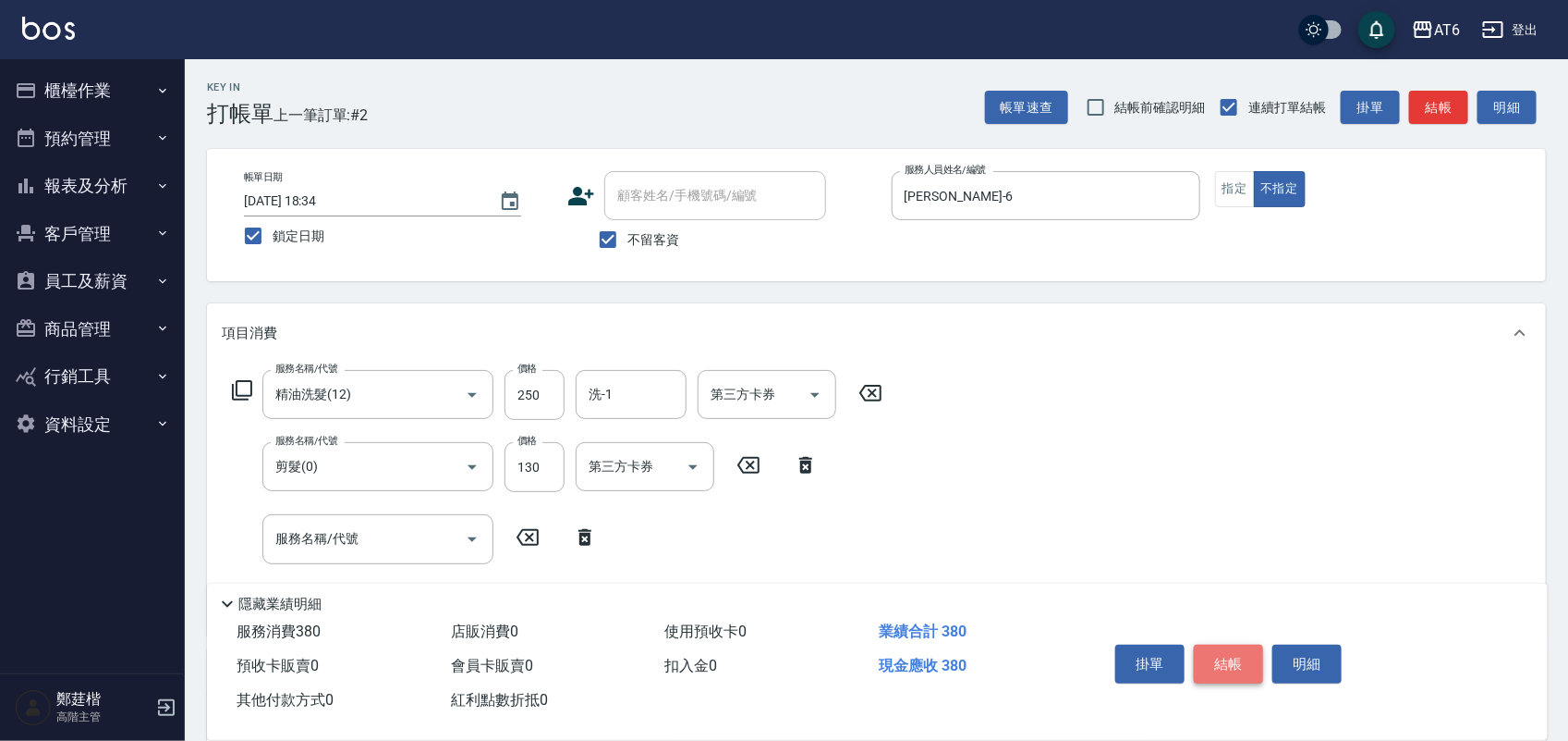
click at [1234, 649] on button "結帳" at bounding box center [1228, 663] width 69 height 39
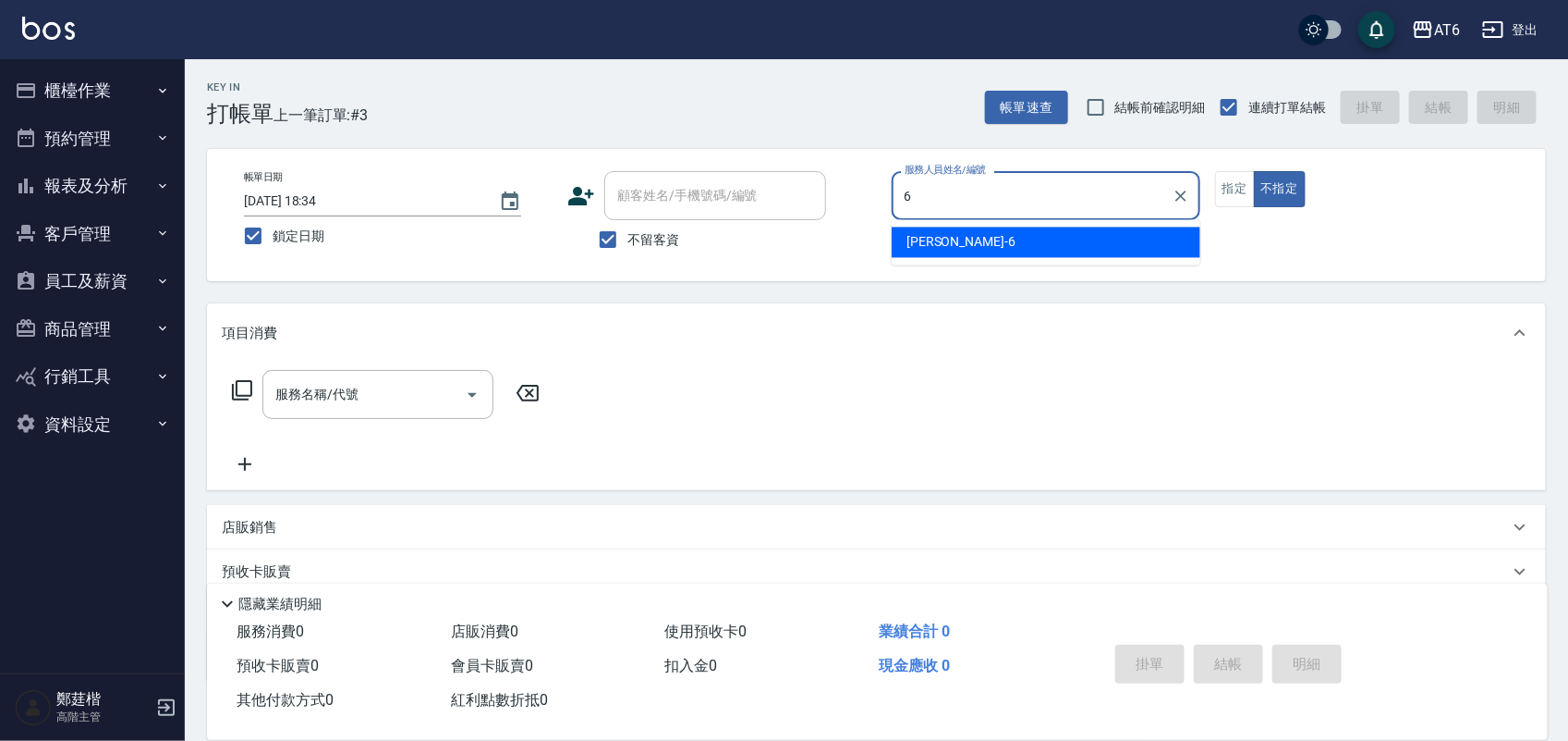
type input "[PERSON_NAME]-6"
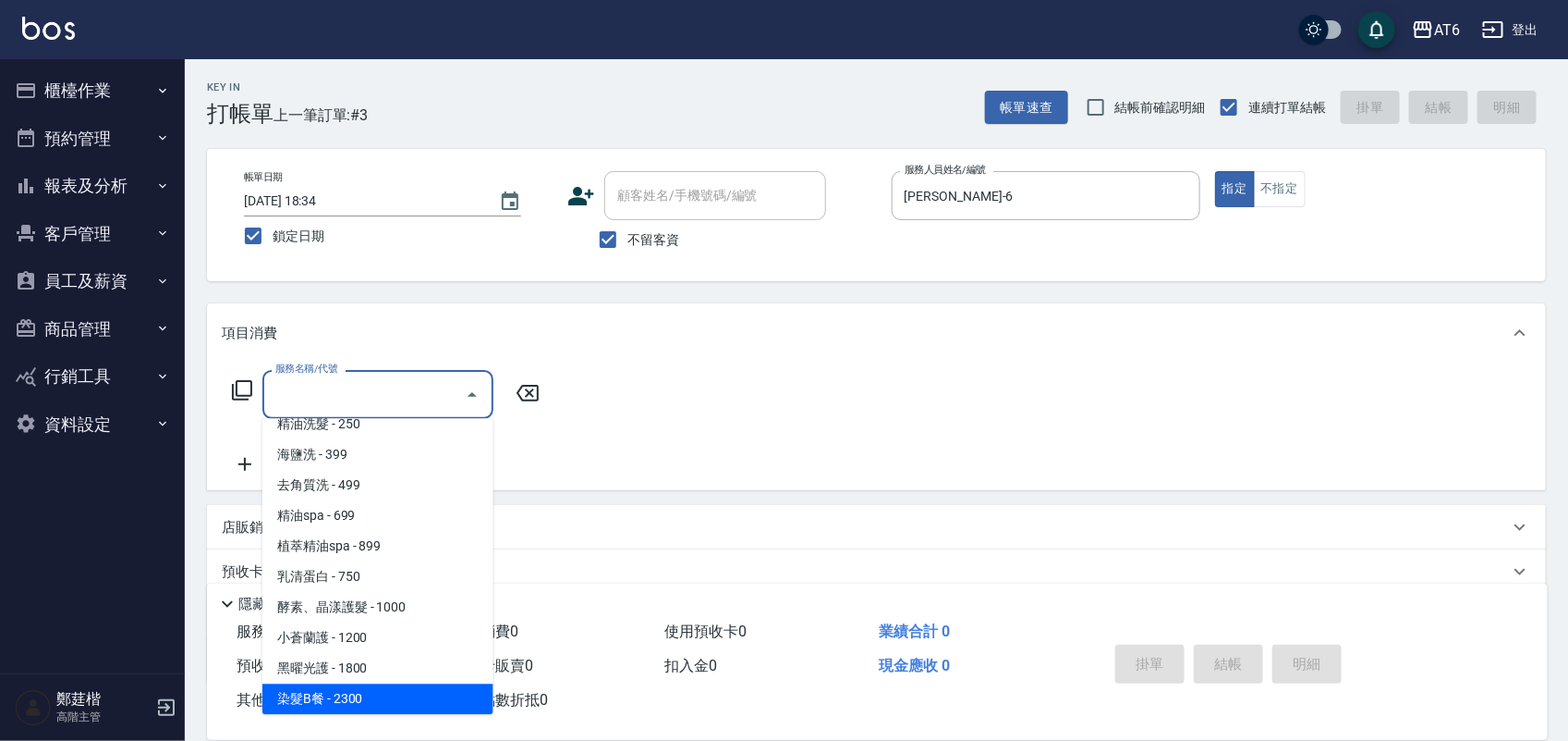
scroll to position [168, 0]
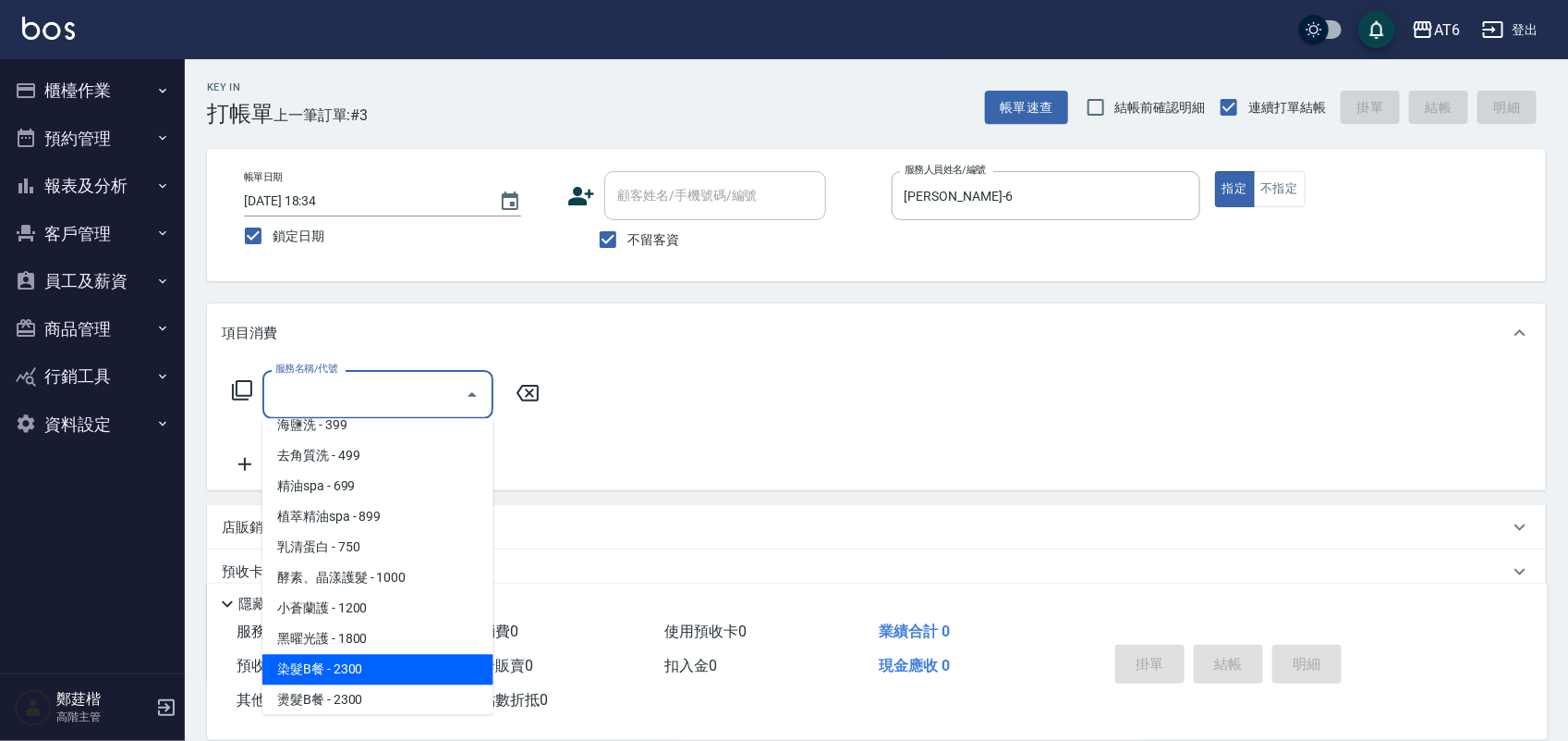
type input "染髮B餐(32)"
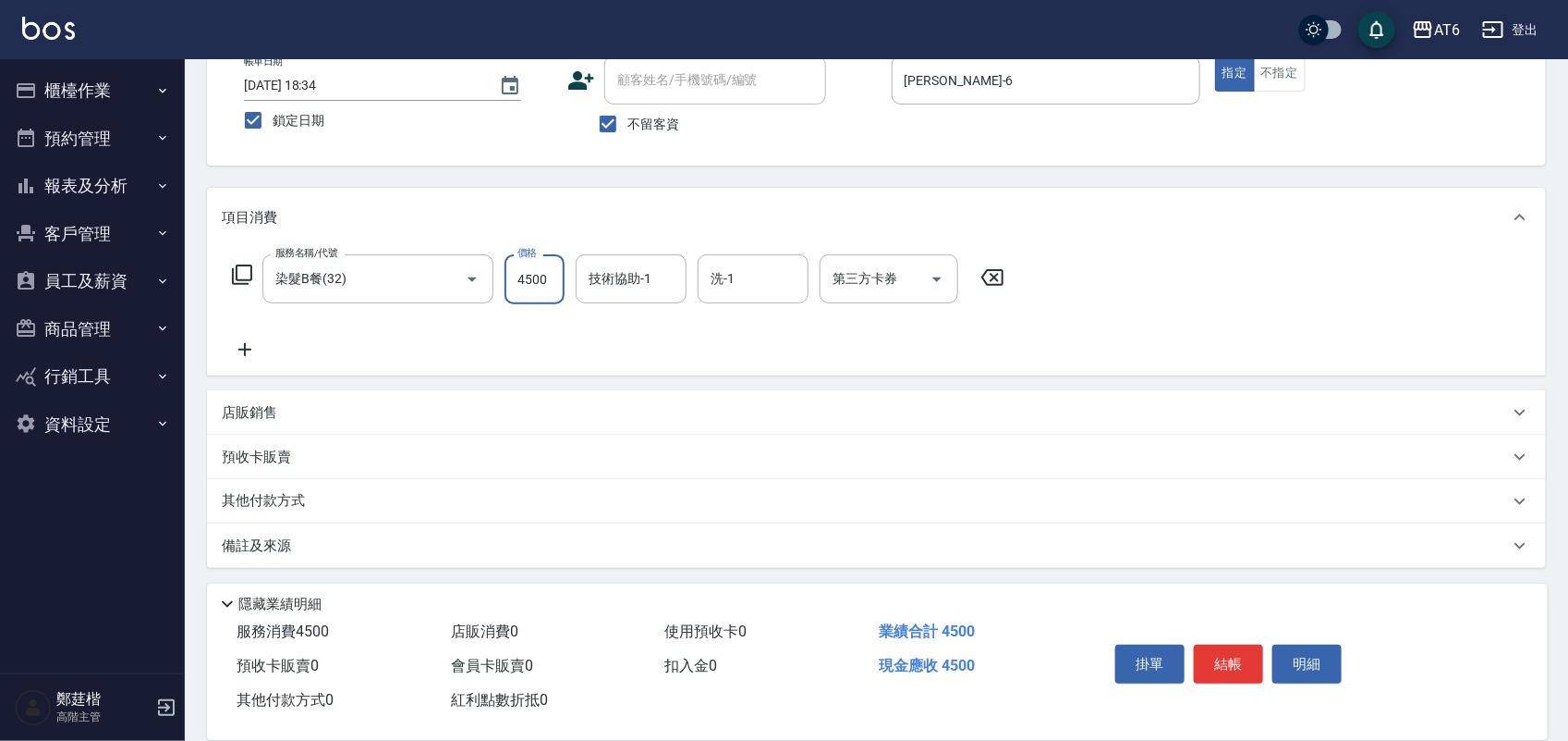
scroll to position [119, 0]
type input "4500"
click at [308, 410] on div "店販銷售" at bounding box center [866, 410] width 1288 height 20
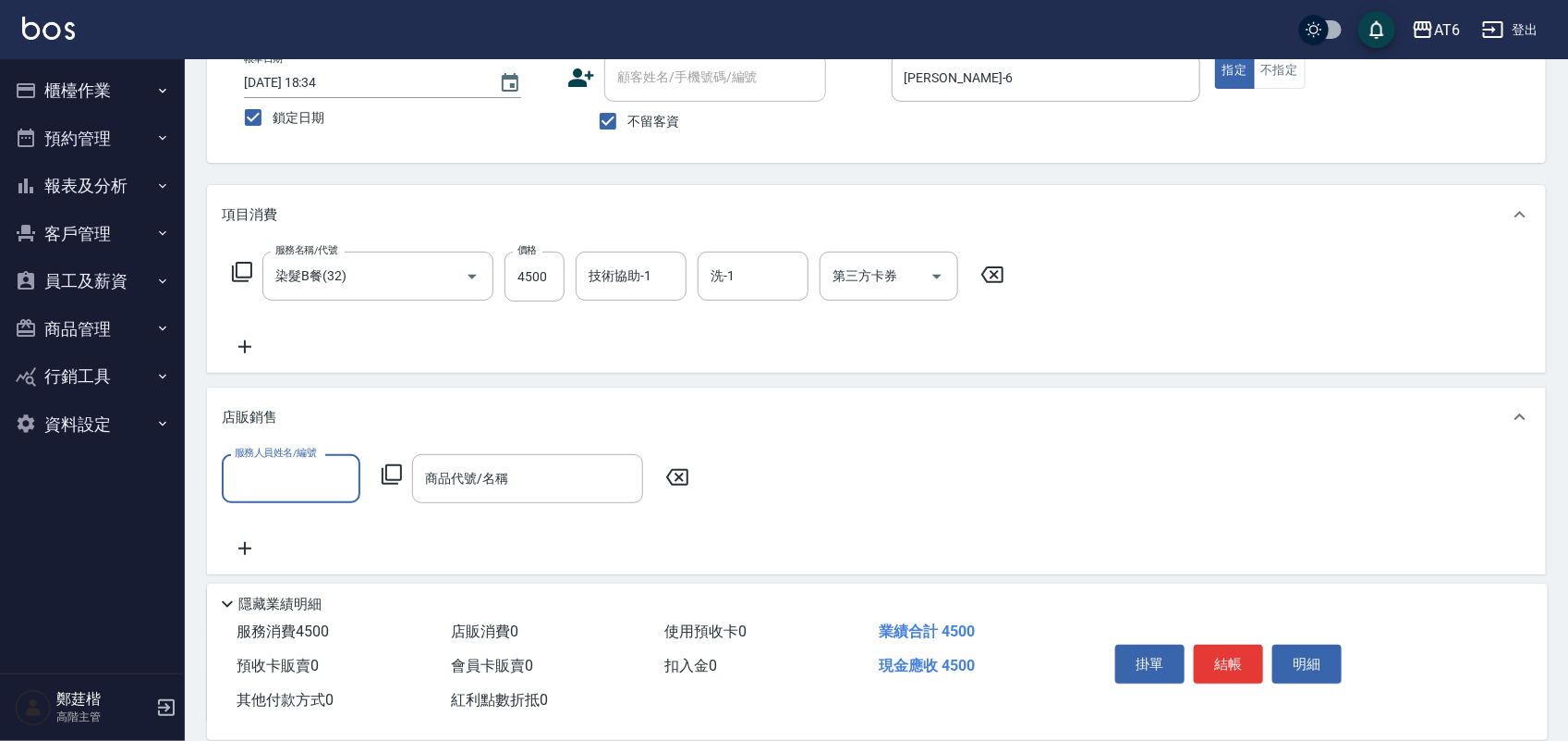
scroll to position [0, 0]
type input "[PERSON_NAME]-6"
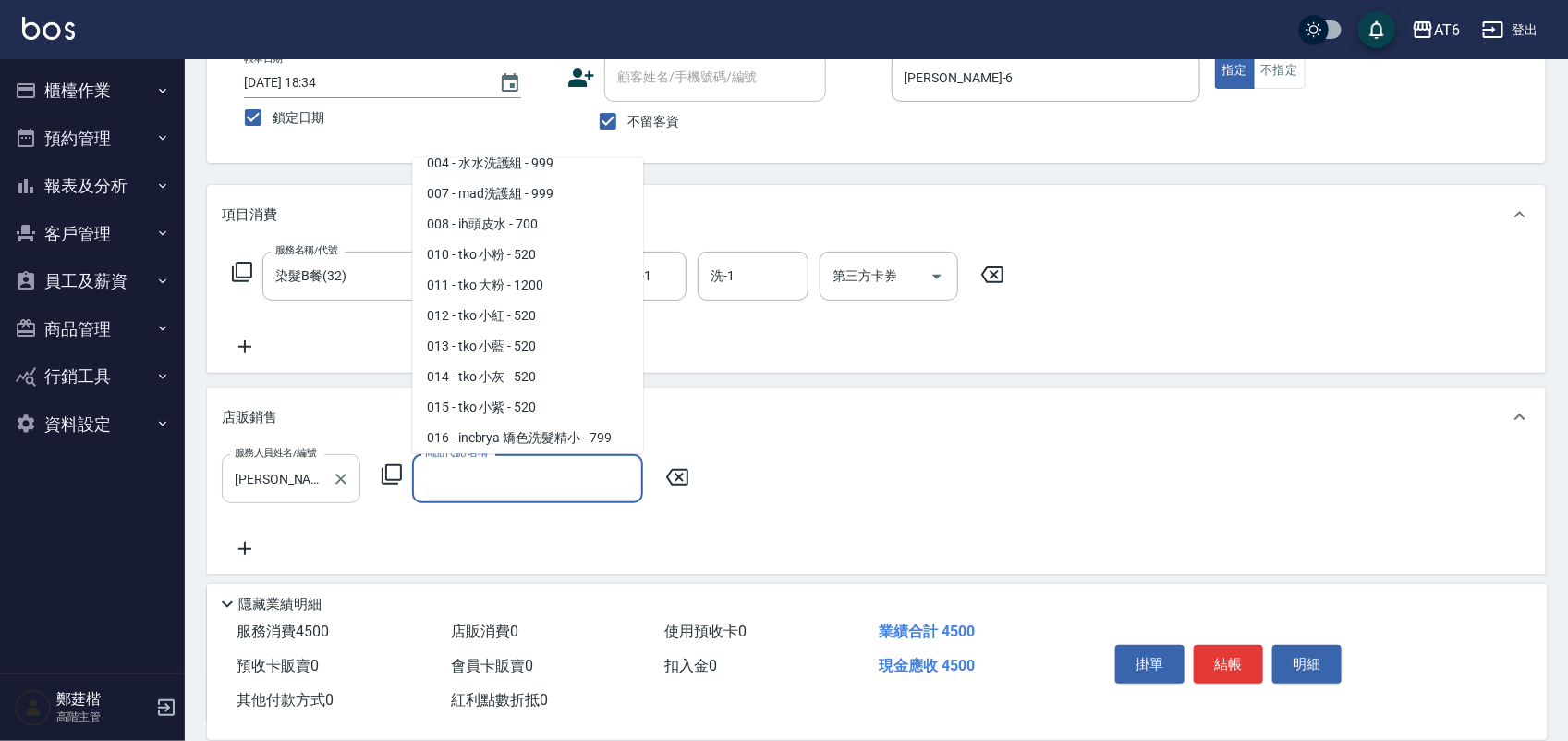
scroll to position [138, 0]
type input "inebrya 矯色洗髮精小"
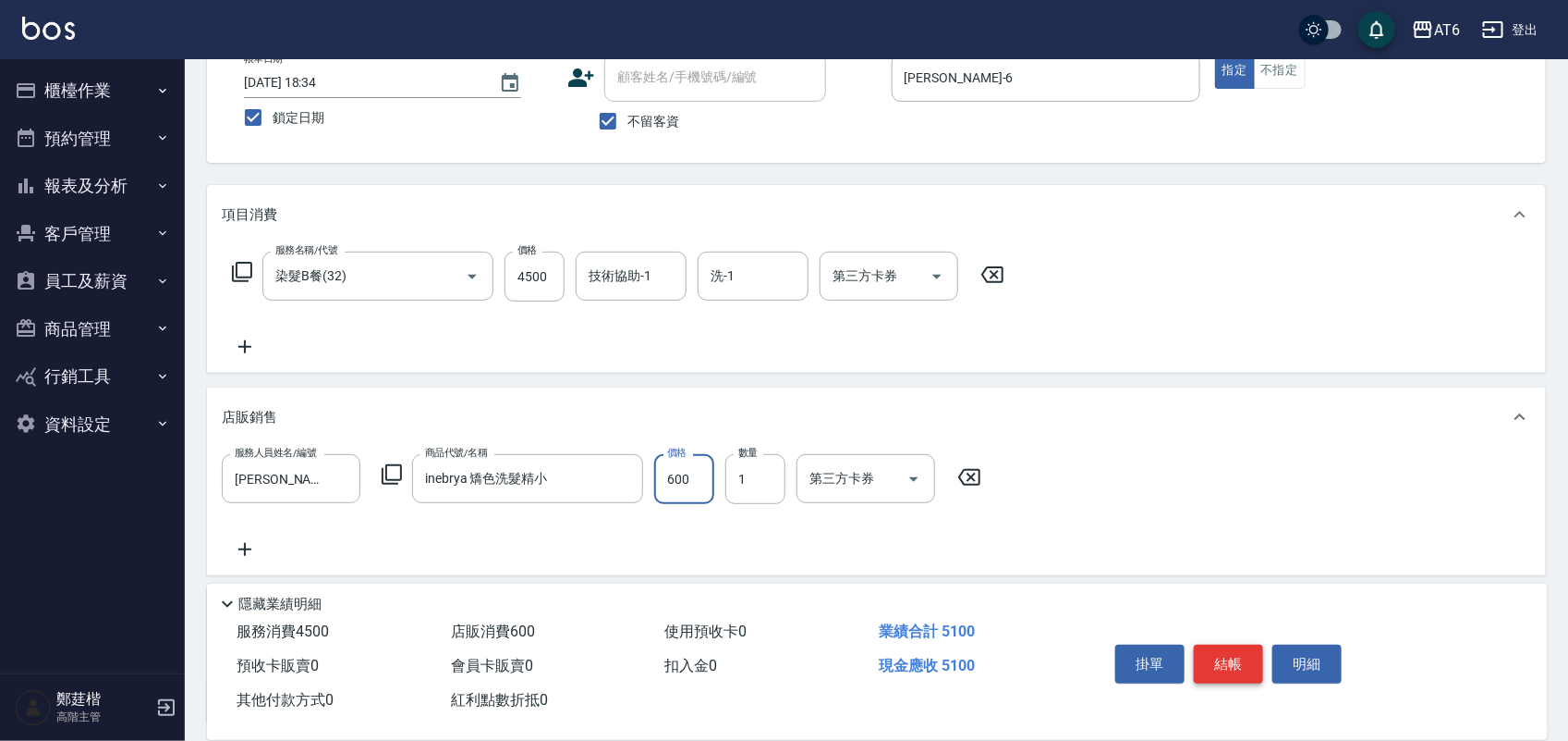
type input "600"
click at [1239, 653] on button "結帳" at bounding box center [1228, 663] width 69 height 39
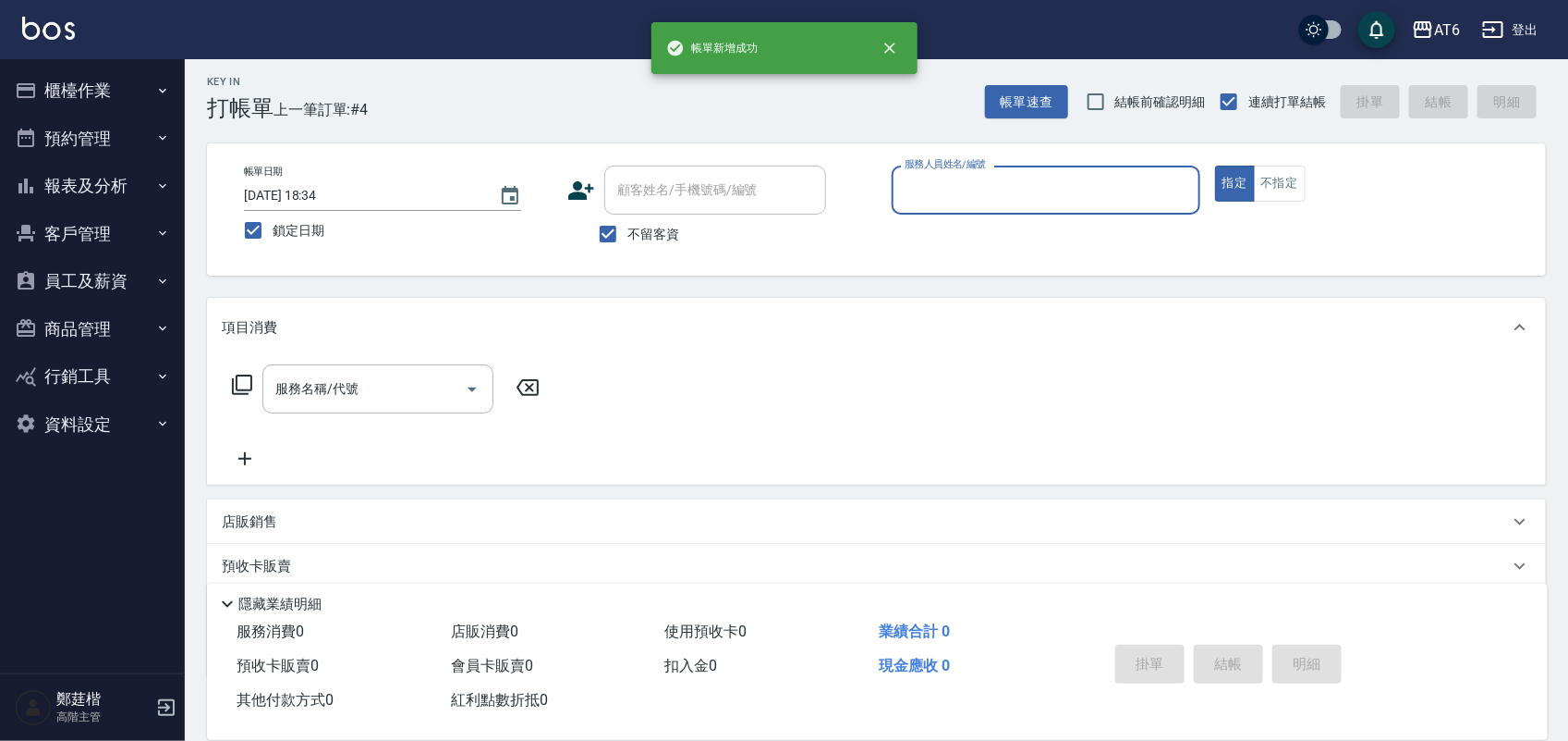
scroll to position [0, 0]
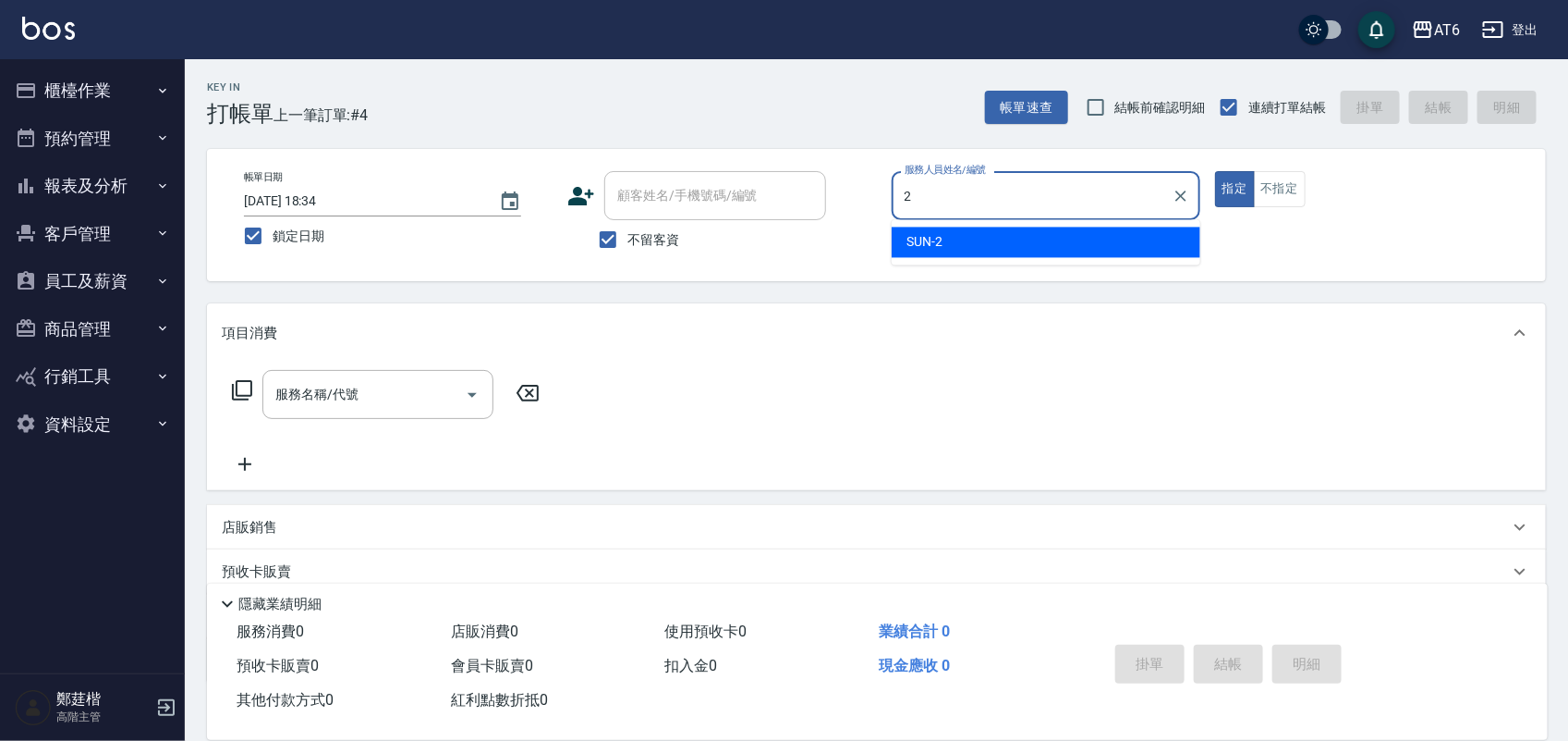
type input "SUN-2"
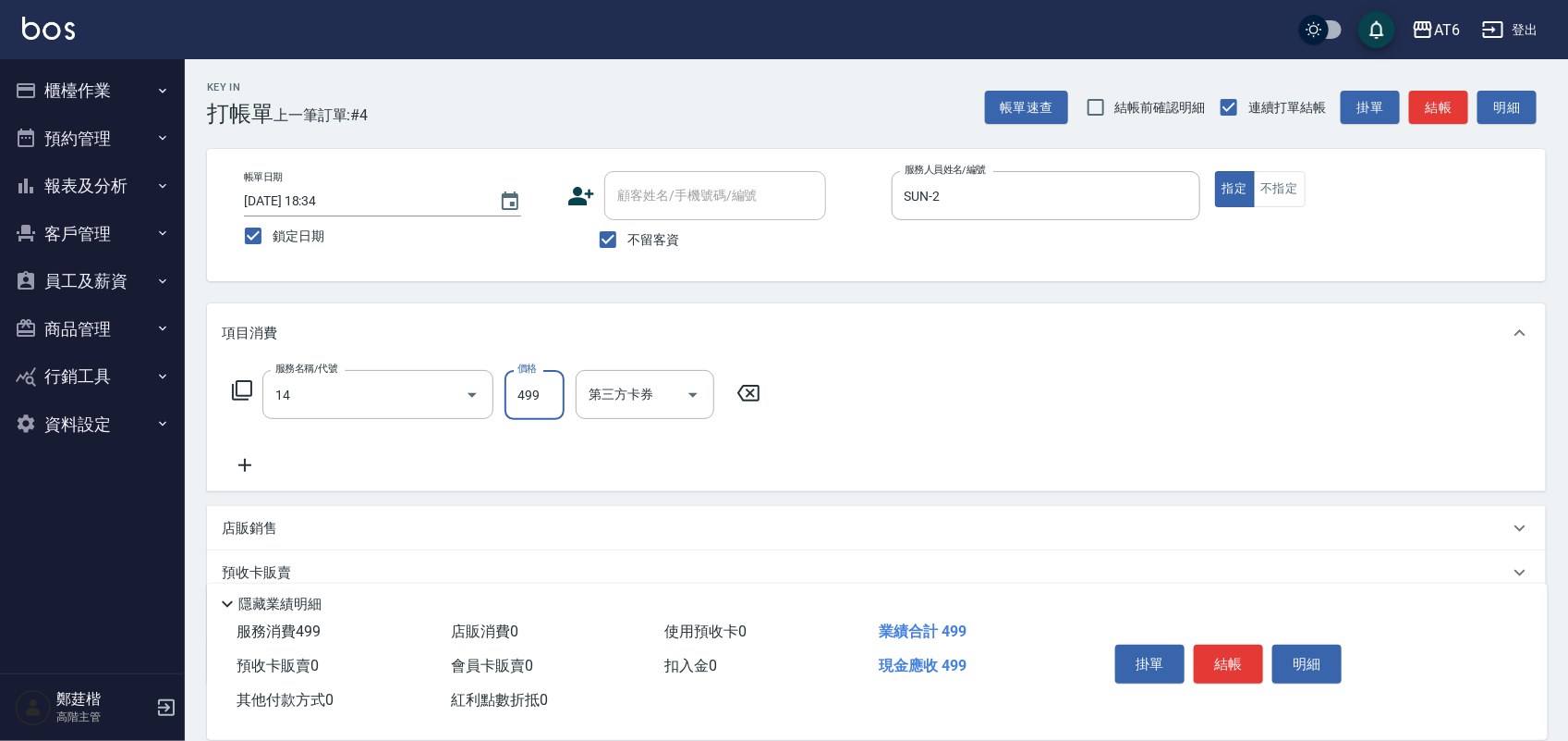
type input "去角質洗(14)"
click at [1218, 644] on button "結帳" at bounding box center [1228, 663] width 69 height 39
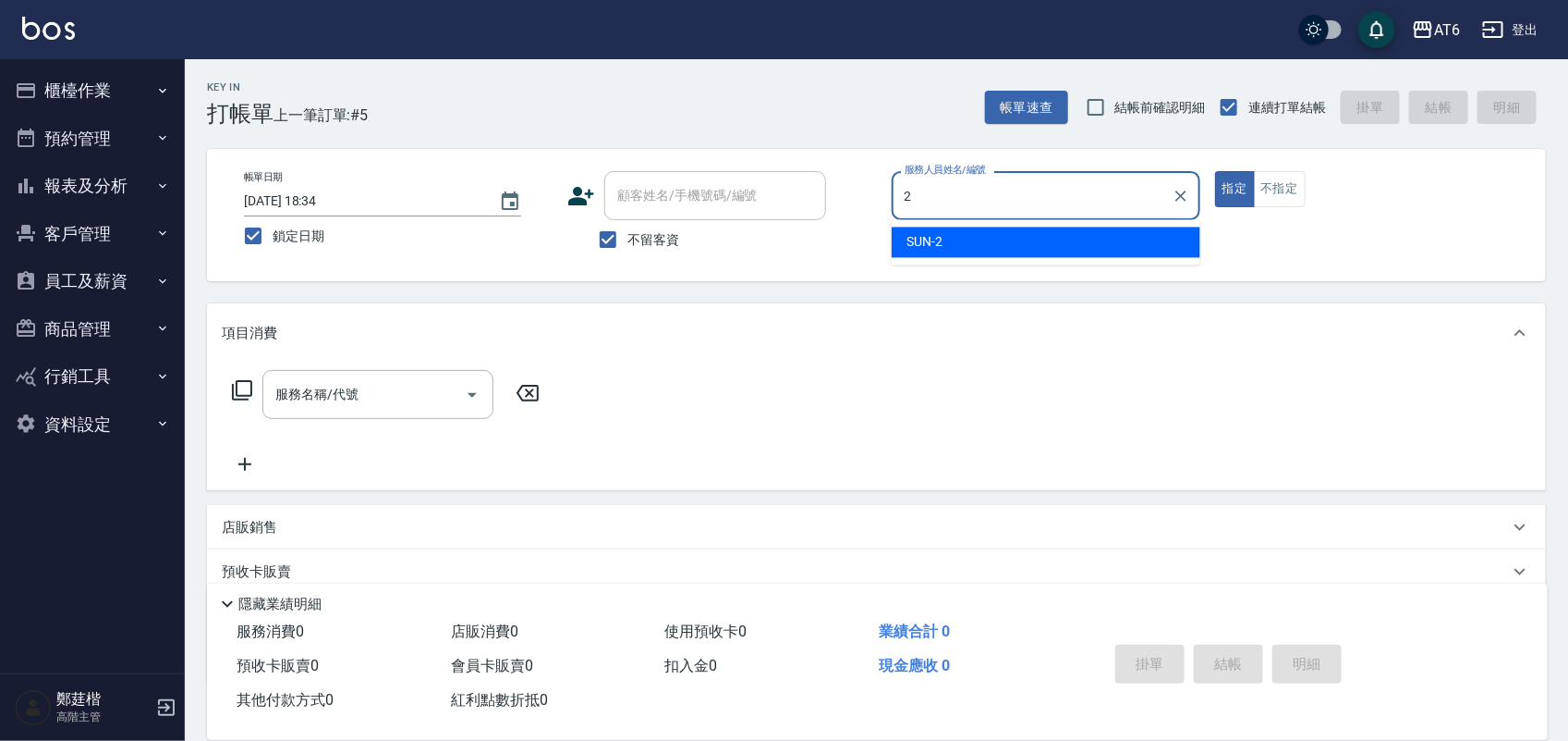
type input "SUN-2"
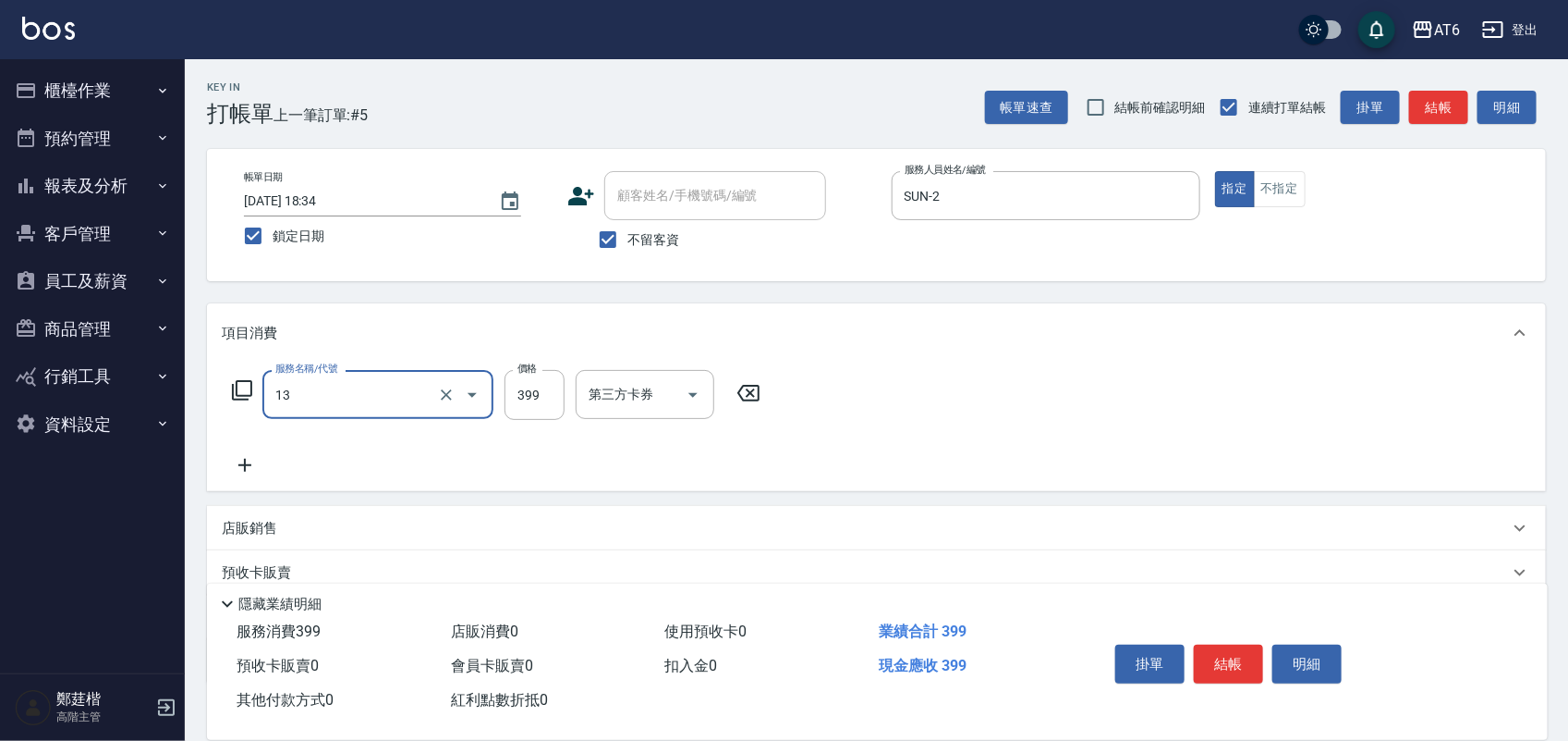
type input "海鹽洗(13)"
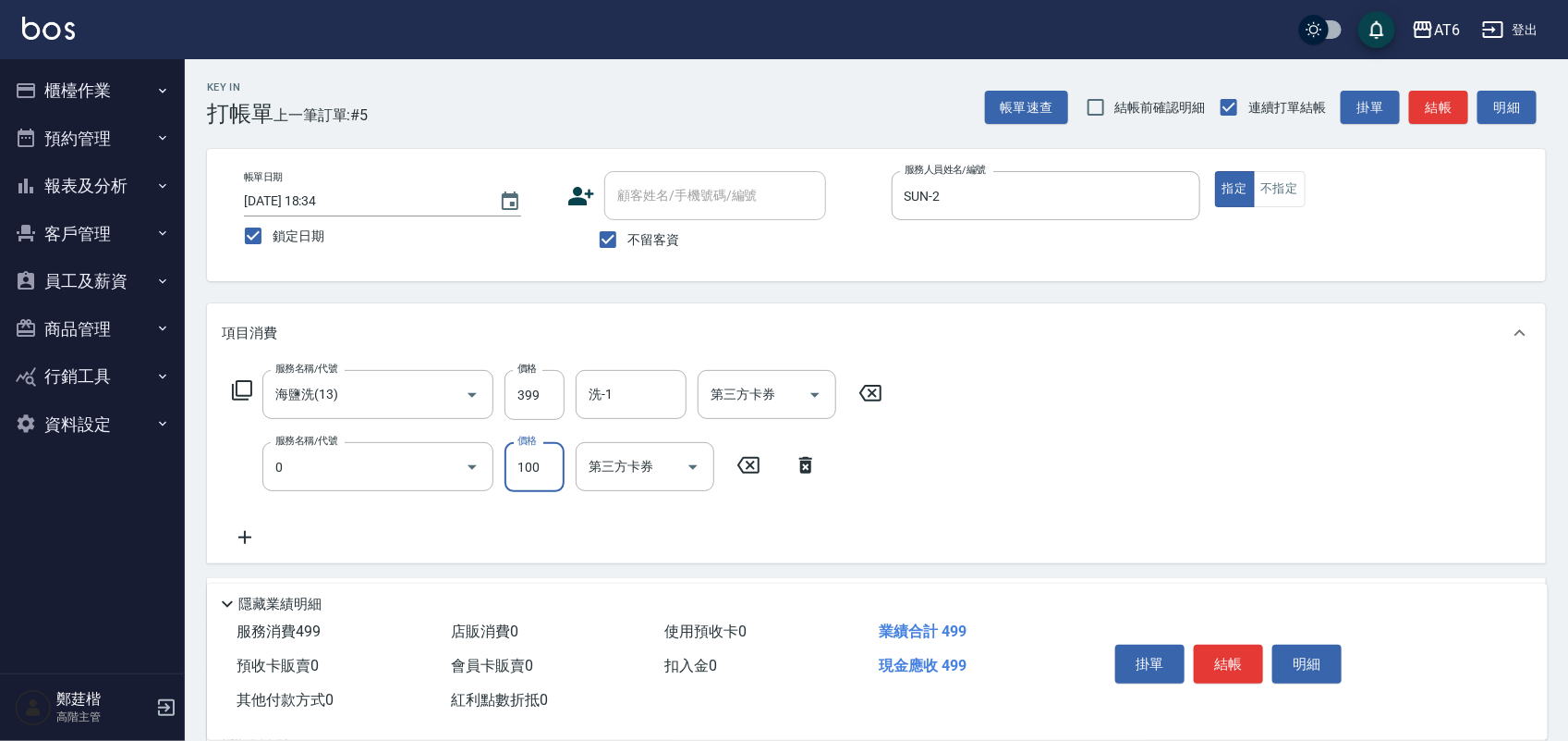
type input "剪髮(0)"
type input "150"
click at [1211, 644] on button "結帳" at bounding box center [1228, 663] width 69 height 39
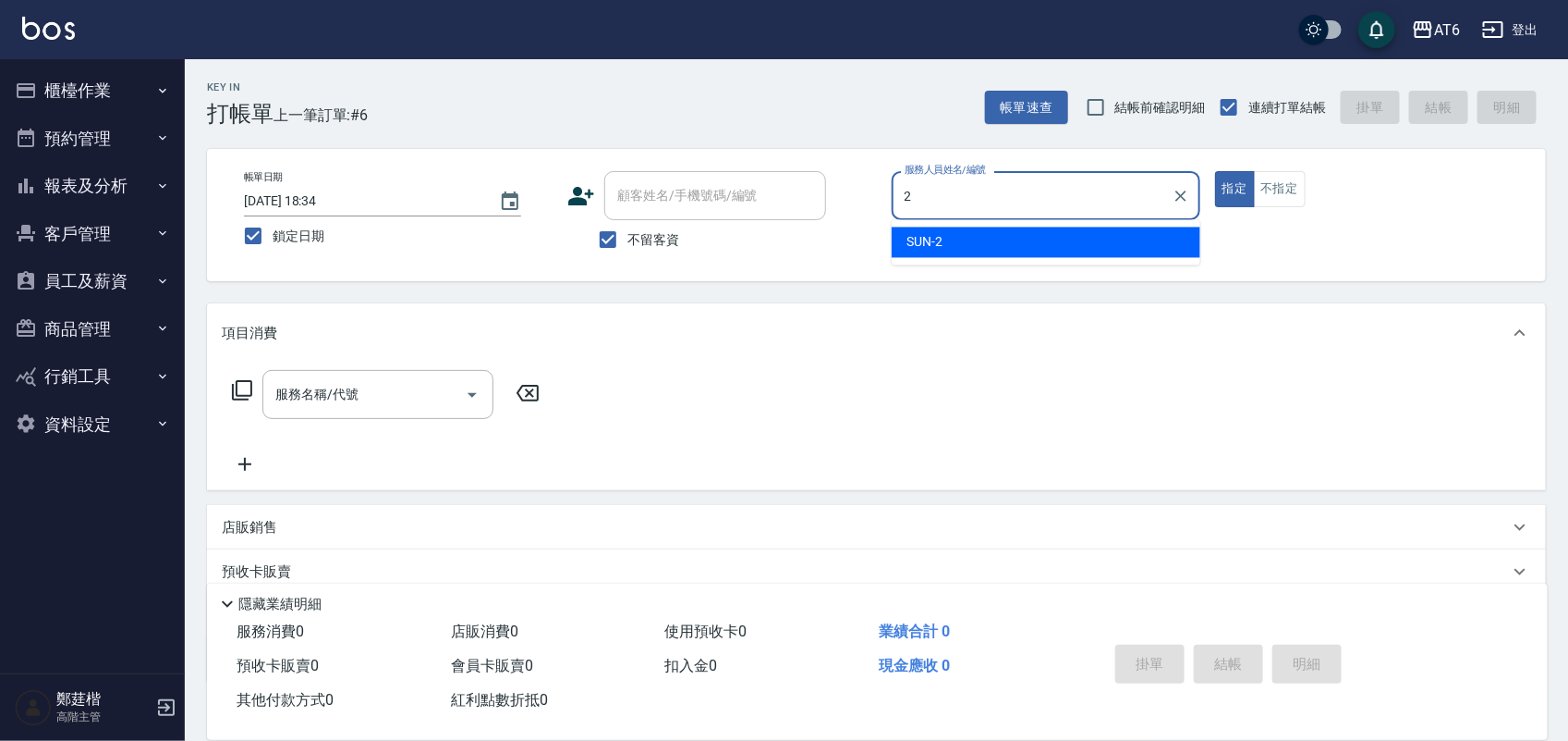
type input "SUN-2"
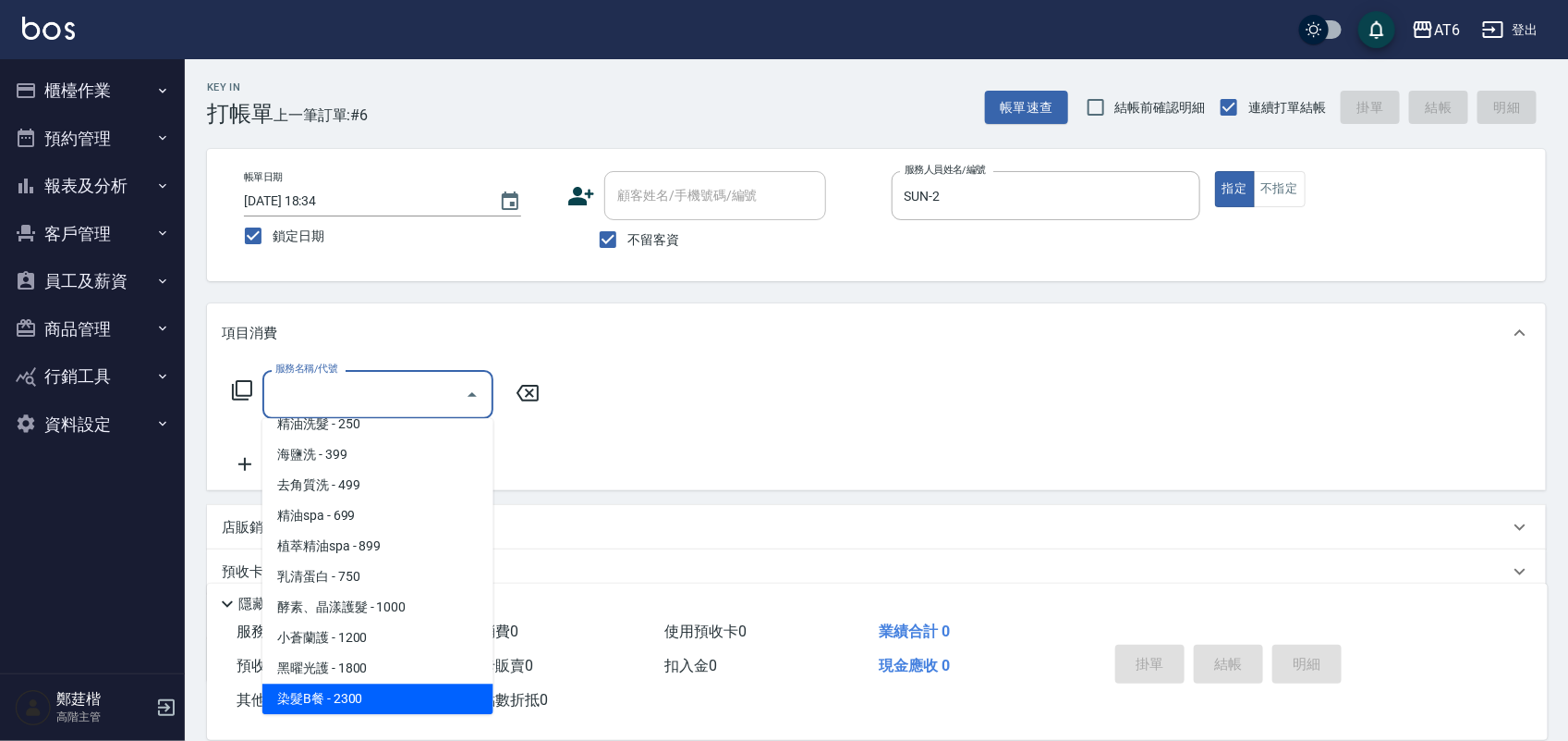
scroll to position [168, 0]
type input "燙髮B餐(43)"
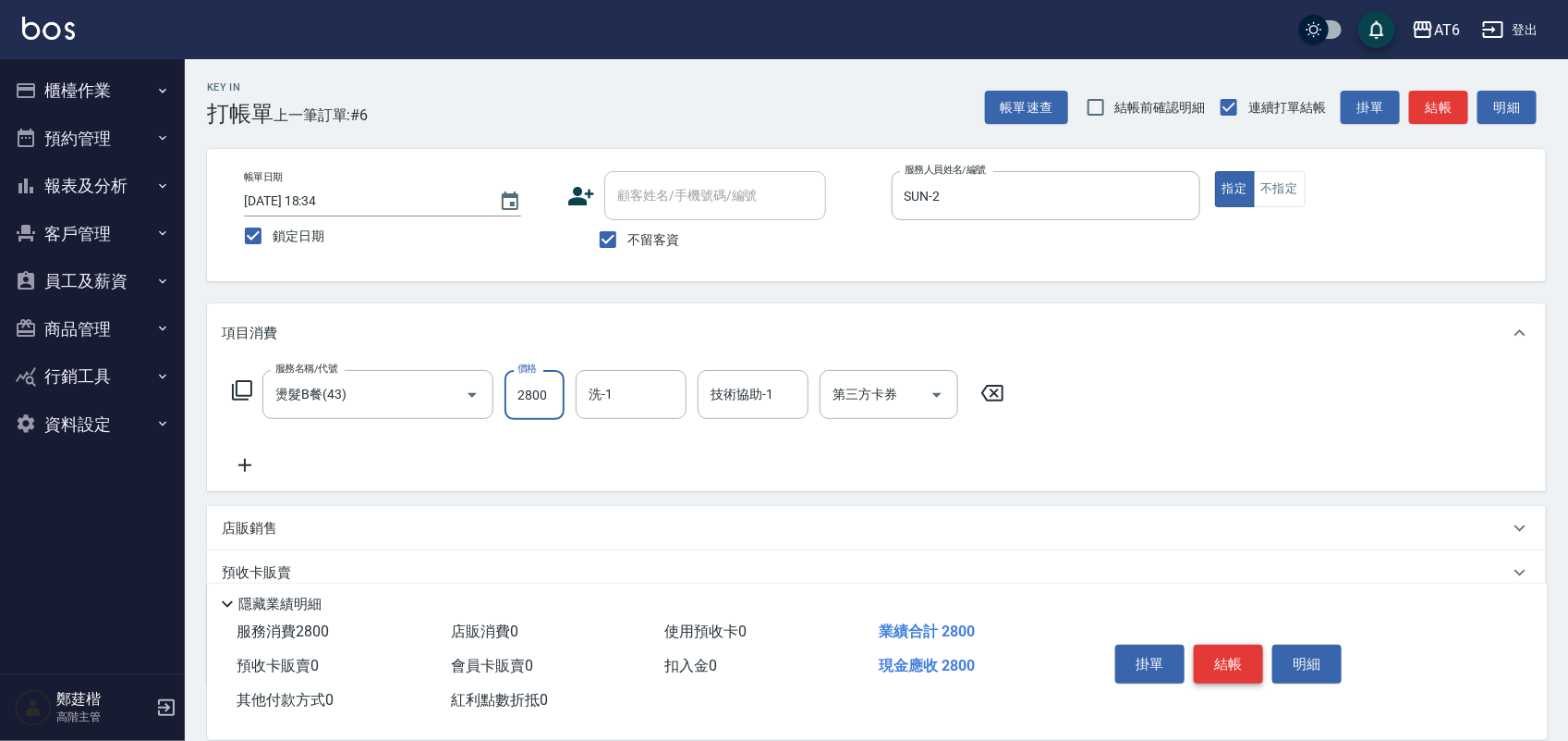
type input "2800"
click at [1211, 644] on button "結帳" at bounding box center [1228, 663] width 69 height 39
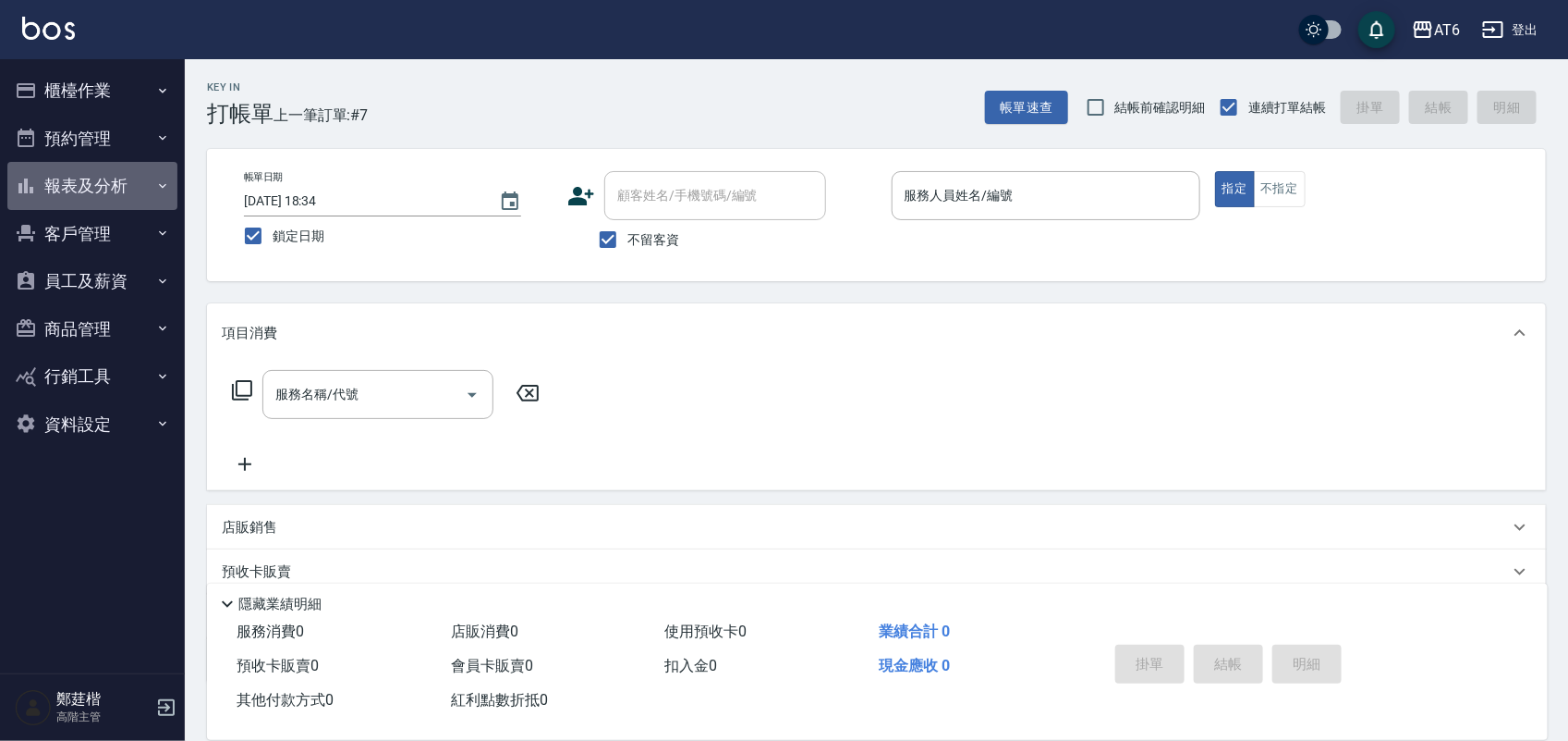
click at [42, 183] on button "報表及分析" at bounding box center [92, 186] width 170 height 48
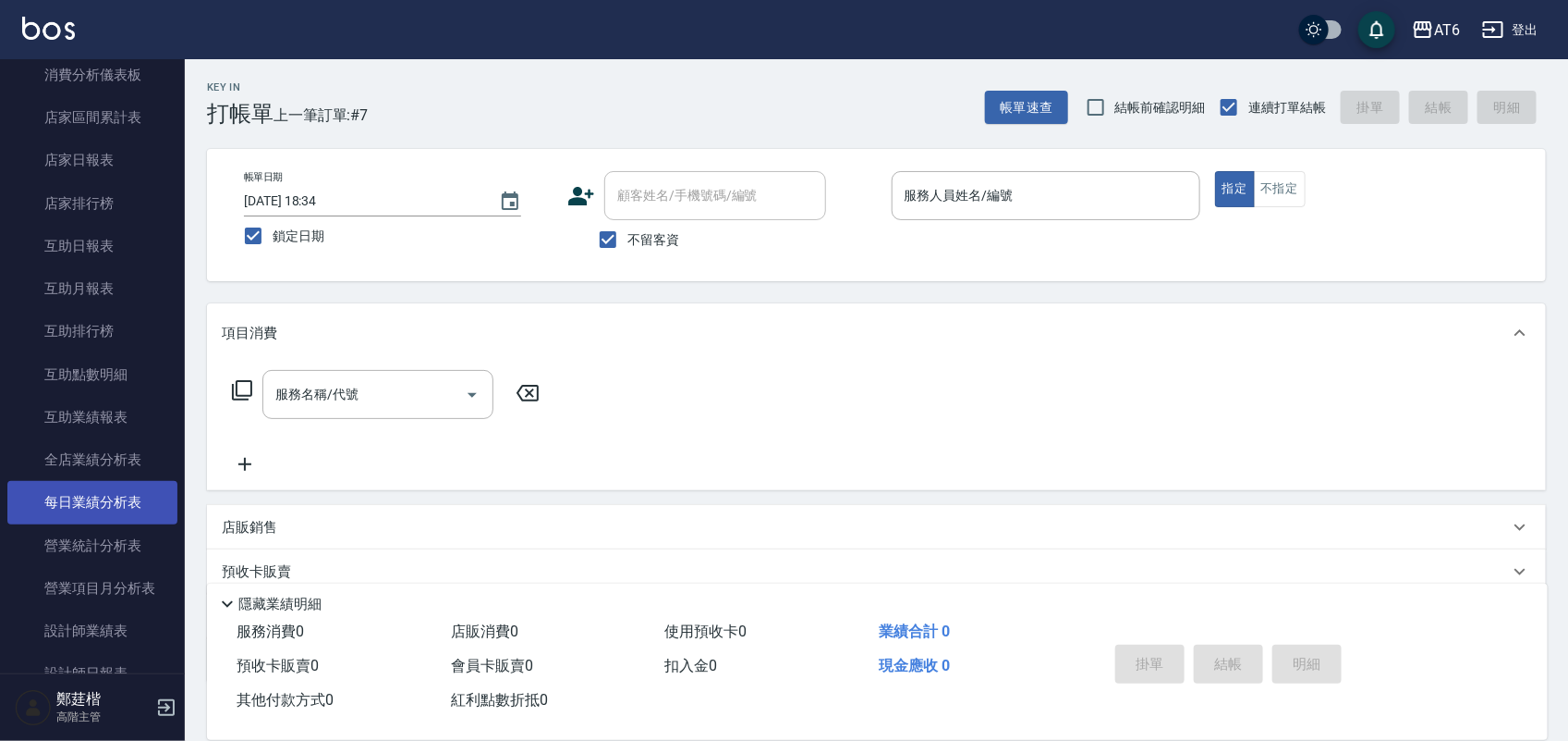
scroll to position [231, 0]
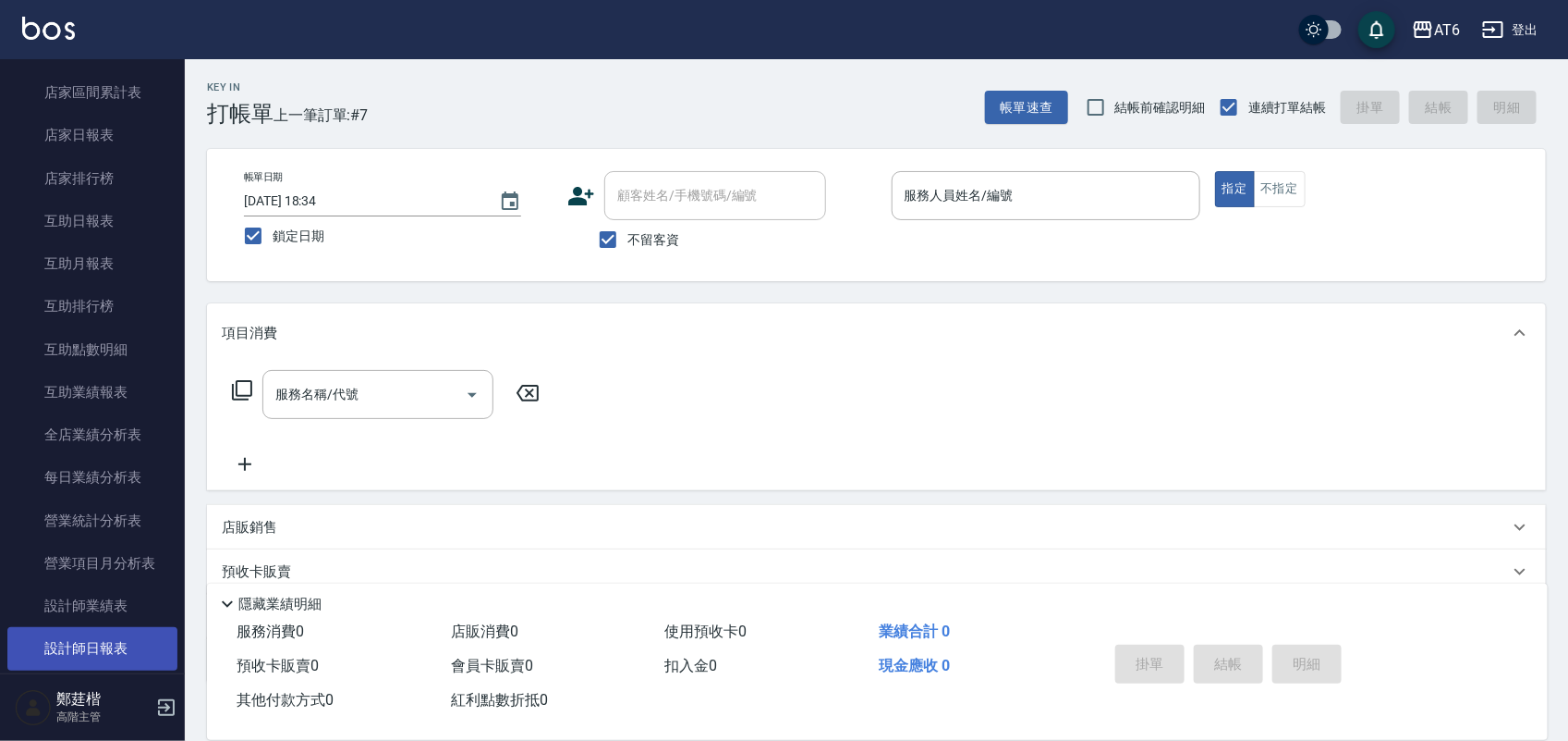
click at [125, 631] on link "設計師日報表" at bounding box center [92, 648] width 170 height 42
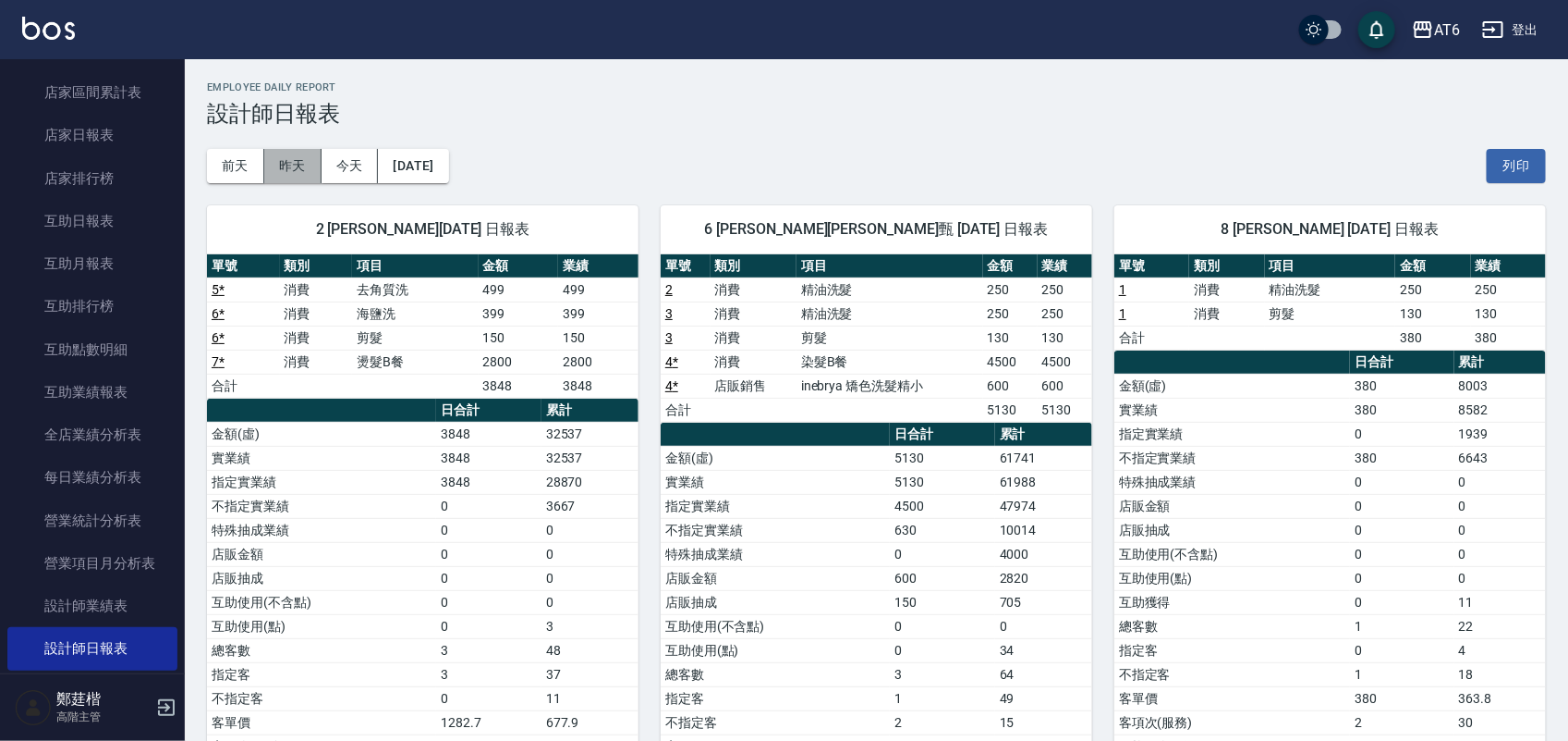
click at [284, 152] on button "昨天" at bounding box center [293, 166] width 57 height 35
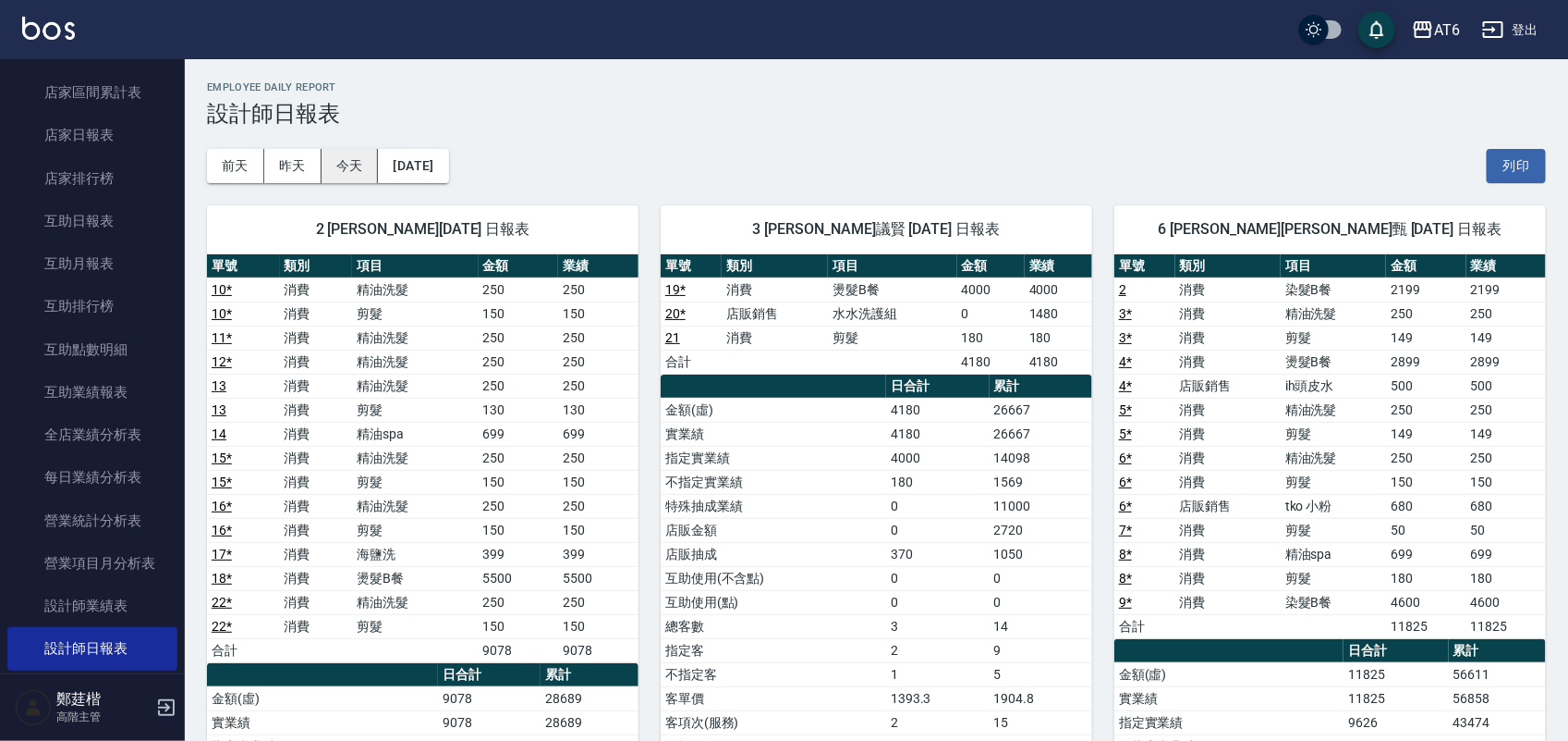
click at [367, 172] on button "今天" at bounding box center [351, 166] width 57 height 35
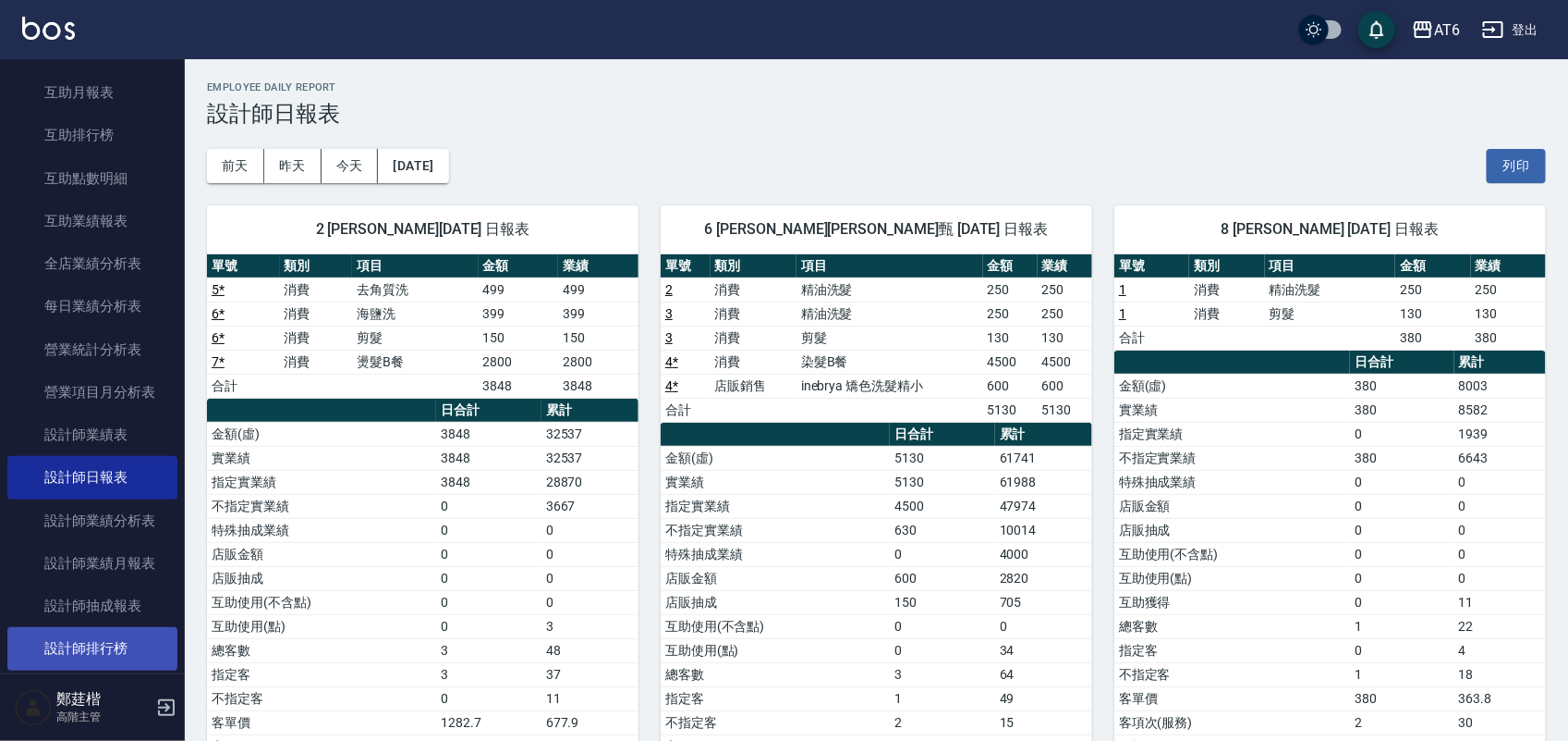
scroll to position [462, 0]
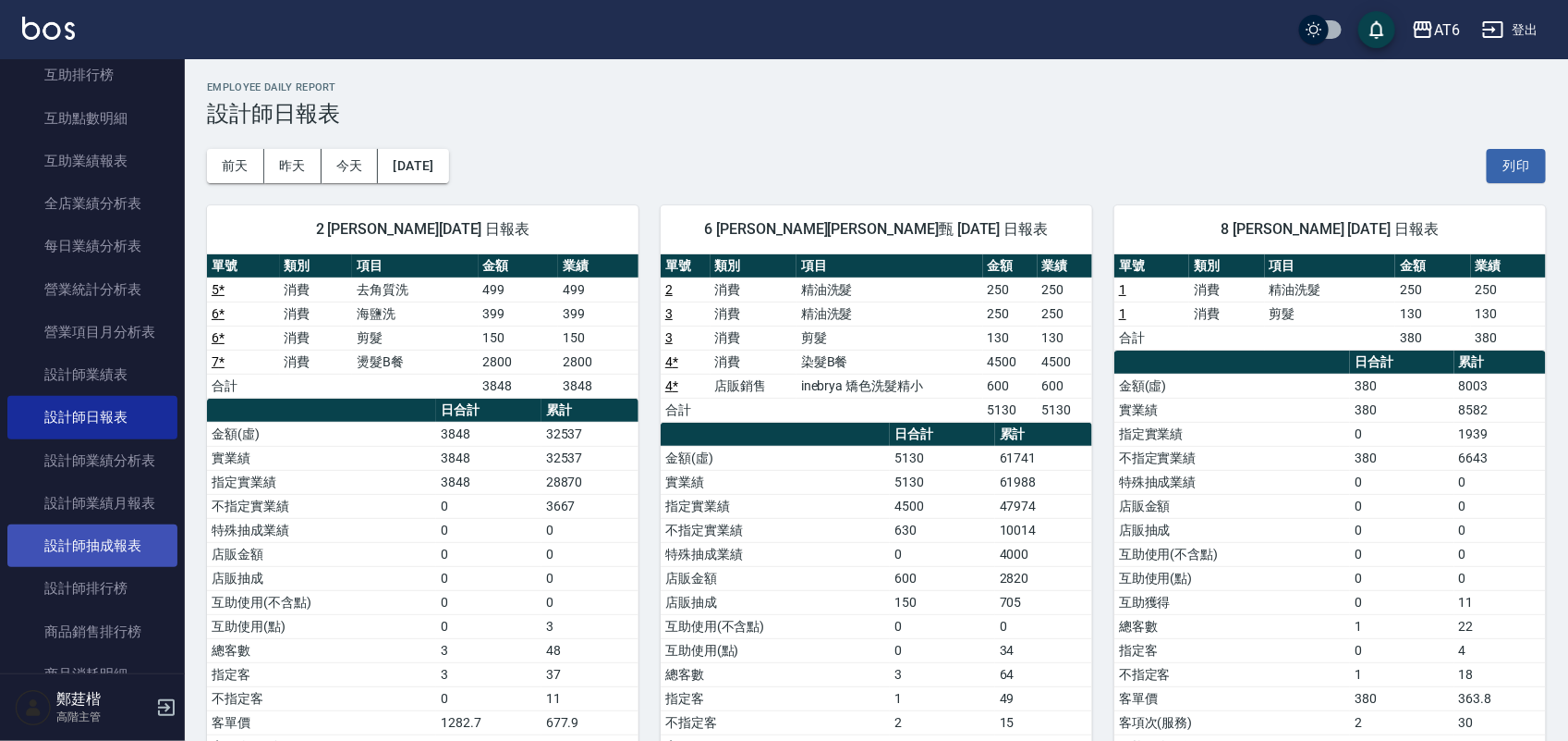
click at [109, 548] on link "設計師抽成報表" at bounding box center [92, 545] width 170 height 42
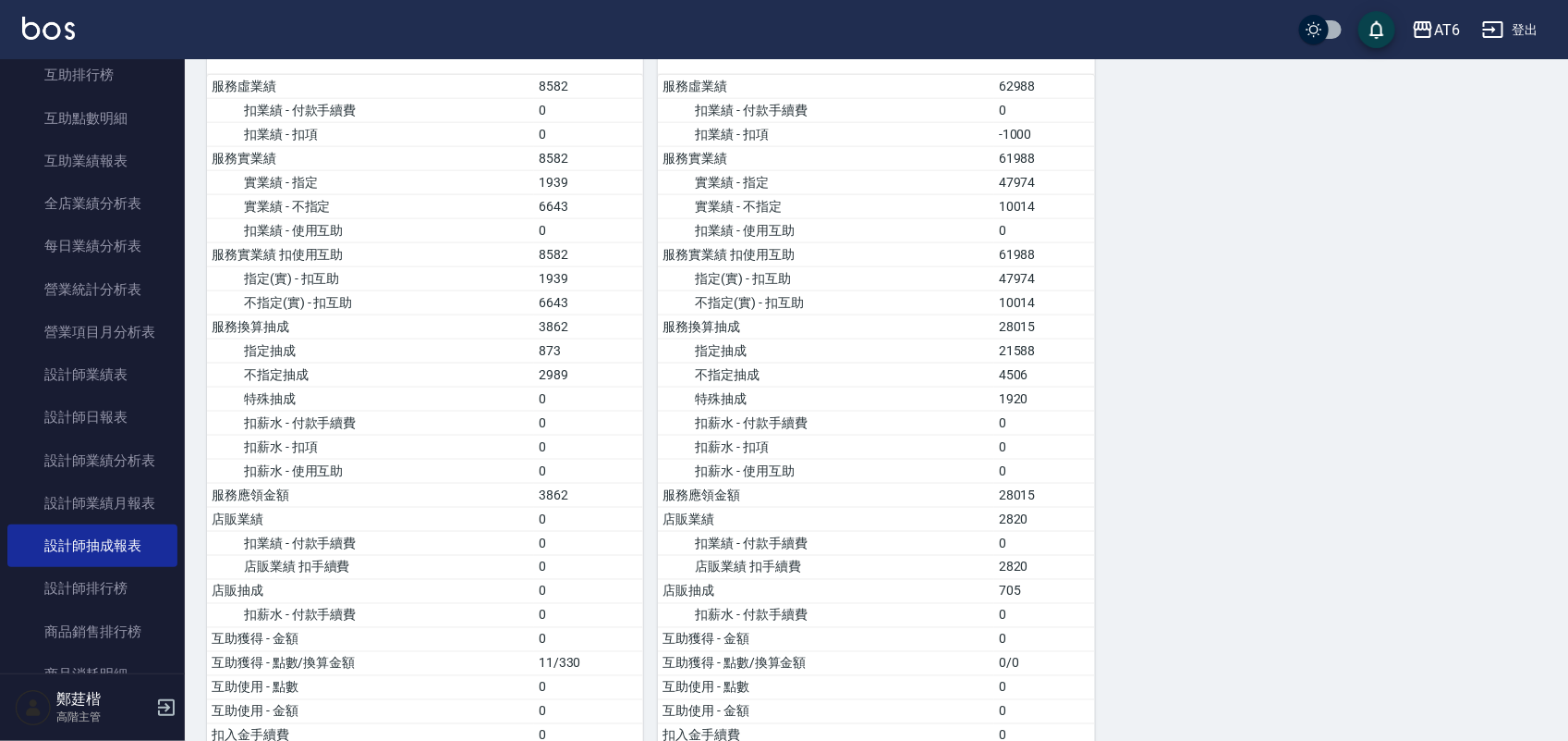
scroll to position [1124, 0]
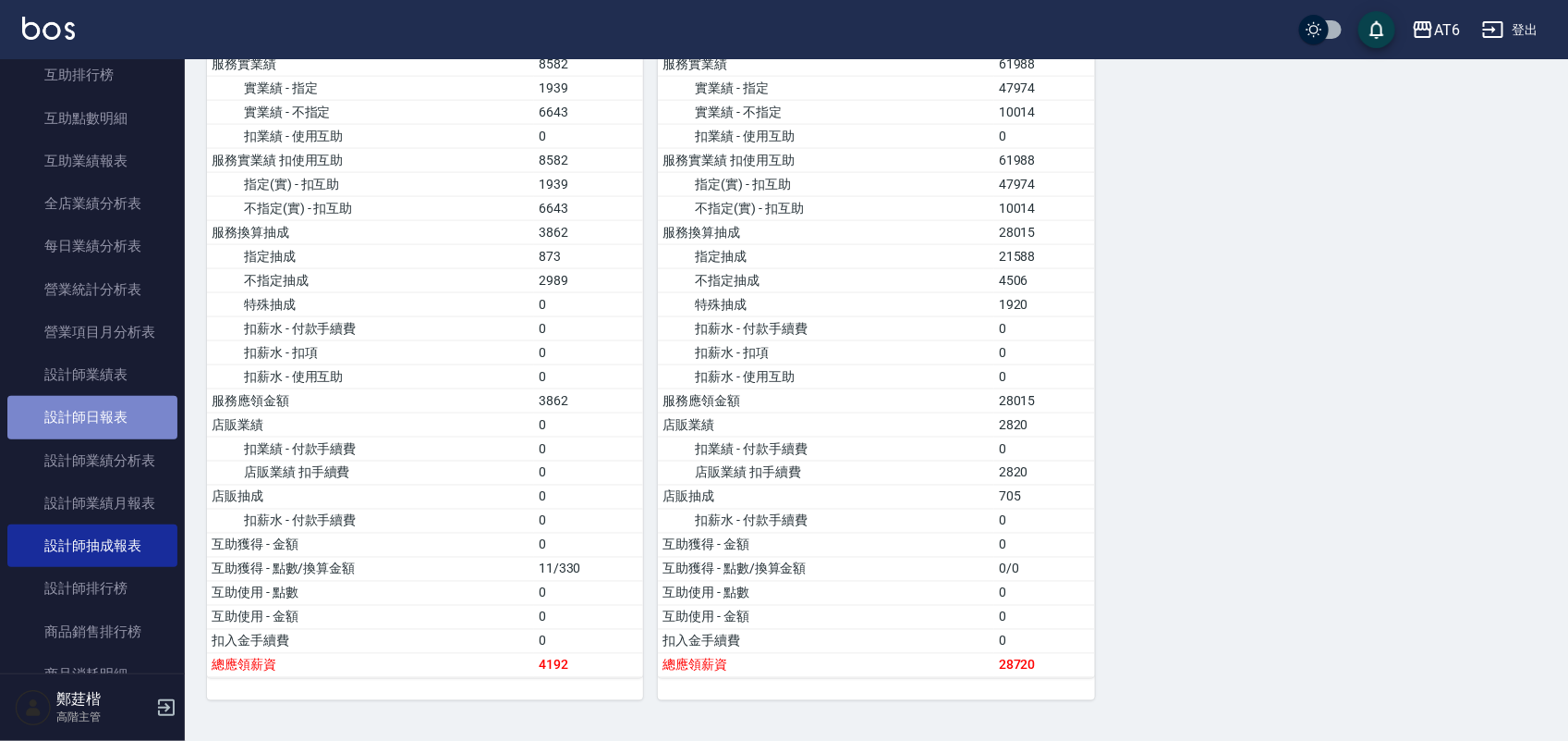
click at [141, 422] on link "設計師日報表" at bounding box center [92, 417] width 170 height 42
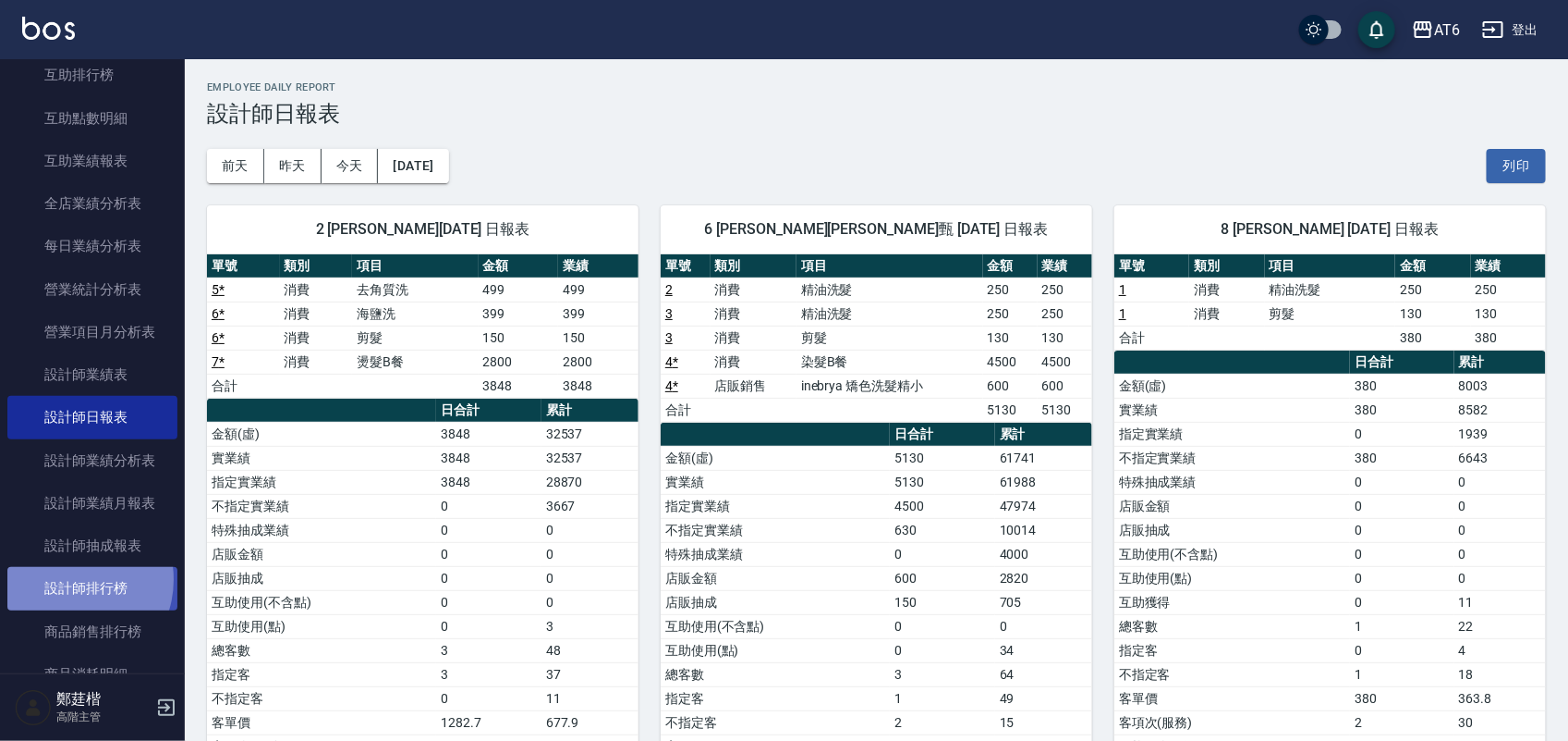
click at [70, 579] on link "設計師排行榜" at bounding box center [92, 588] width 170 height 42
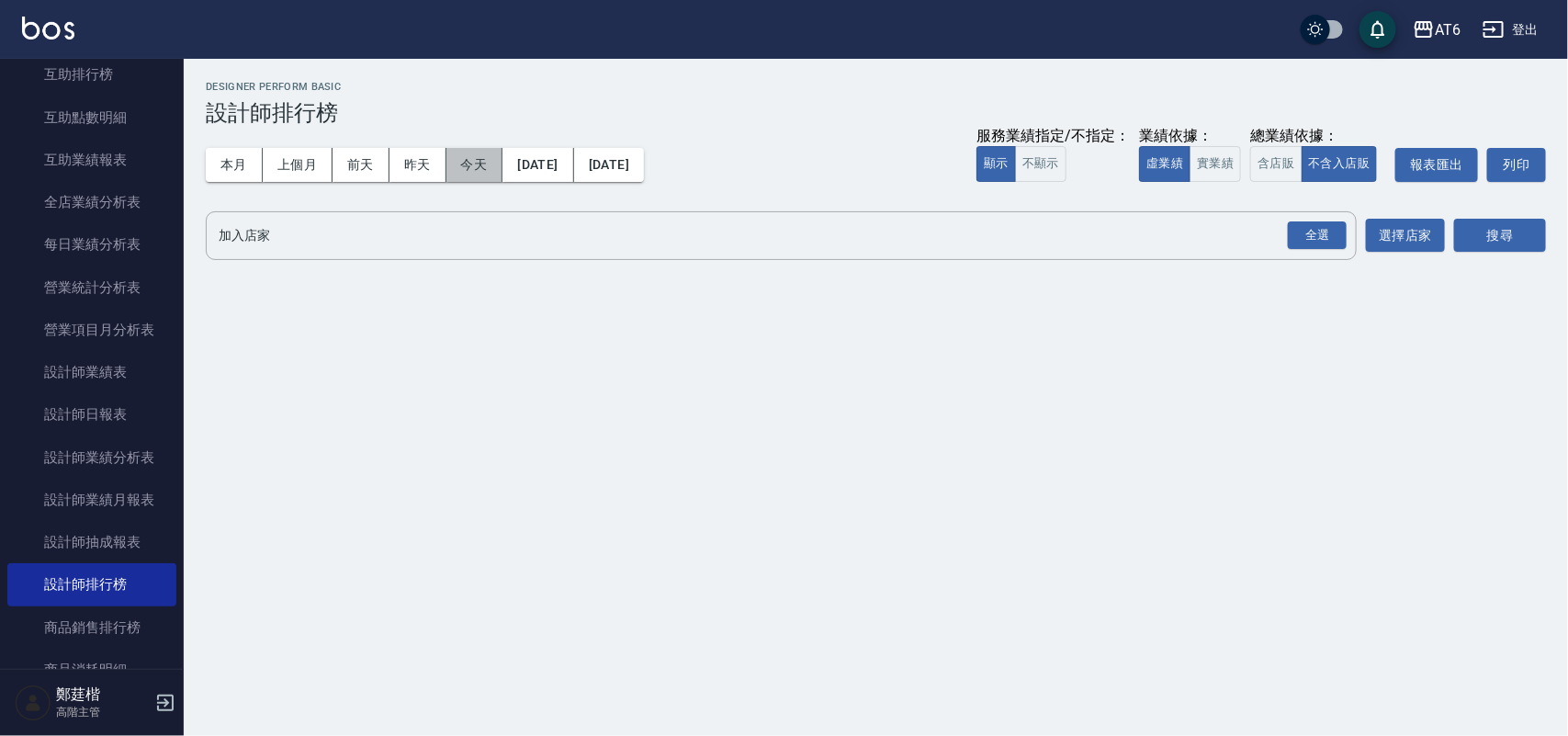
drag, startPoint x: 485, startPoint y: 175, endPoint x: 480, endPoint y: 185, distance: 11.2
click at [484, 182] on div "本月 上個月 [DATE] [DATE] [DATE] [DATE] [DATE] 服務業績指定/不指定： 顯示 不顯示 業績依據： 虛業績 實業績 總業績依…" at bounding box center [876, 165] width 1340 height 79
click at [1311, 218] on button "全選" at bounding box center [1316, 236] width 66 height 36
click at [1527, 238] on button "搜尋" at bounding box center [1500, 236] width 92 height 34
click at [1332, 227] on div "全選" at bounding box center [1317, 236] width 59 height 28
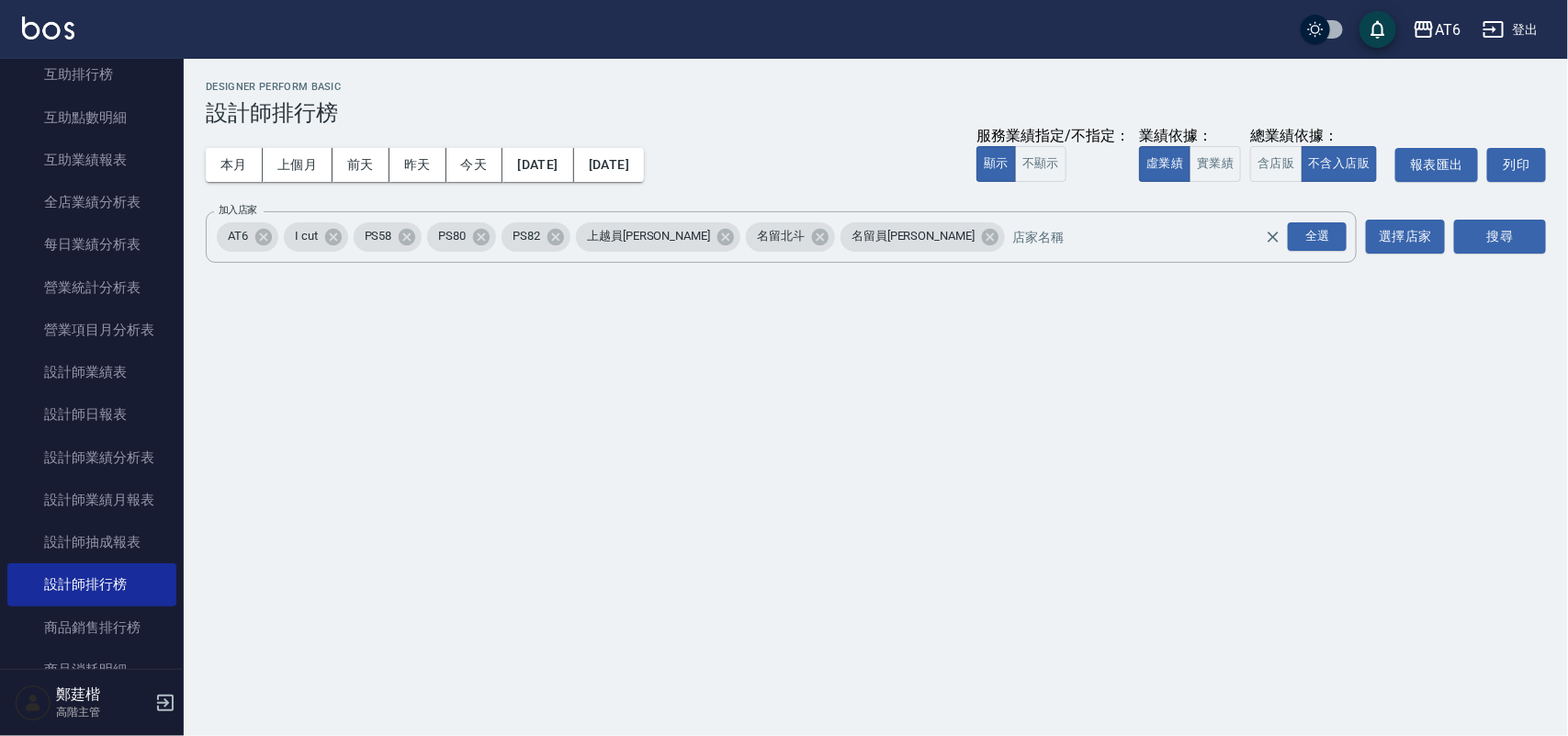
drag, startPoint x: 1485, startPoint y: 226, endPoint x: 1389, endPoint y: 184, distance: 104.8
click at [1485, 226] on button "搜尋" at bounding box center [1500, 237] width 92 height 34
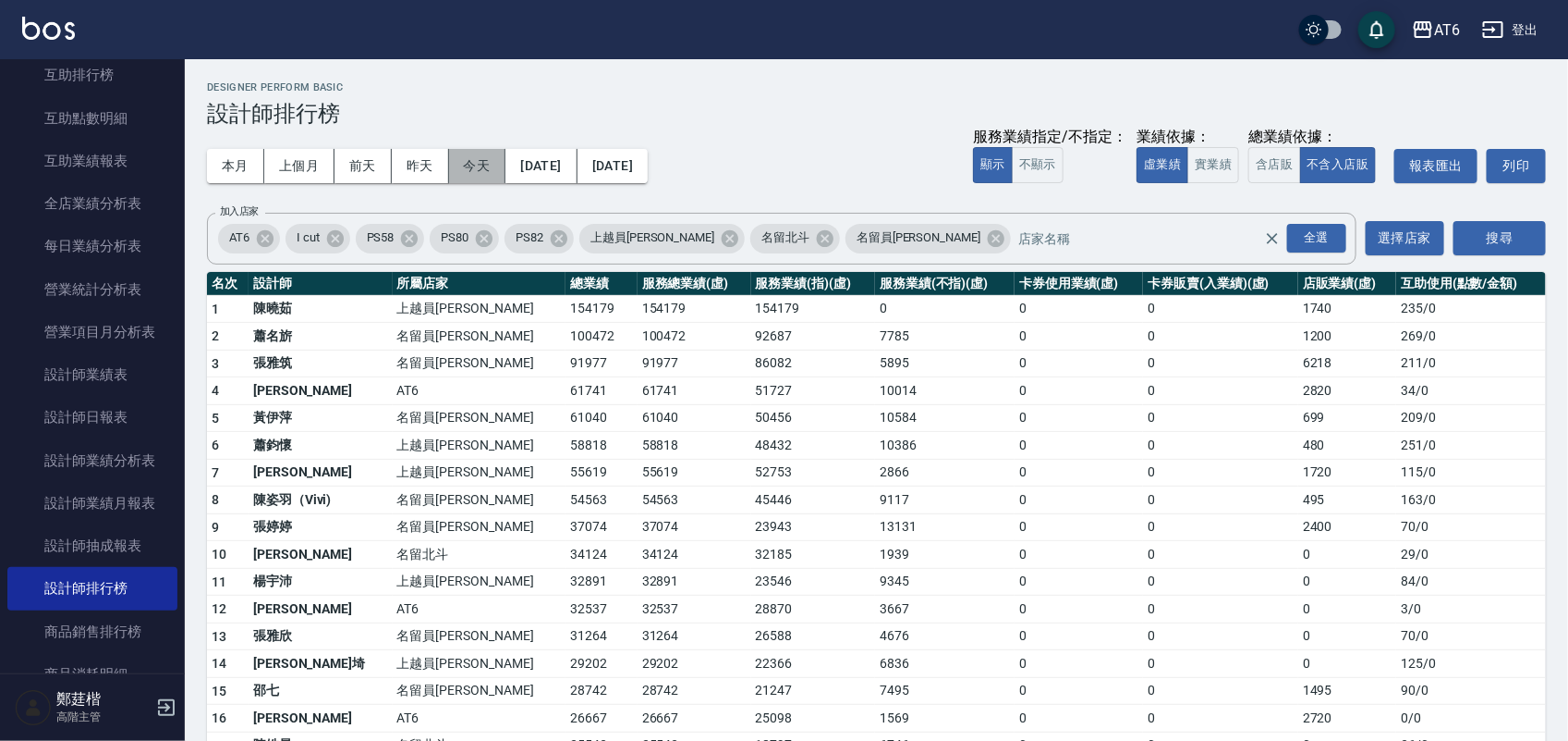
click at [493, 158] on button "今天" at bounding box center [478, 166] width 57 height 35
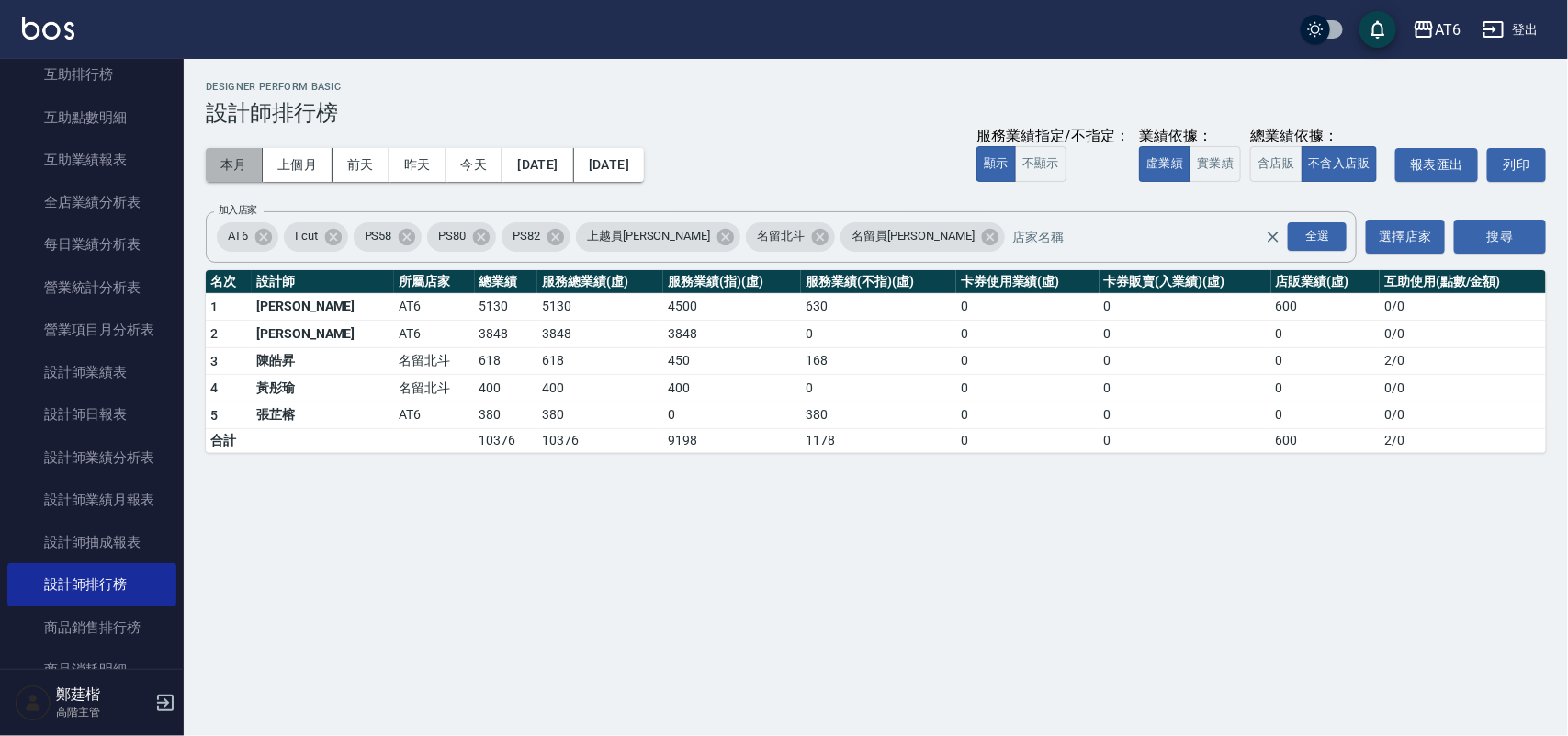
click at [218, 157] on button "本月" at bounding box center [235, 165] width 57 height 34
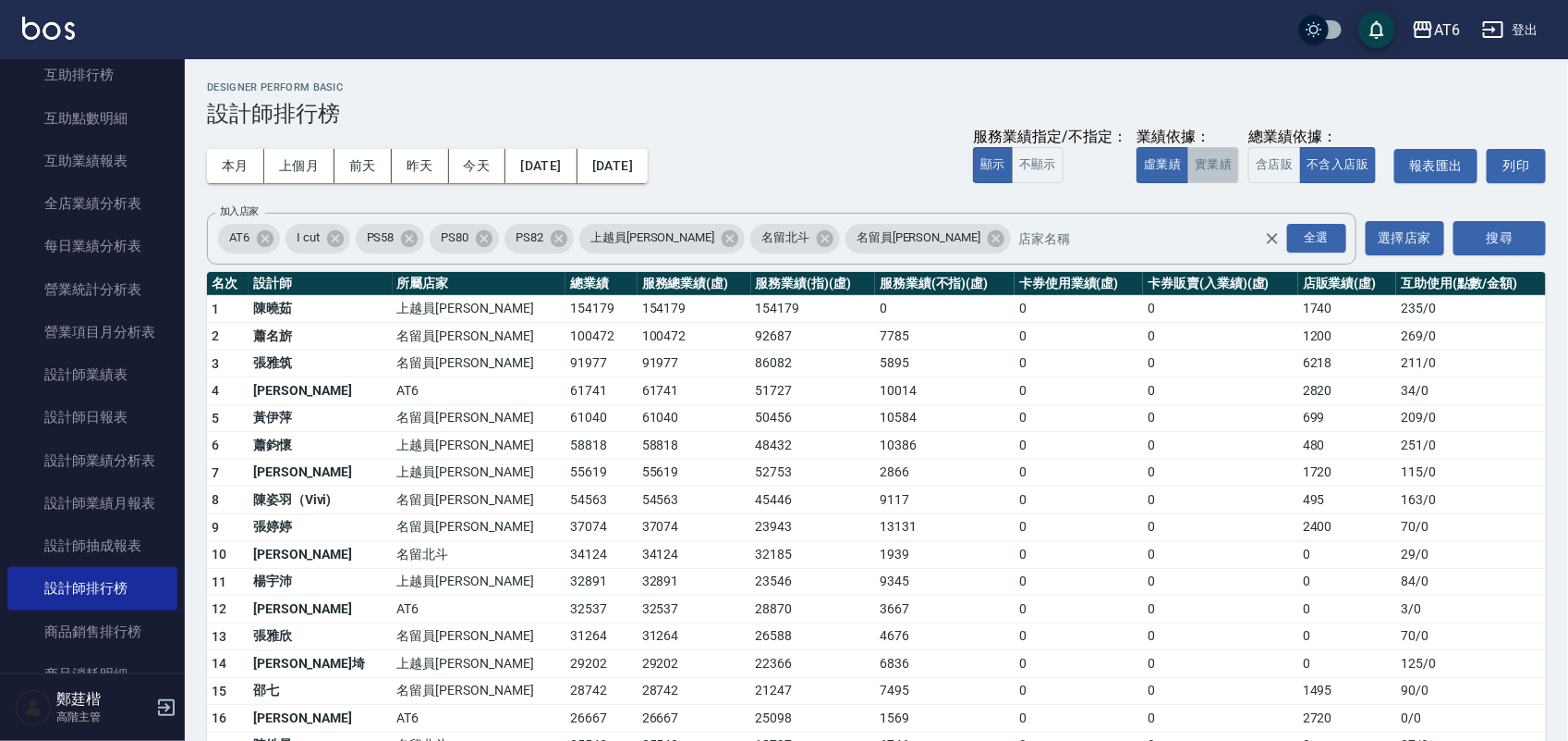
click at [1218, 162] on button "實業績" at bounding box center [1214, 165] width 51 height 37
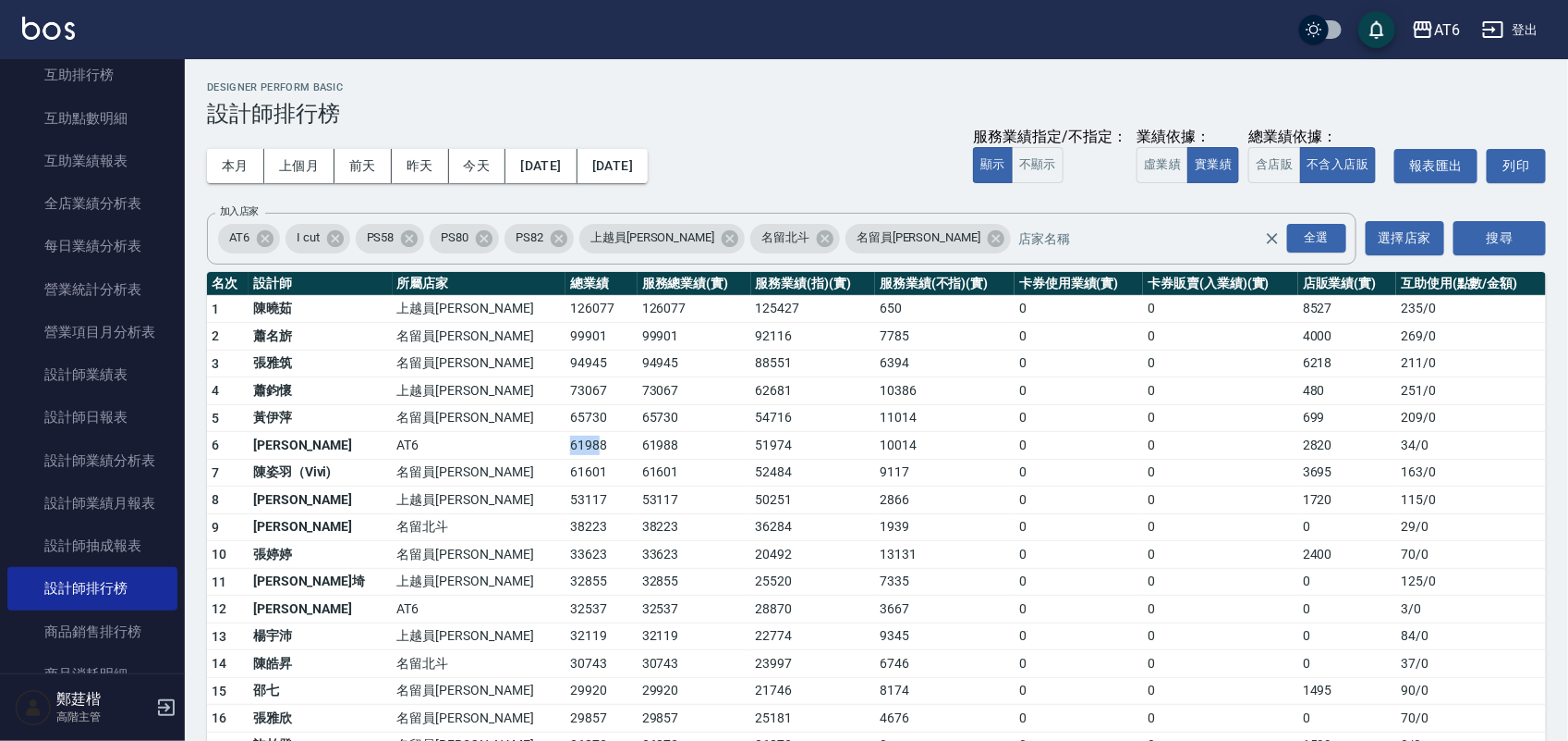
drag, startPoint x: 510, startPoint y: 449, endPoint x: 463, endPoint y: 451, distance: 47.0
click at [463, 451] on tr "6 [PERSON_NAME]甄 AT6 61988 61988 51974 10014 0 0 2820 34 / 0" at bounding box center [877, 446] width 1339 height 28
click at [459, 451] on td "AT6" at bounding box center [479, 446] width 173 height 28
click at [648, 165] on button "[DATE]" at bounding box center [612, 166] width 70 height 35
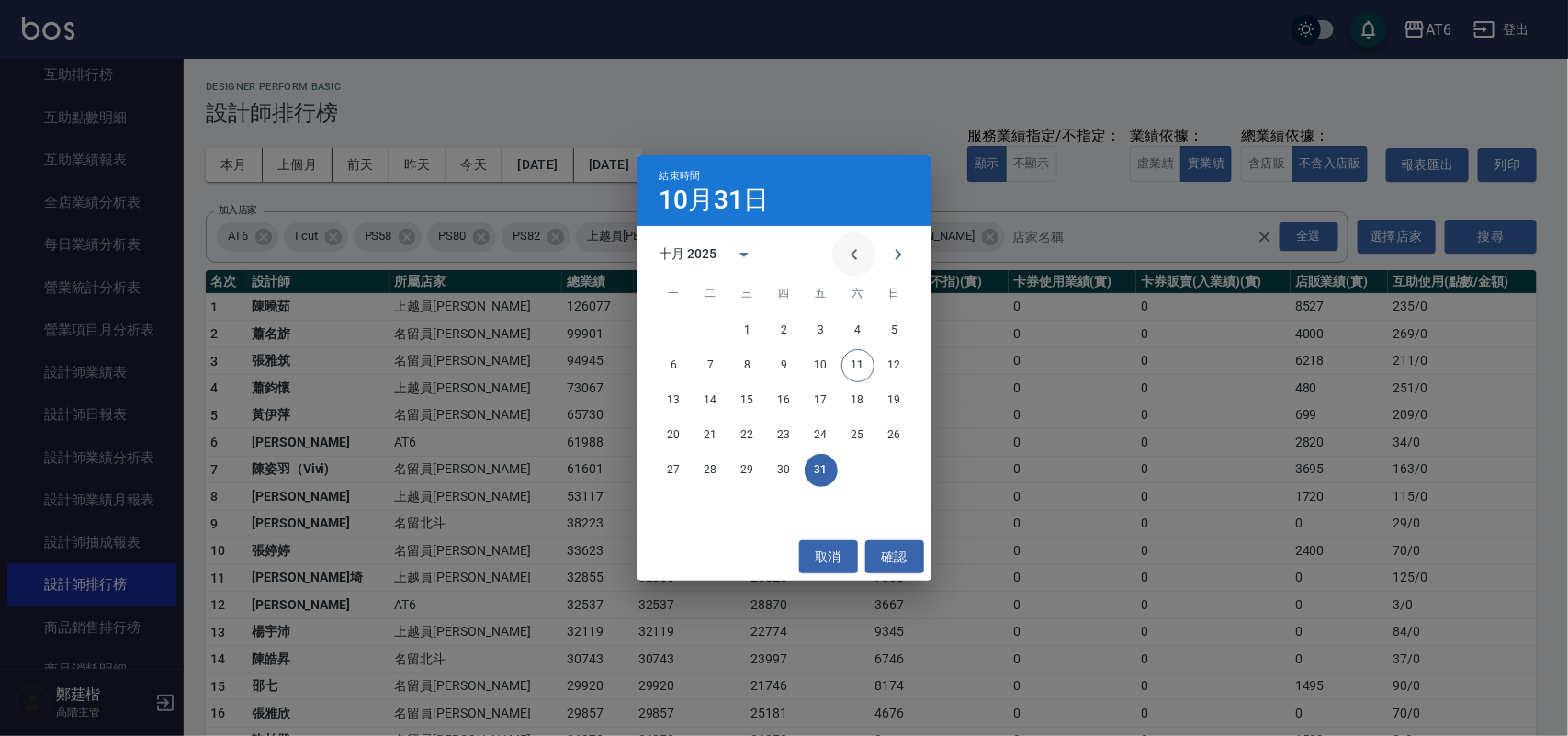
click at [855, 253] on icon "Previous month" at bounding box center [854, 254] width 22 height 22
click at [853, 253] on icon "Previous month" at bounding box center [854, 254] width 22 height 22
click at [853, 252] on icon "Previous month" at bounding box center [854, 254] width 7 height 11
click at [751, 409] on button "11" at bounding box center [748, 400] width 33 height 33
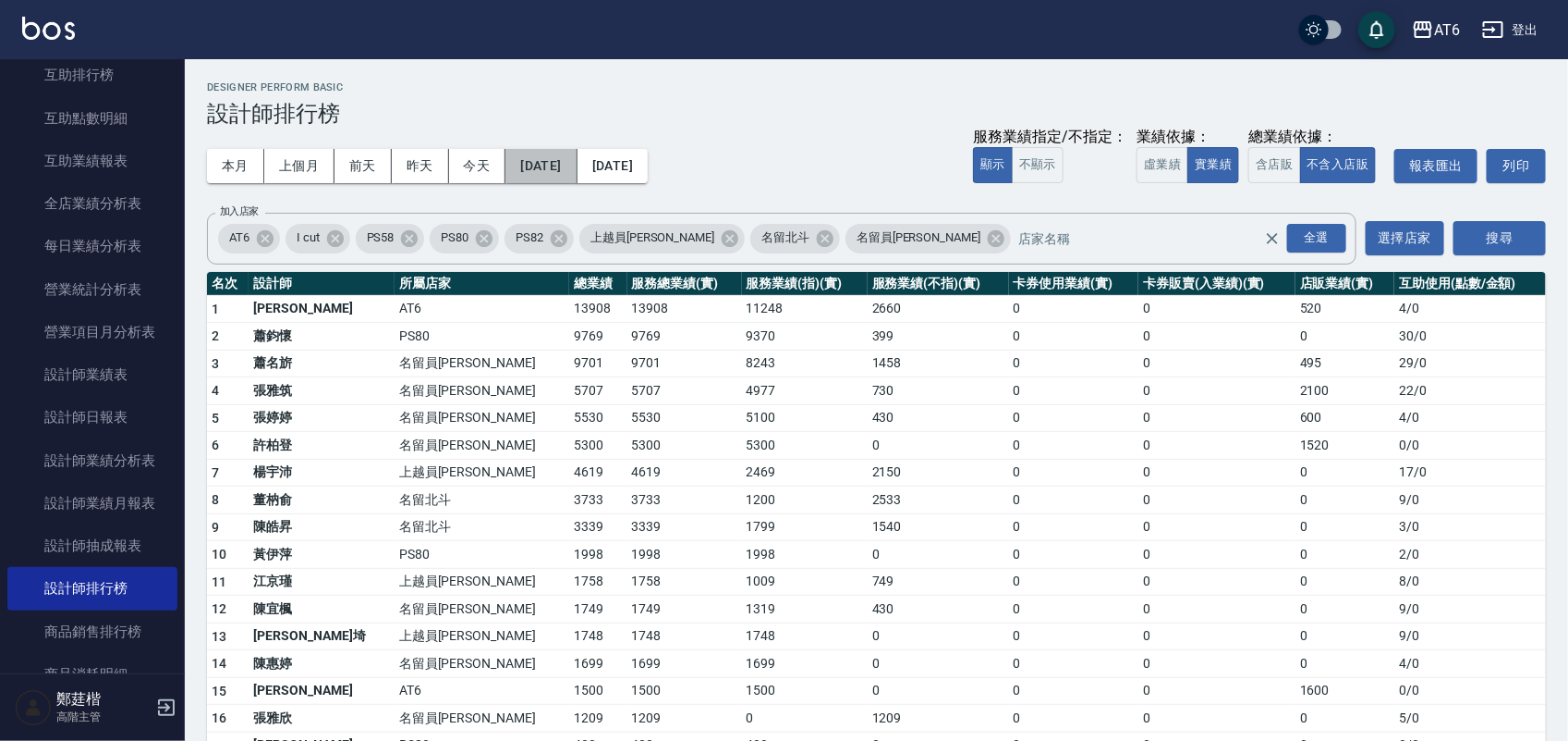
click at [569, 165] on button "[DATE]" at bounding box center [541, 166] width 71 height 35
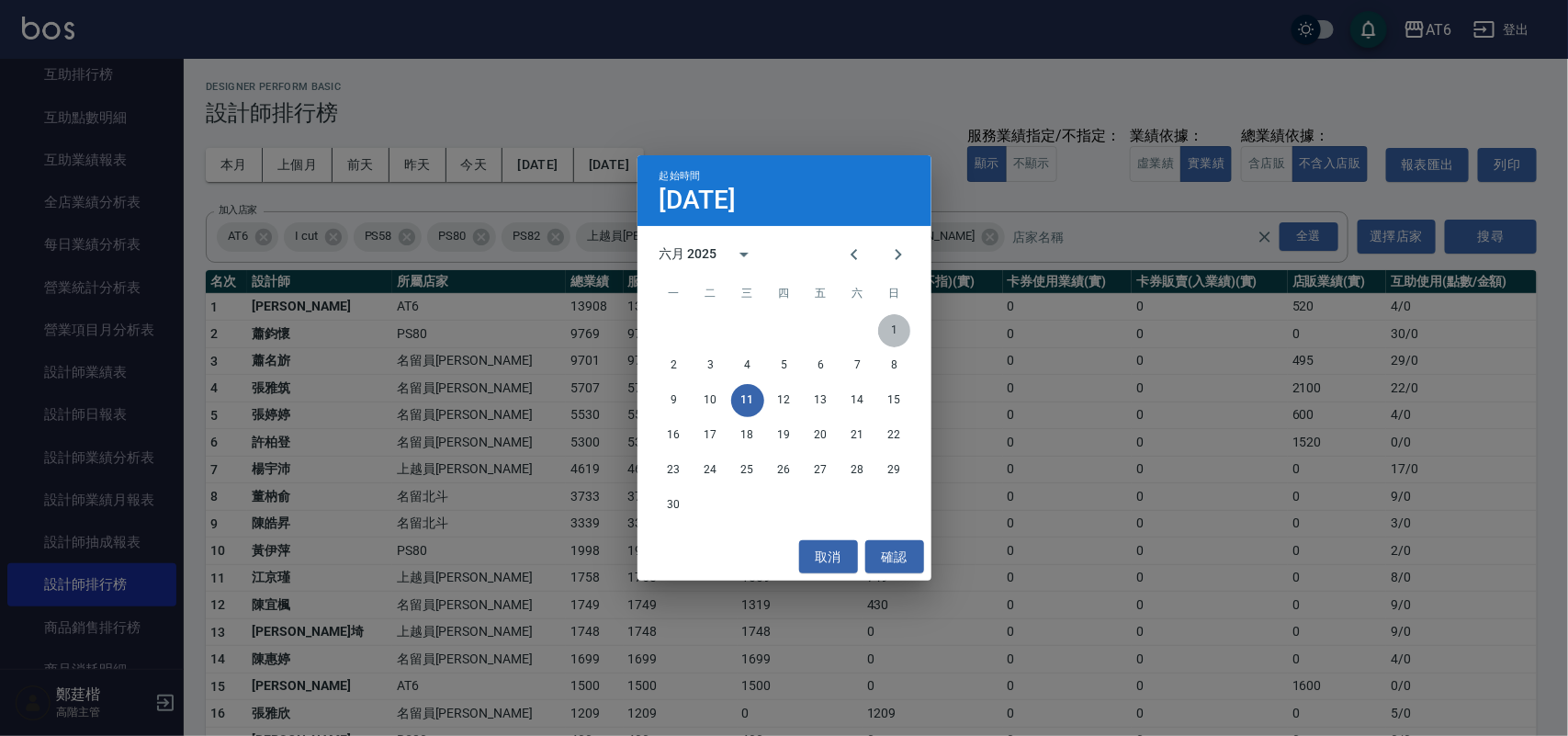
click at [902, 323] on button "1" at bounding box center [895, 331] width 33 height 33
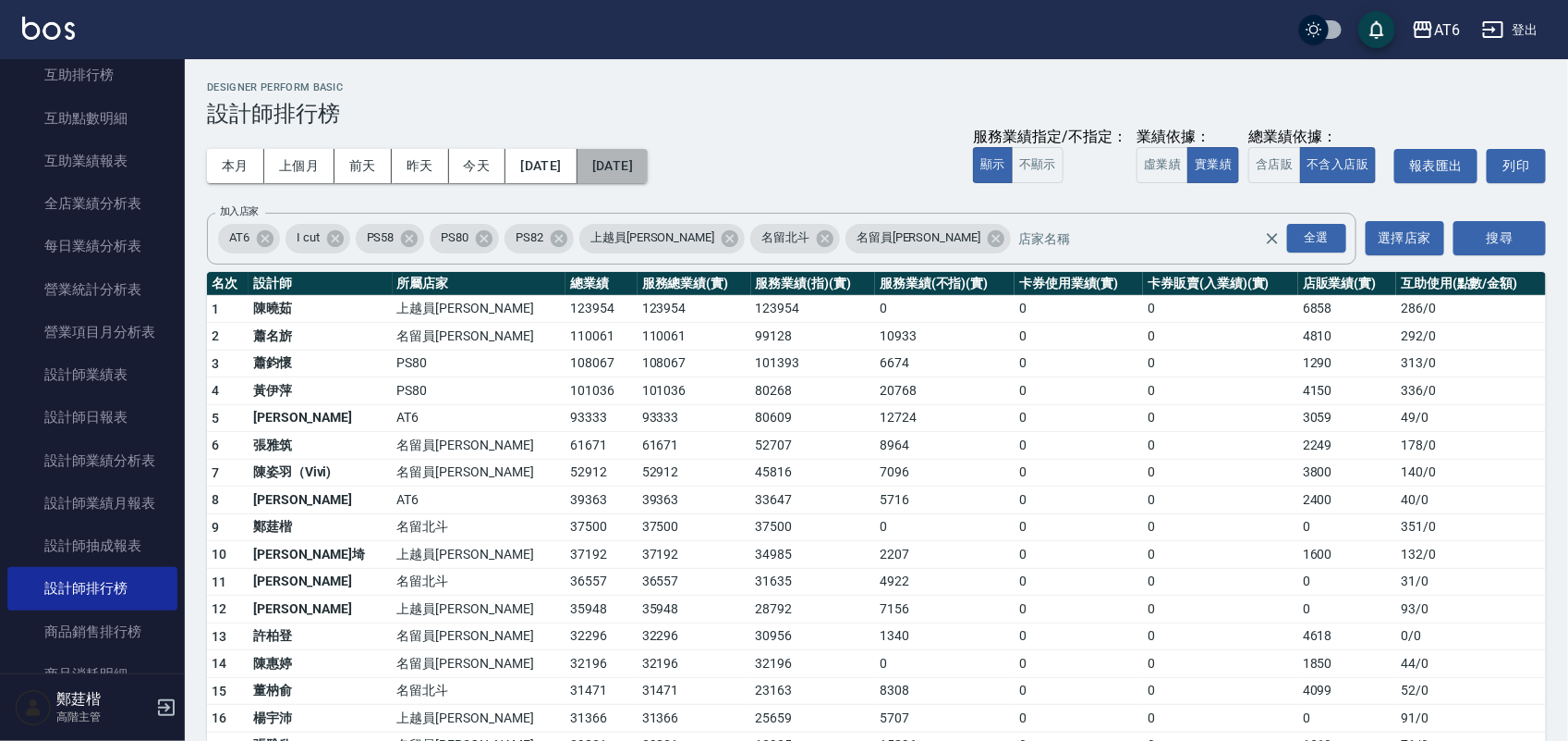
click at [648, 168] on button "[DATE]" at bounding box center [612, 166] width 70 height 35
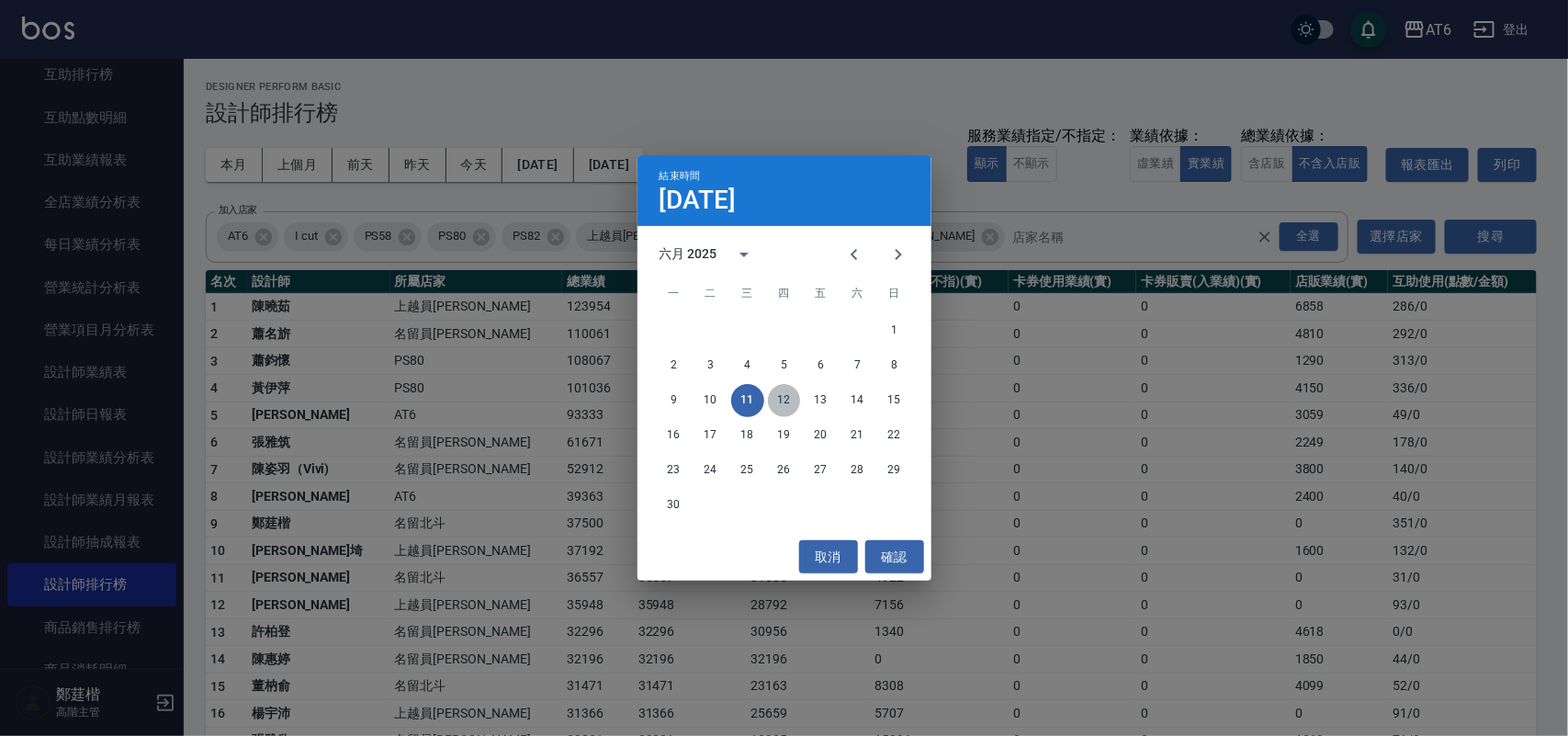
click at [777, 402] on button "12" at bounding box center [784, 400] width 33 height 33
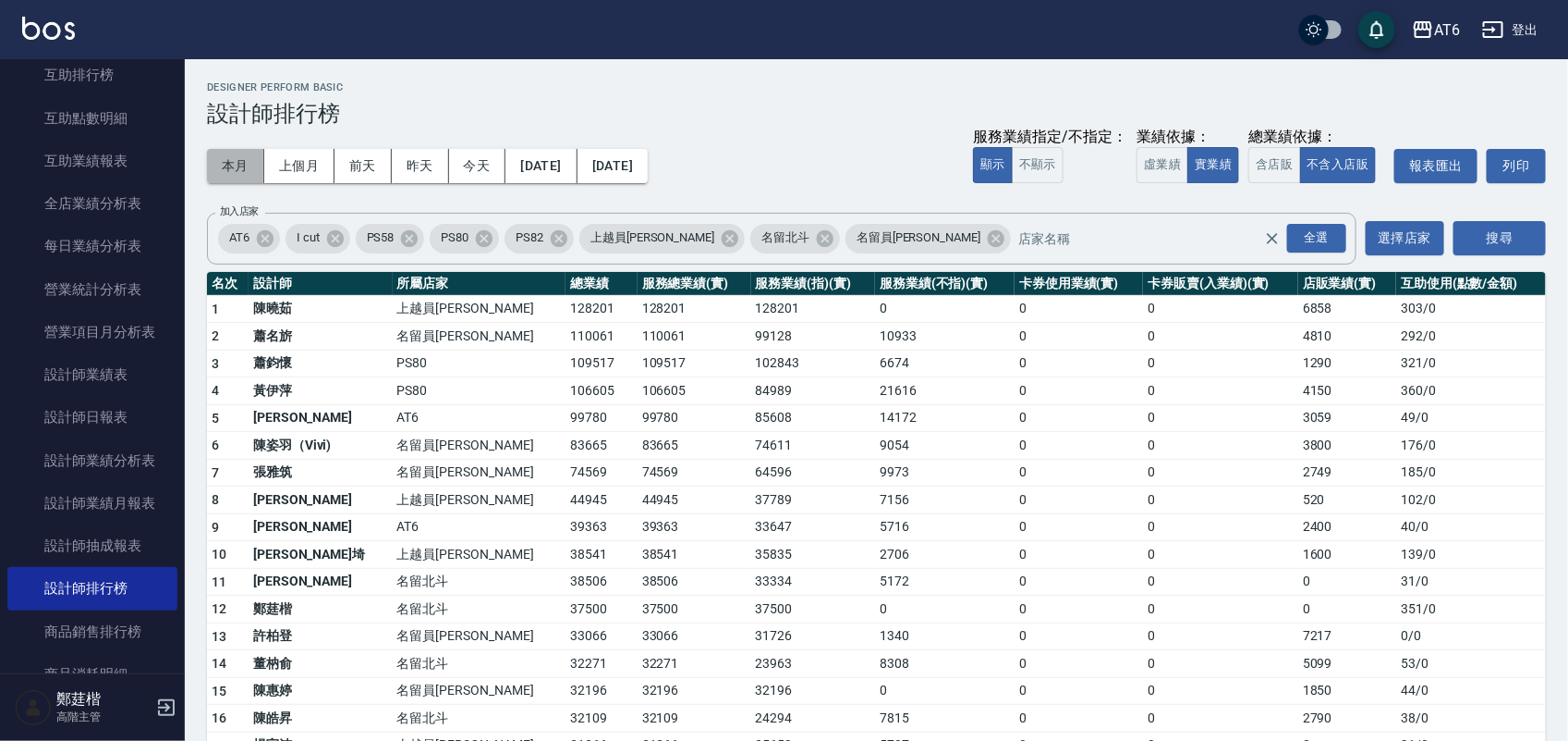
click at [259, 173] on button "本月" at bounding box center [236, 166] width 57 height 35
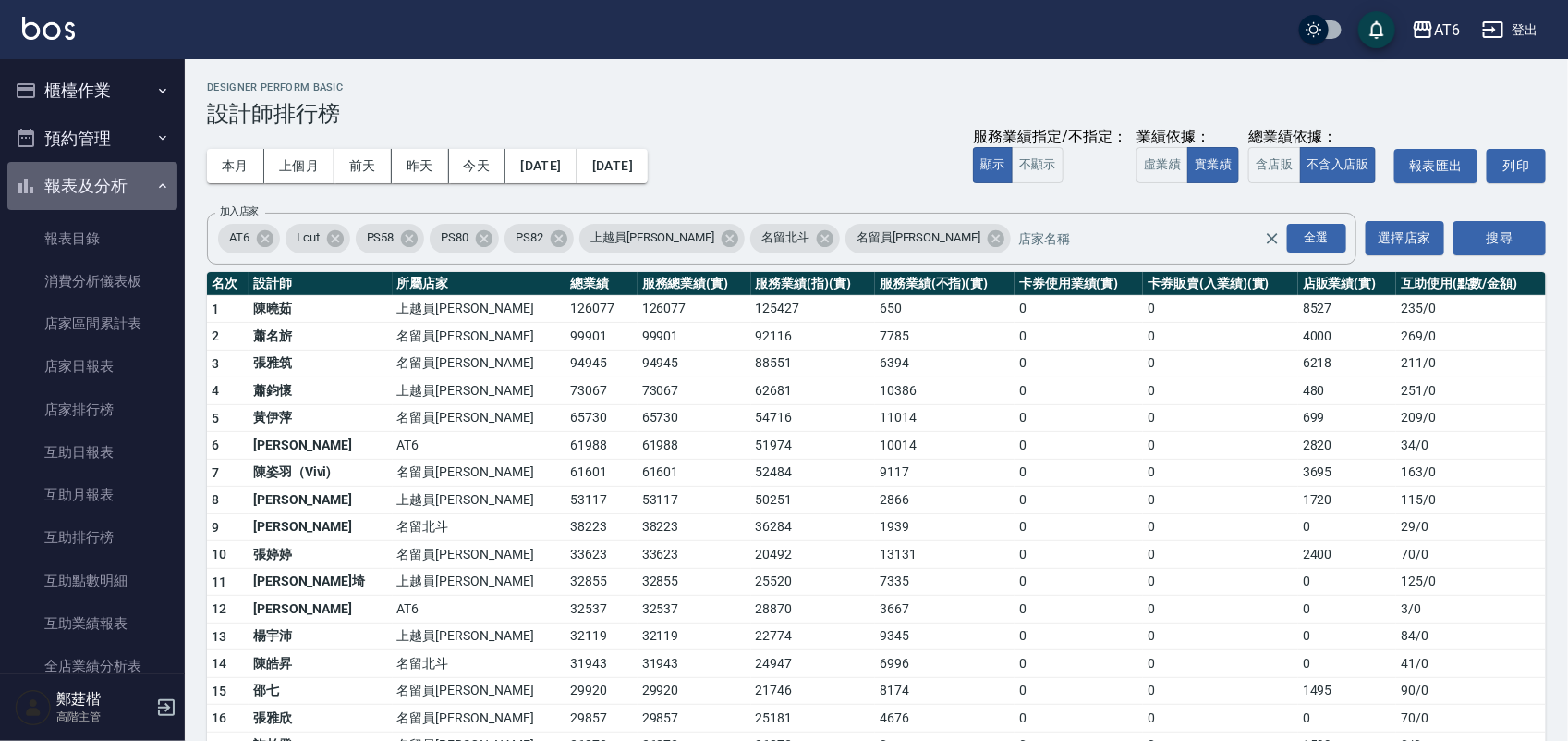
click at [129, 199] on button "報表及分析" at bounding box center [92, 186] width 170 height 48
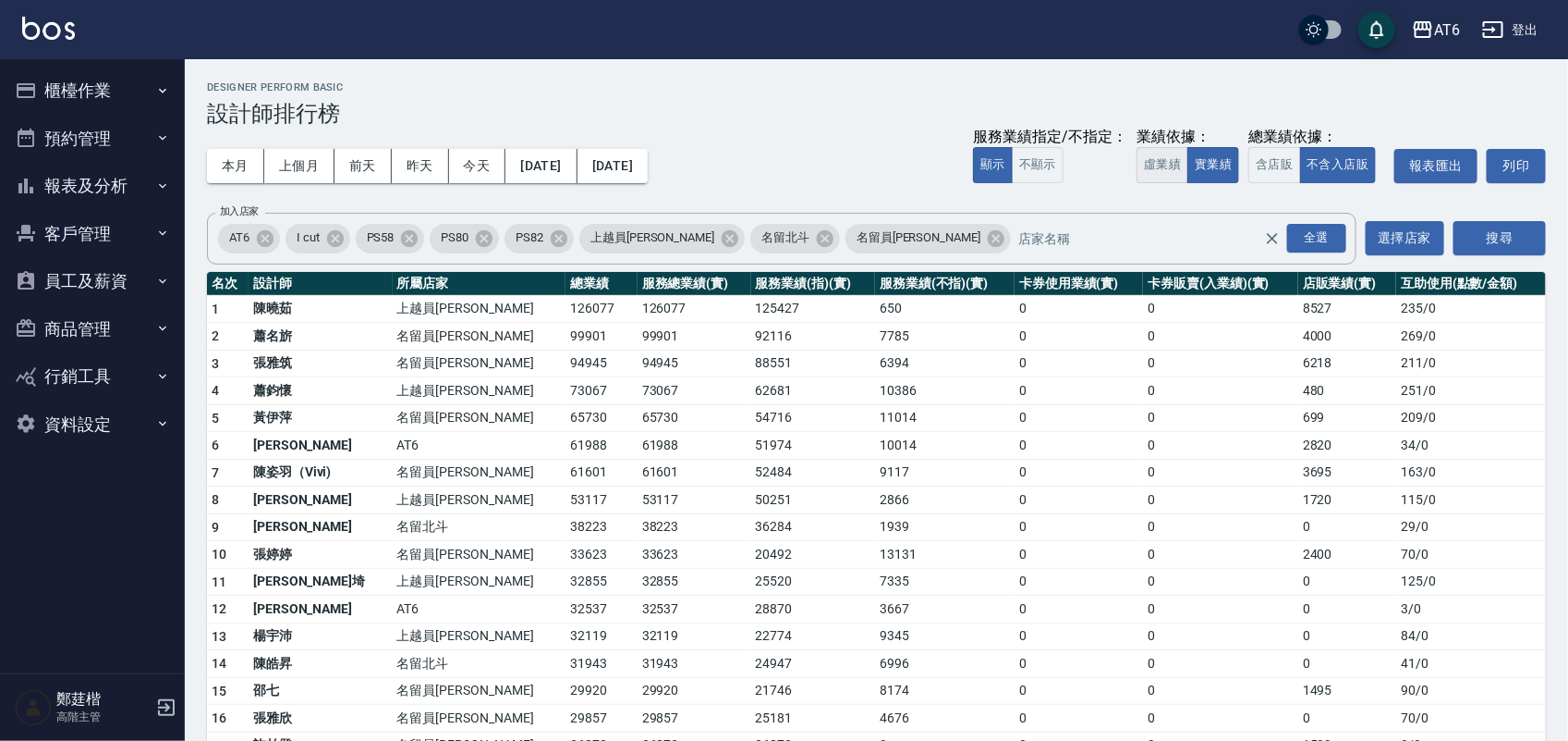
click at [1150, 174] on button "虛業績" at bounding box center [1162, 165] width 51 height 37
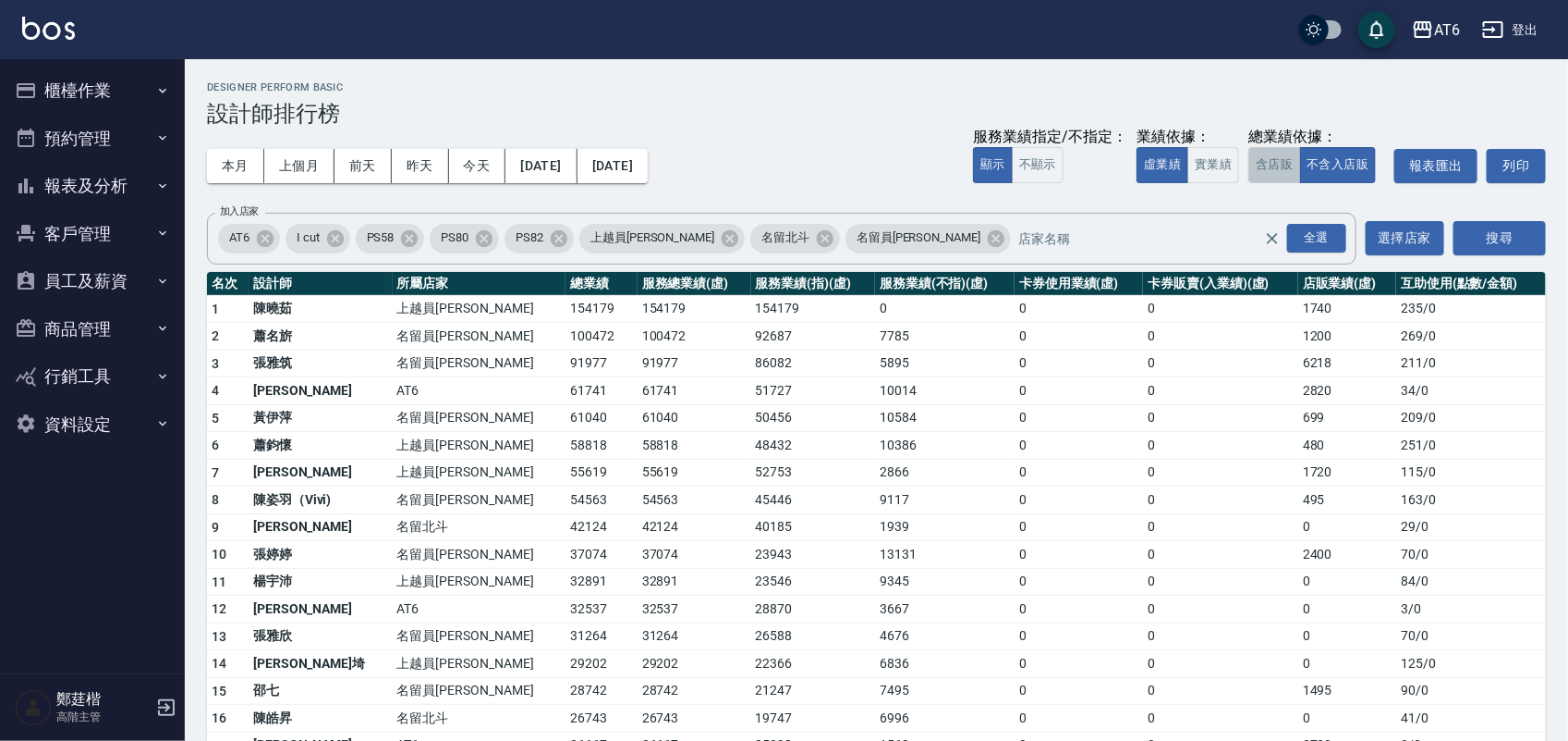
click at [1274, 162] on button "含店販" at bounding box center [1274, 165] width 51 height 37
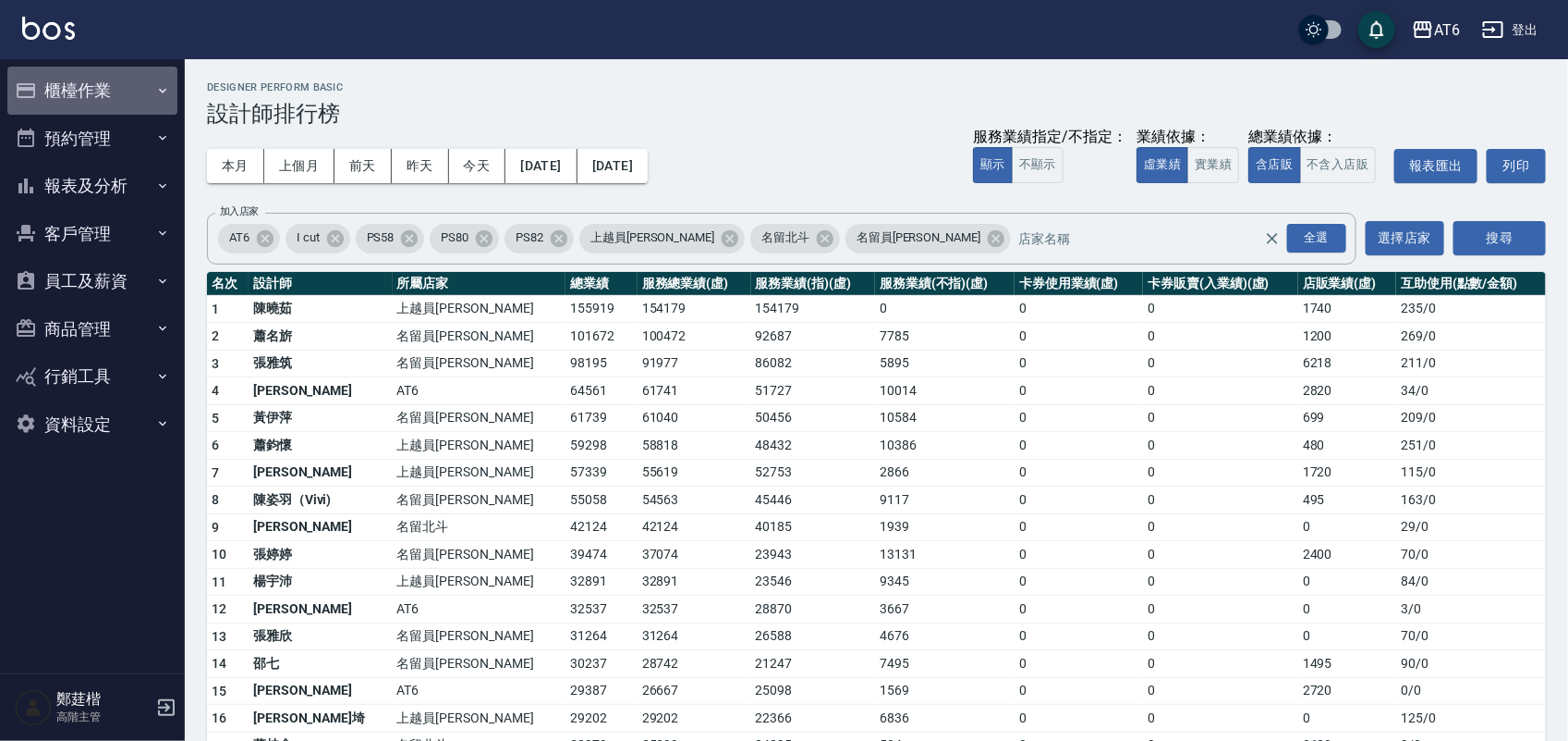
click at [91, 103] on button "櫃檯作業" at bounding box center [92, 90] width 170 height 48
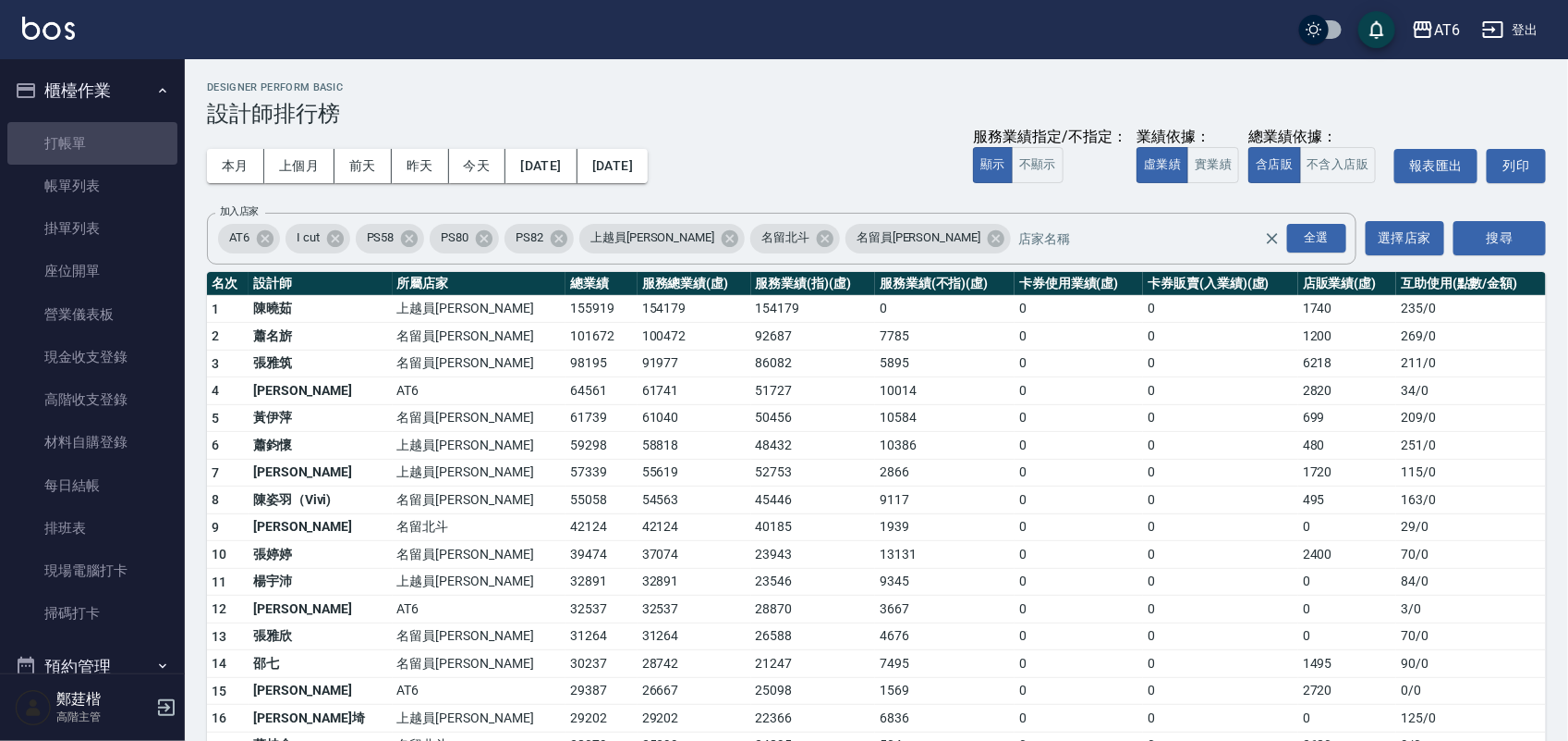
drag, startPoint x: 105, startPoint y: 136, endPoint x: 102, endPoint y: 89, distance: 47.1
click at [105, 135] on link "打帳單" at bounding box center [92, 143] width 170 height 42
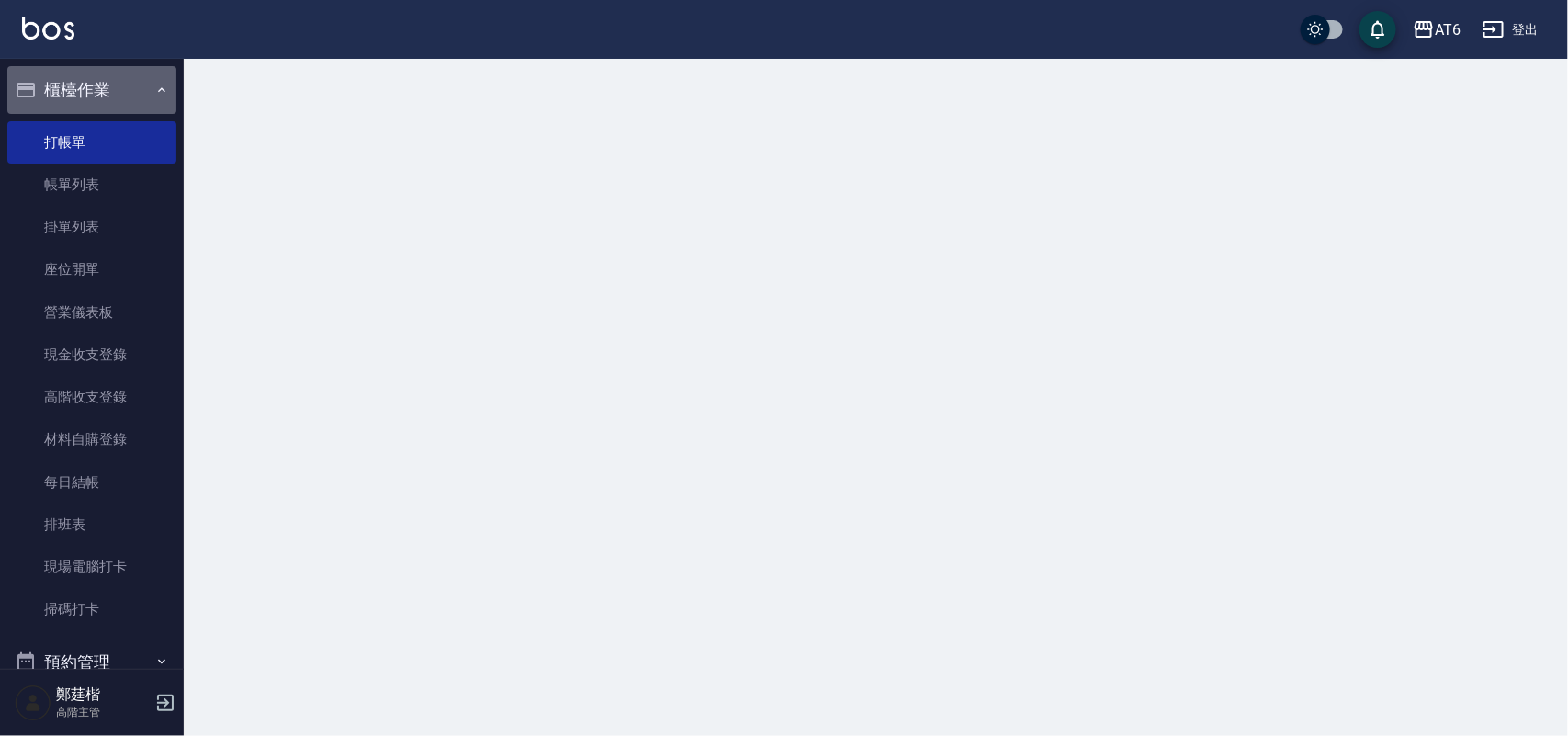
click at [101, 88] on button "櫃檯作業" at bounding box center [91, 89] width 169 height 48
